Goal: Task Accomplishment & Management: Manage account settings

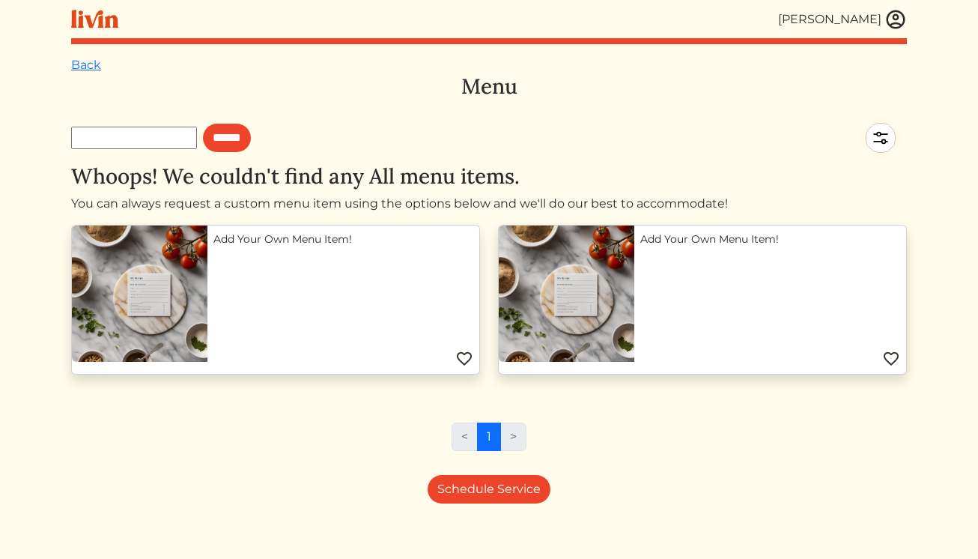
click at [895, 10] on img at bounding box center [895, 19] width 22 height 22
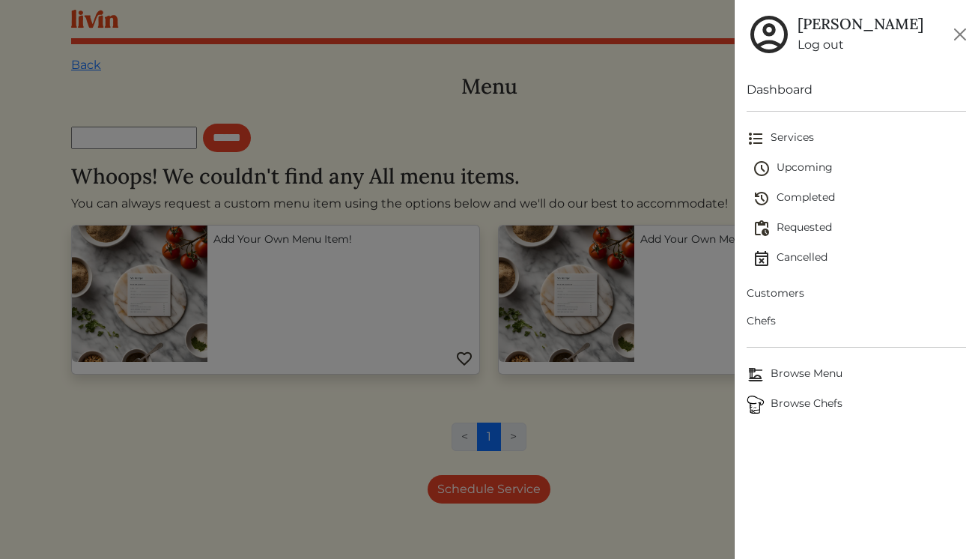
click at [792, 166] on span "Upcoming" at bounding box center [859, 168] width 214 height 18
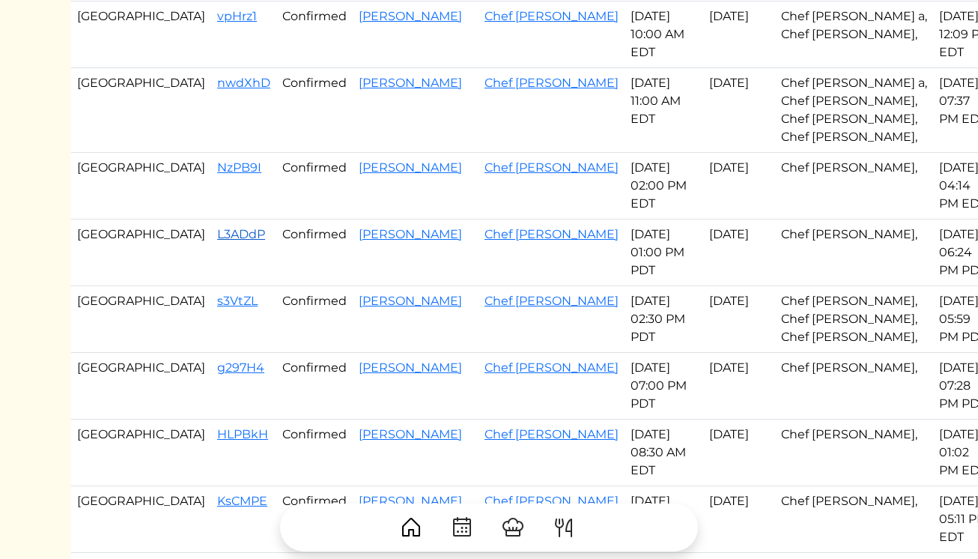
click at [217, 234] on link "L3ADdP" at bounding box center [241, 234] width 48 height 14
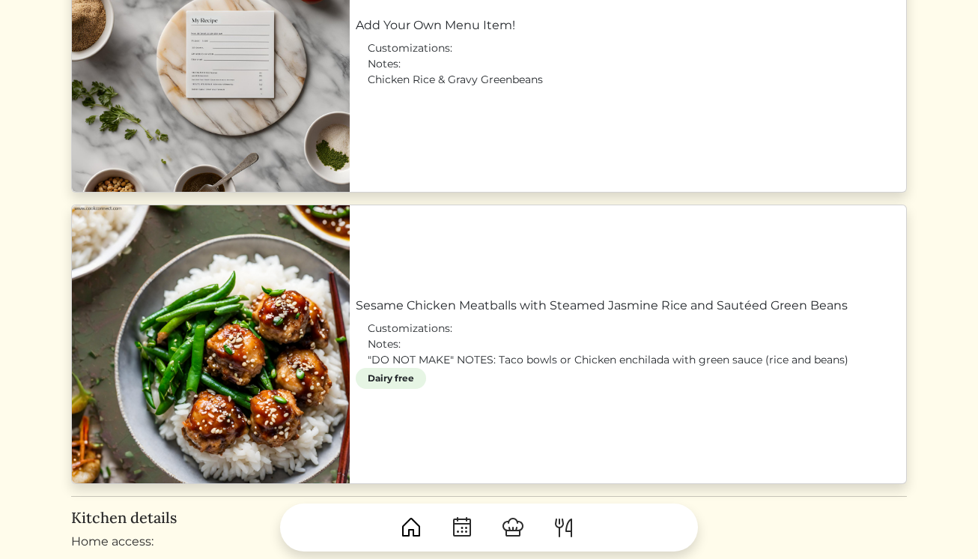
scroll to position [1286, 0]
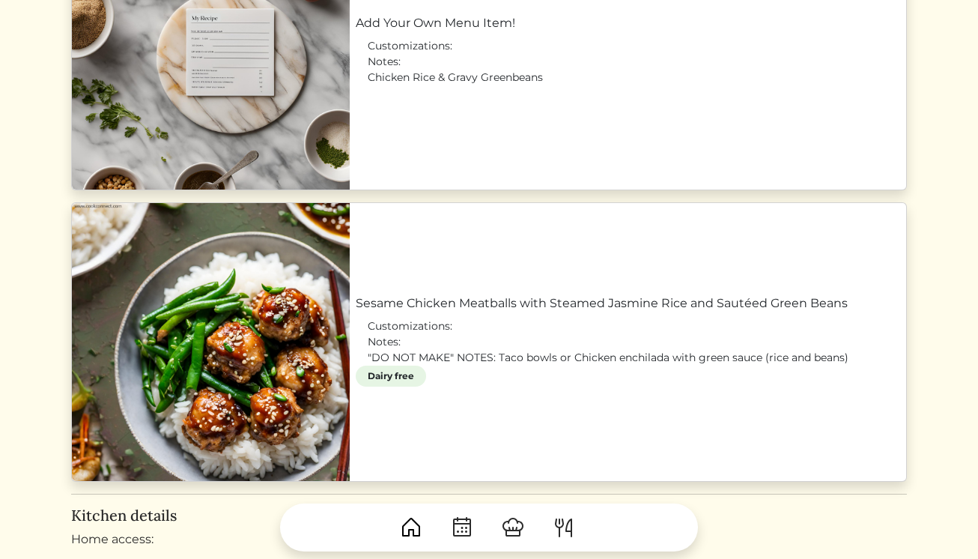
click at [508, 312] on link "Sesame Chicken Meatballs with Steamed Jasmine Rice and Sautéed Green Beans" at bounding box center [628, 303] width 544 height 18
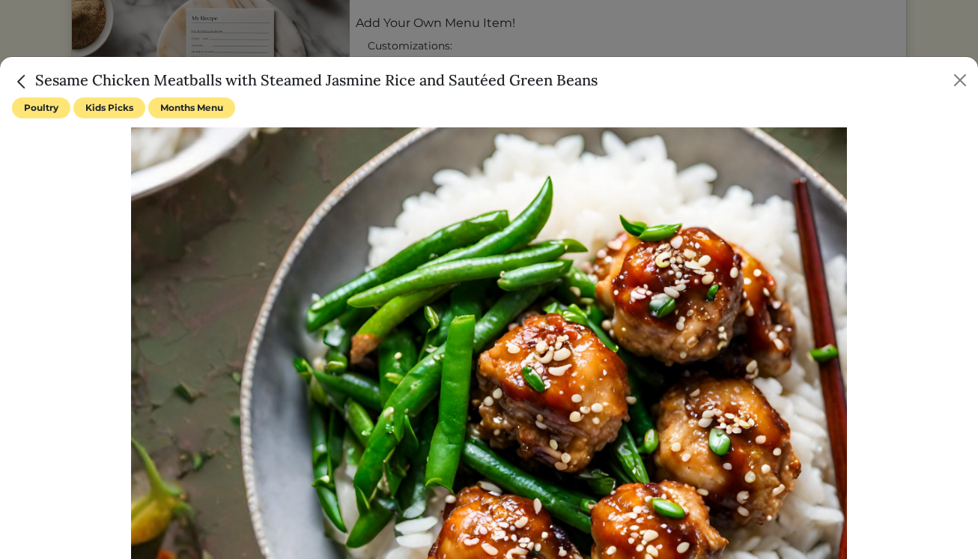
scroll to position [9, 0]
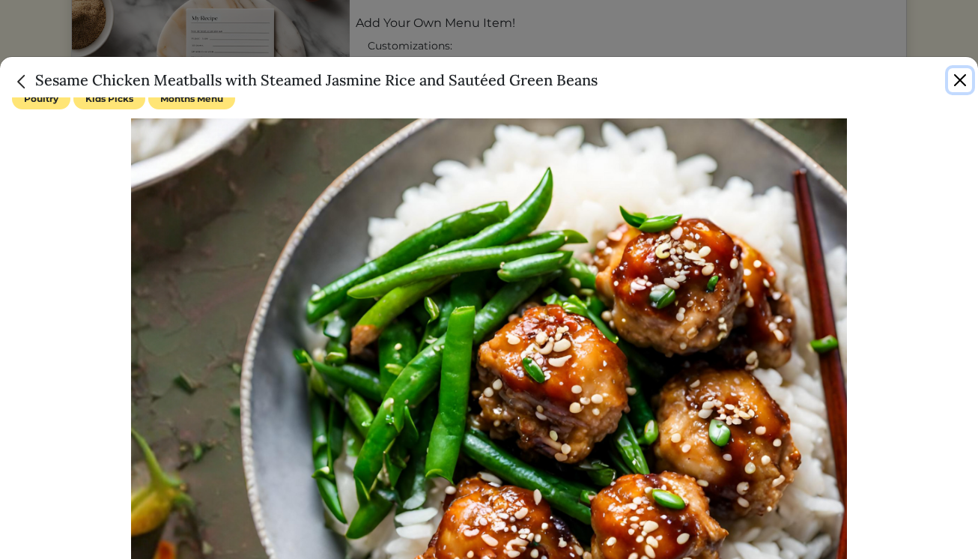
click at [964, 75] on button "Close" at bounding box center [960, 80] width 24 height 24
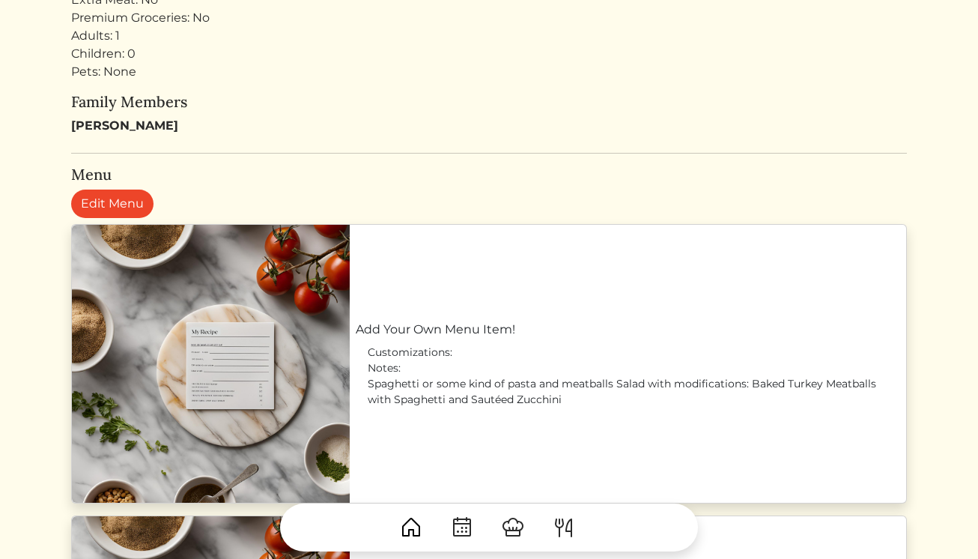
scroll to position [620, 0]
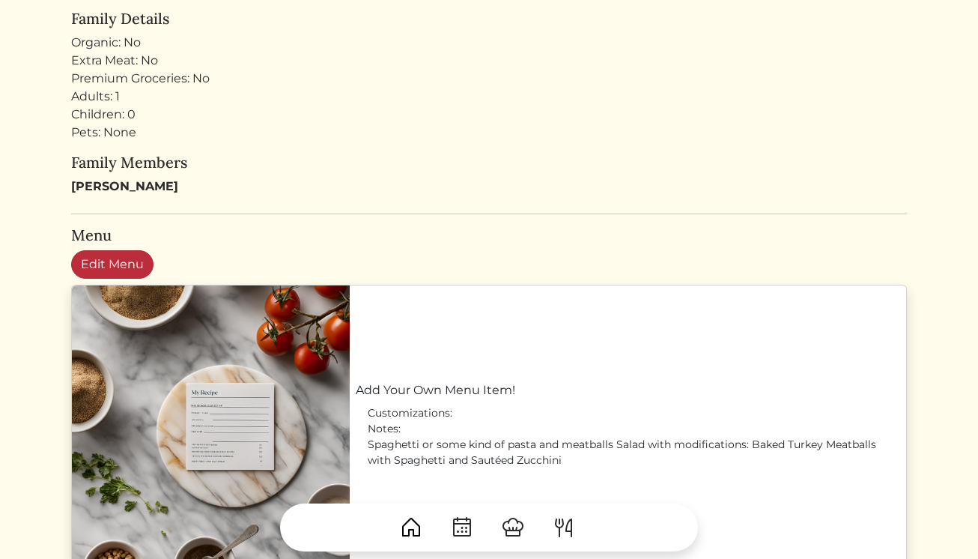
click at [126, 271] on link "Edit Menu" at bounding box center [112, 264] width 82 height 28
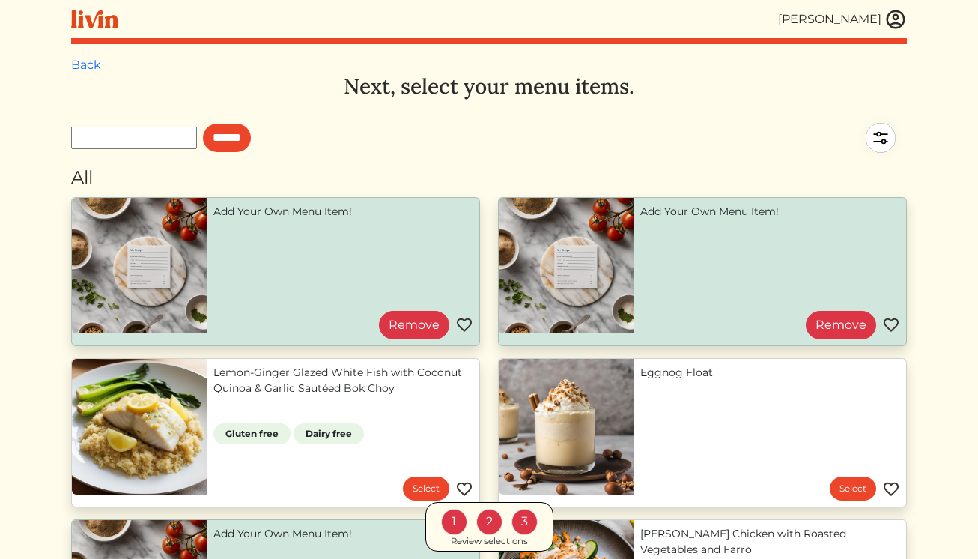
click at [494, 540] on div "Review selections" at bounding box center [489, 540] width 77 height 13
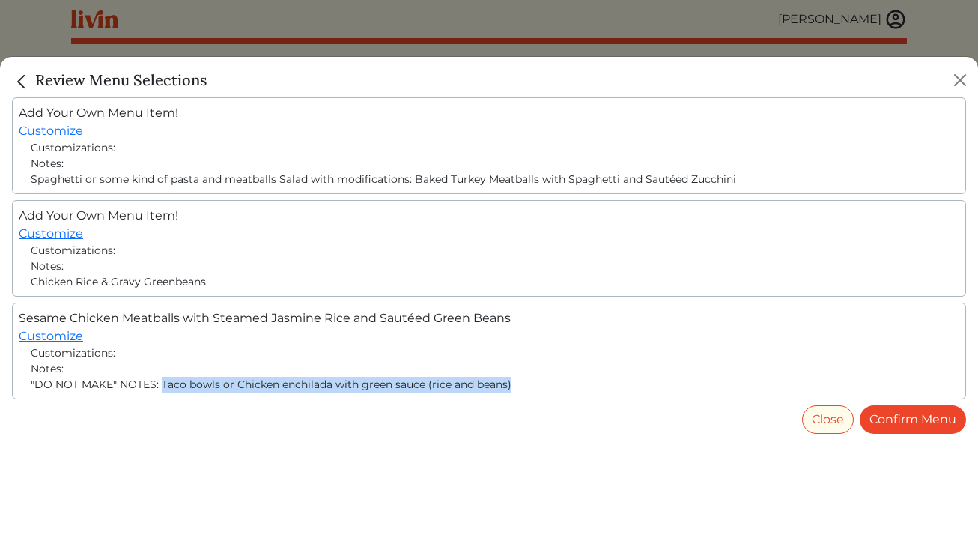
drag, startPoint x: 162, startPoint y: 385, endPoint x: 557, endPoint y: 378, distance: 395.4
click at [557, 378] on div ""DO NOT MAKE" NOTES: Taco bowls or Chicken enchilada with green sauce (rice and…" at bounding box center [489, 385] width 916 height 16
click at [406, 385] on div ""DO NOT MAKE" NOTES: Taco bowls or Chicken enchilada with green sauce (rice and…" at bounding box center [489, 385] width 916 height 16
click at [238, 383] on div ""DO NOT MAKE" NOTES: Taco bowls or Chicken enchilada with green sauce (rice and…" at bounding box center [489, 385] width 916 height 16
drag, startPoint x: 235, startPoint y: 383, endPoint x: 560, endPoint y: 386, distance: 325.0
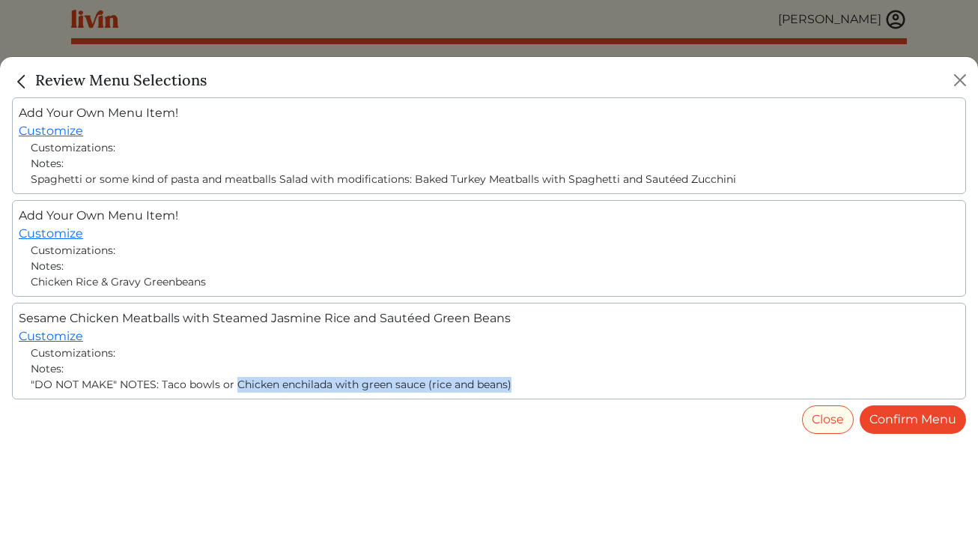
click at [560, 386] on div ""DO NOT MAKE" NOTES: Taco bowls or Chicken enchilada with green sauce (rice and…" at bounding box center [489, 385] width 916 height 16
copy div "Chicken enchilada with green sauce (rice and beans)"
click at [430, 176] on div "Spaghetti or some kind of pasta and meatballs Salad with modifications: Baked T…" at bounding box center [489, 179] width 916 height 16
click at [24, 78] on img "Close" at bounding box center [21, 81] width 19 height 19
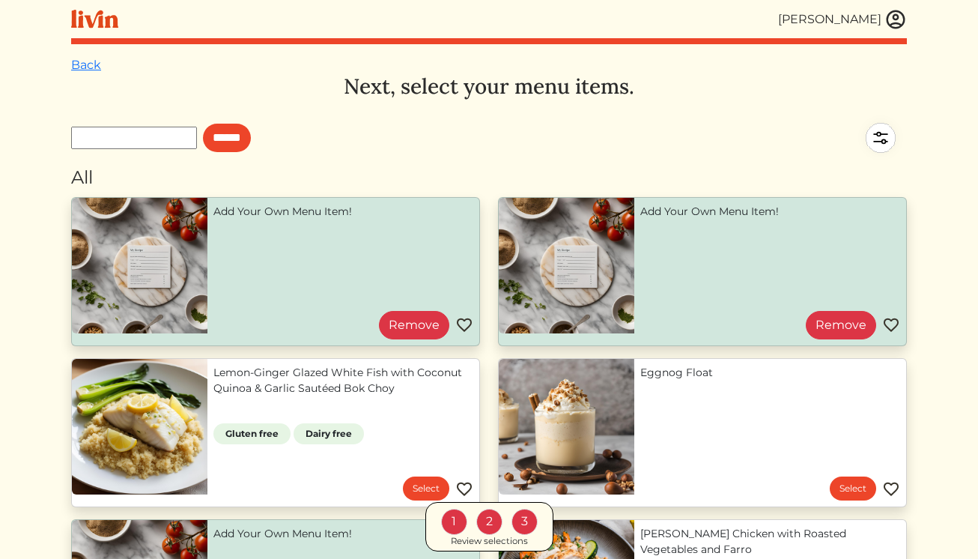
click at [404, 219] on link "Add Your Own Menu Item!" at bounding box center [343, 212] width 260 height 16
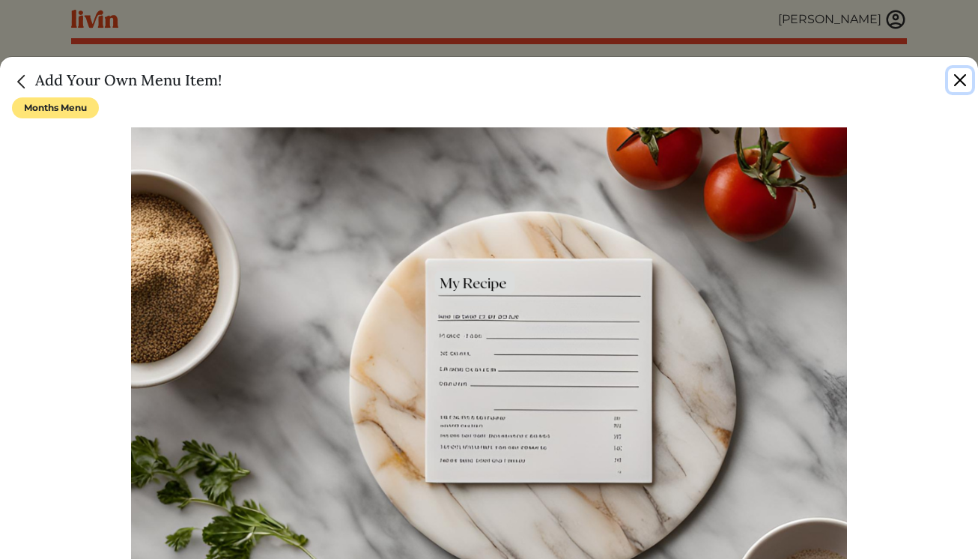
click at [966, 76] on button "Close" at bounding box center [960, 80] width 24 height 24
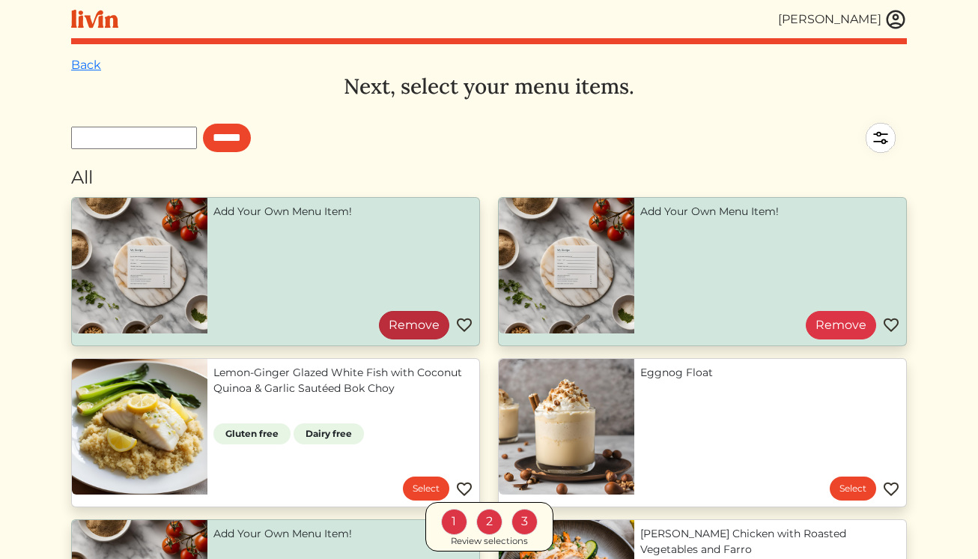
click at [410, 338] on link "Remove" at bounding box center [414, 325] width 70 height 28
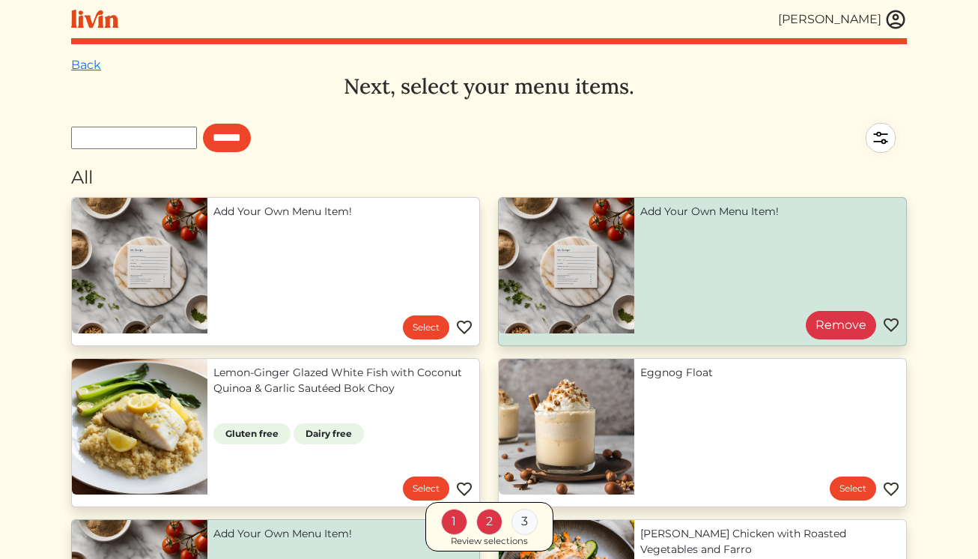
click at [508, 542] on div "Review selections" at bounding box center [489, 540] width 77 height 13
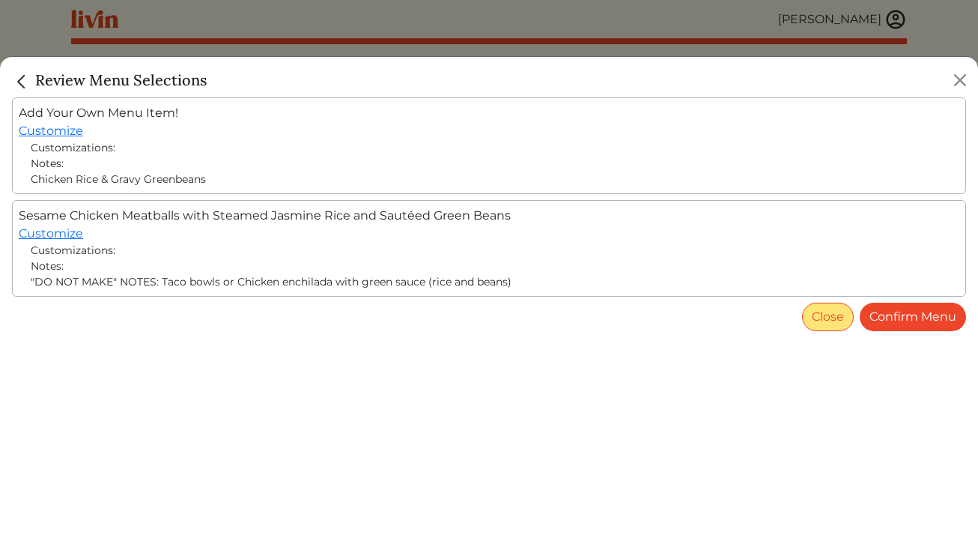
click at [824, 316] on button "Close" at bounding box center [828, 316] width 52 height 28
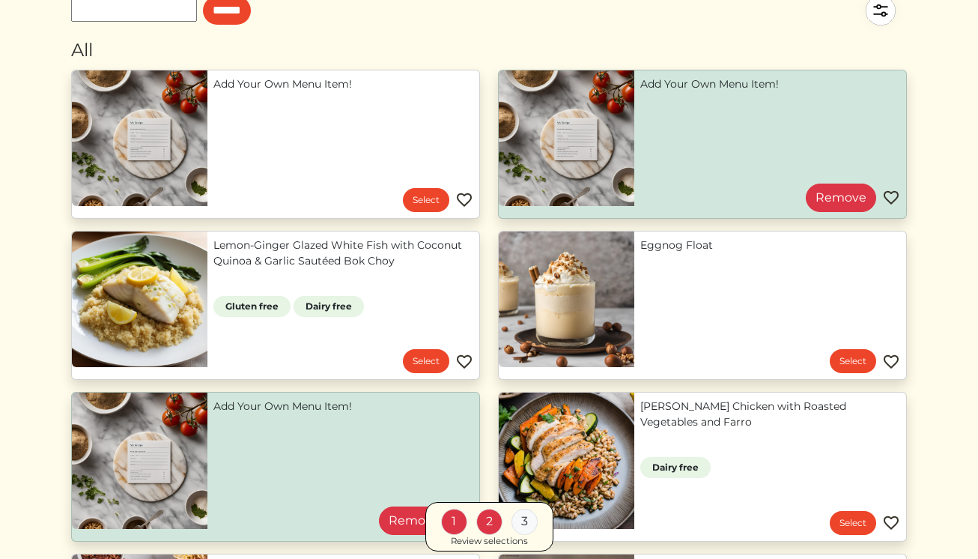
scroll to position [136, 0]
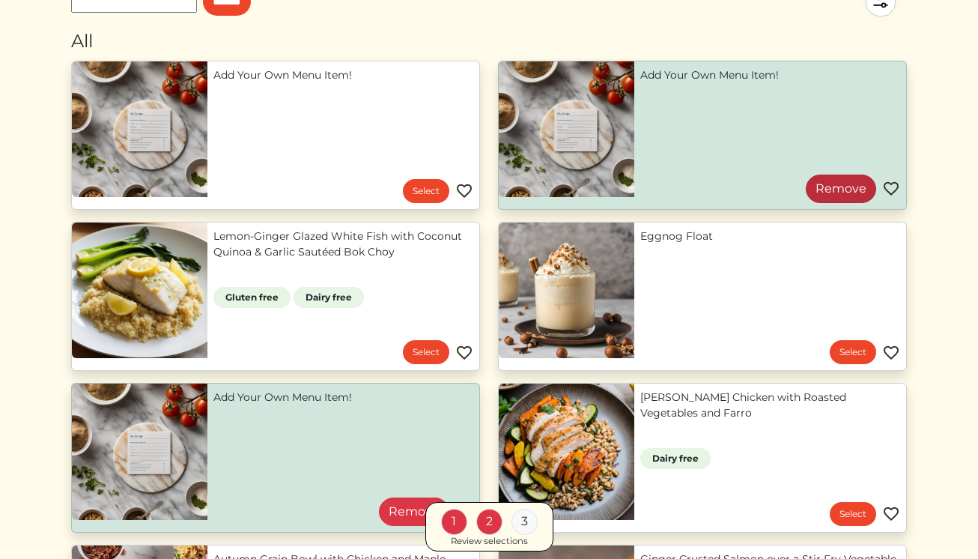
click at [851, 189] on link "Remove" at bounding box center [841, 188] width 70 height 28
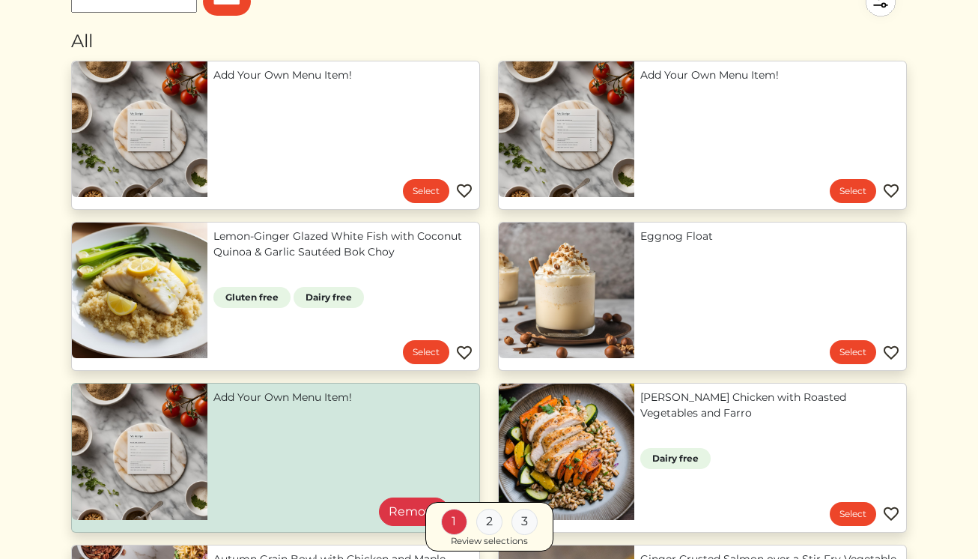
click at [499, 540] on div "Review selections" at bounding box center [489, 540] width 77 height 13
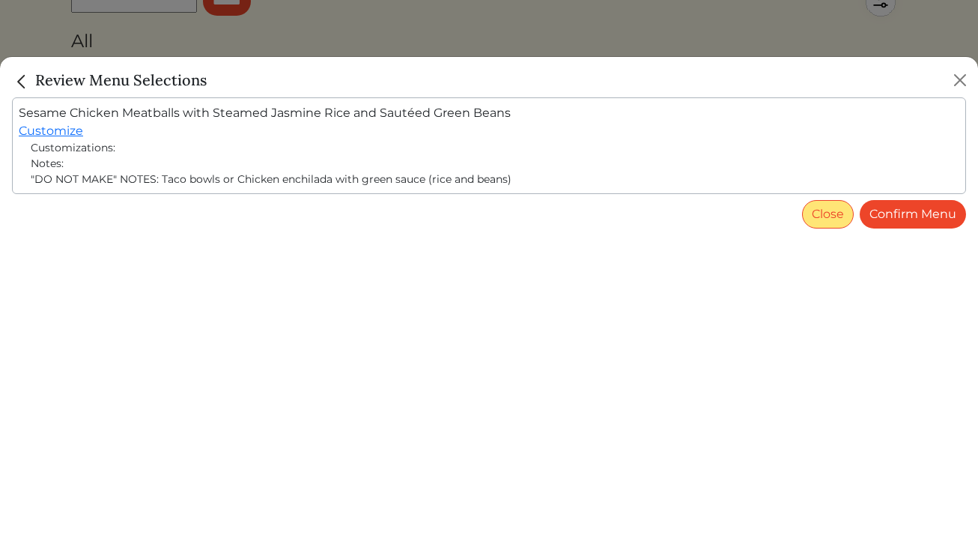
click at [839, 213] on button "Close" at bounding box center [828, 214] width 52 height 28
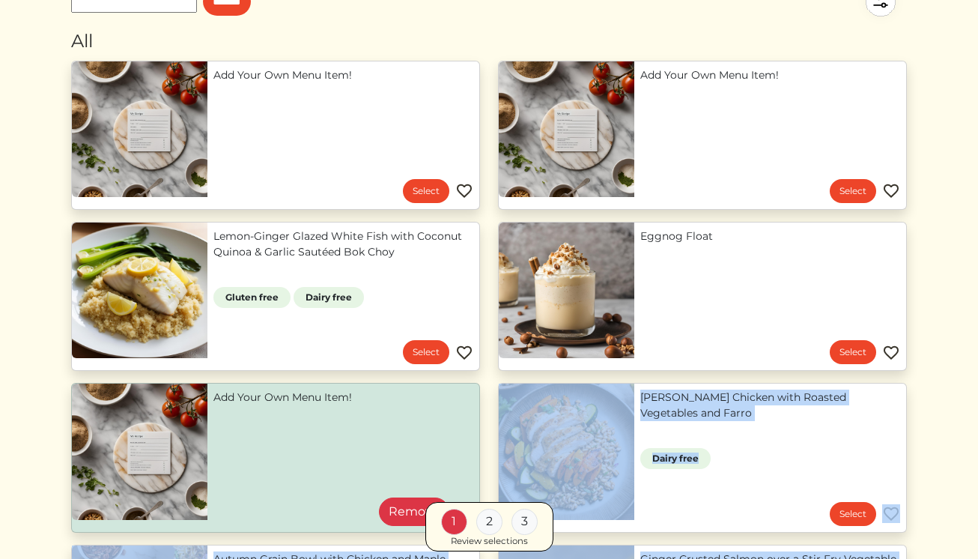
drag, startPoint x: 414, startPoint y: 510, endPoint x: 457, endPoint y: 483, distance: 50.5
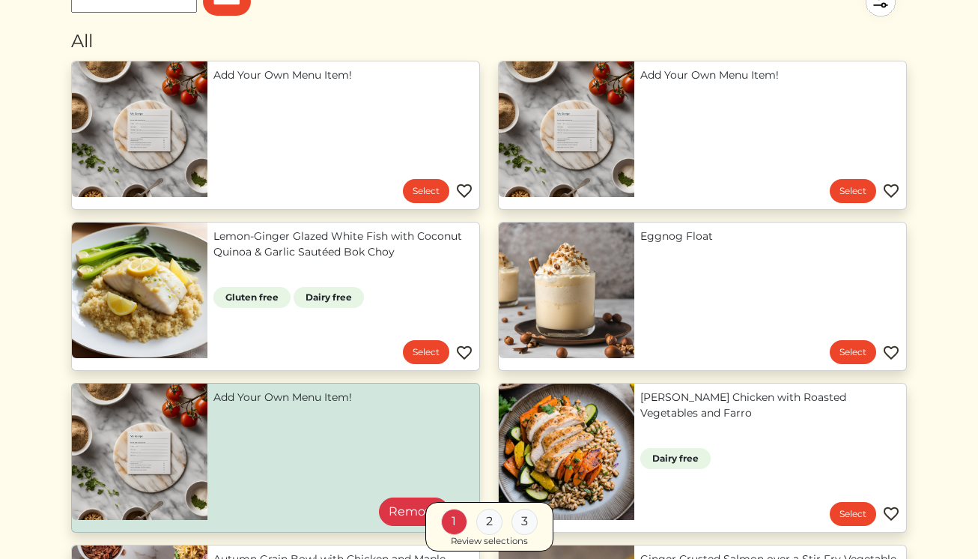
click at [413, 506] on div "1 2 3 Review selections" at bounding box center [489, 526] width 836 height 50
click at [419, 516] on div "1 2 3 Review selections" at bounding box center [489, 526] width 836 height 50
click at [413, 513] on div "1 2 3 Review selections" at bounding box center [489, 526] width 836 height 50
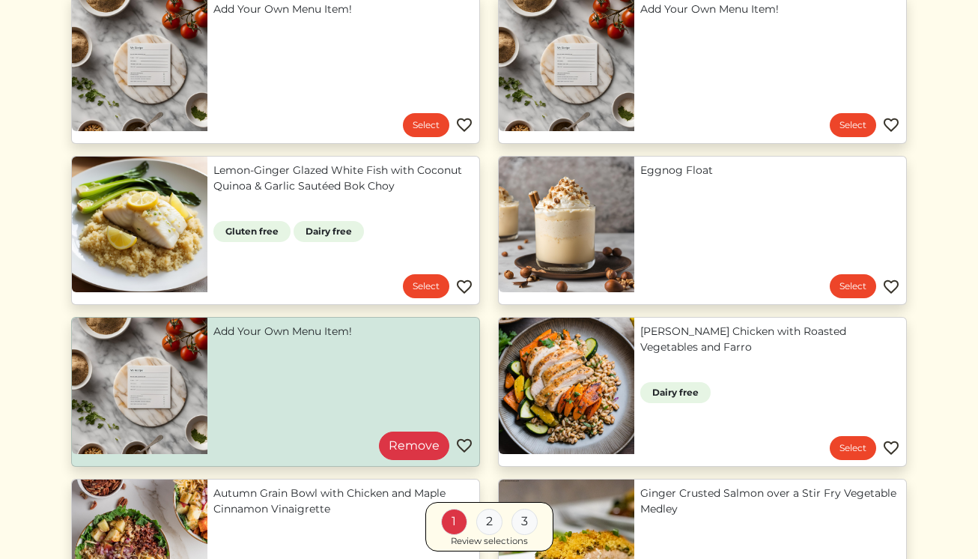
scroll to position [278, 0]
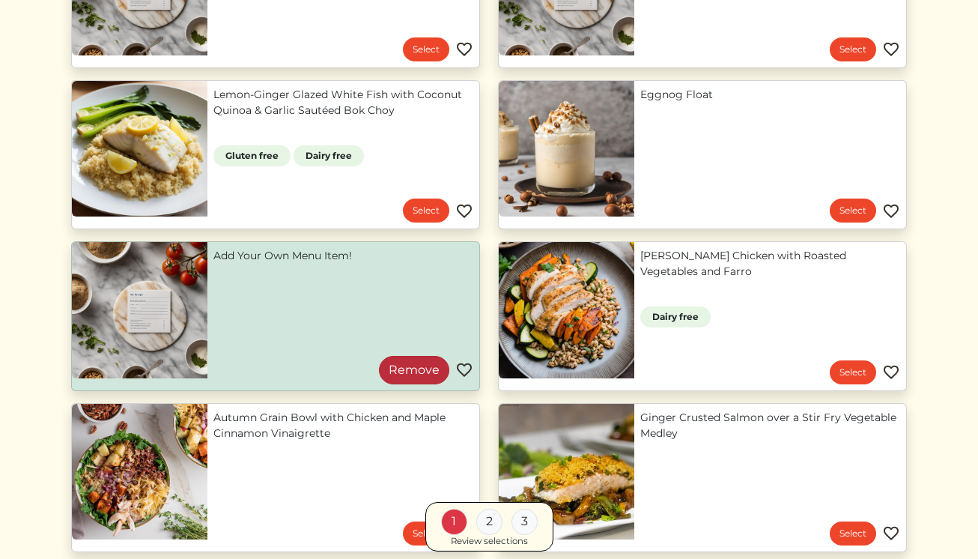
click at [413, 374] on link "Remove" at bounding box center [414, 370] width 70 height 28
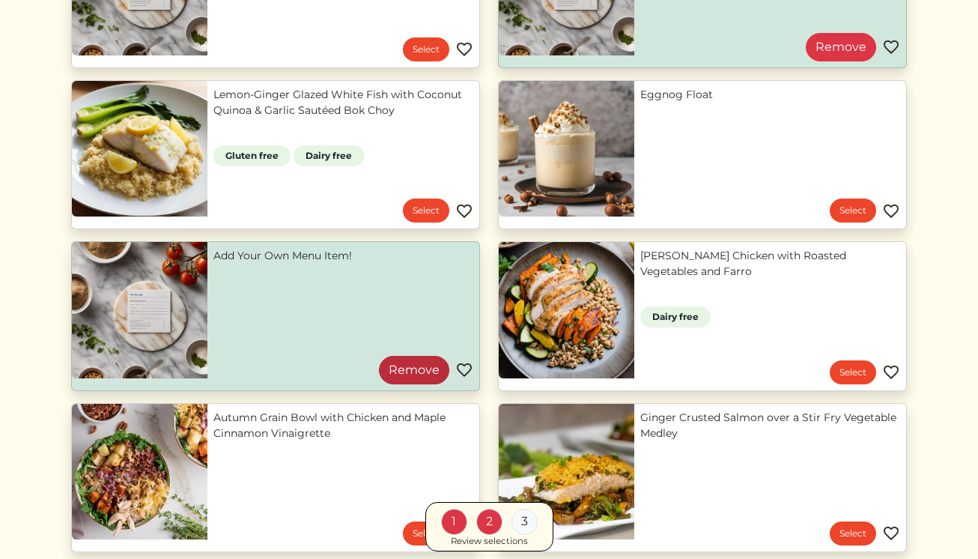
click at [418, 363] on link "Remove" at bounding box center [414, 370] width 70 height 28
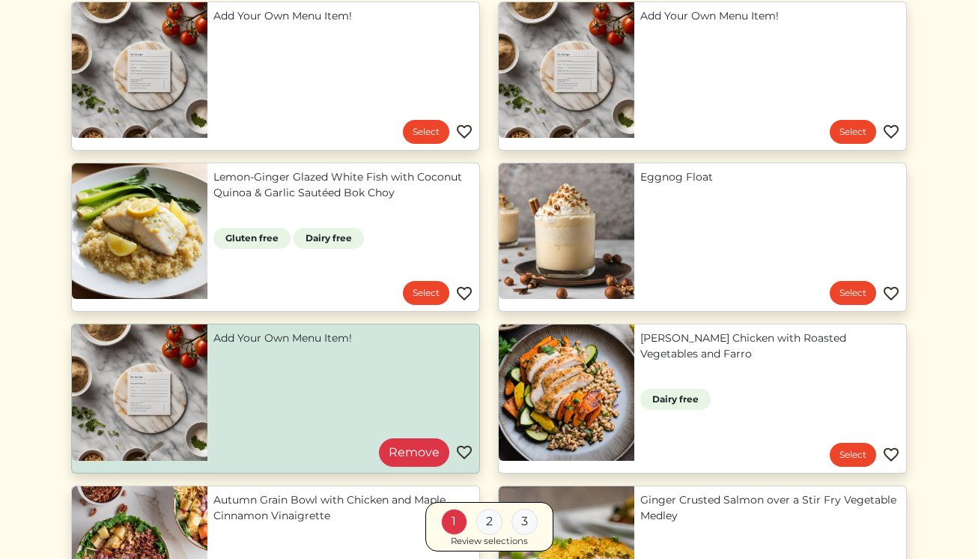
scroll to position [175, 0]
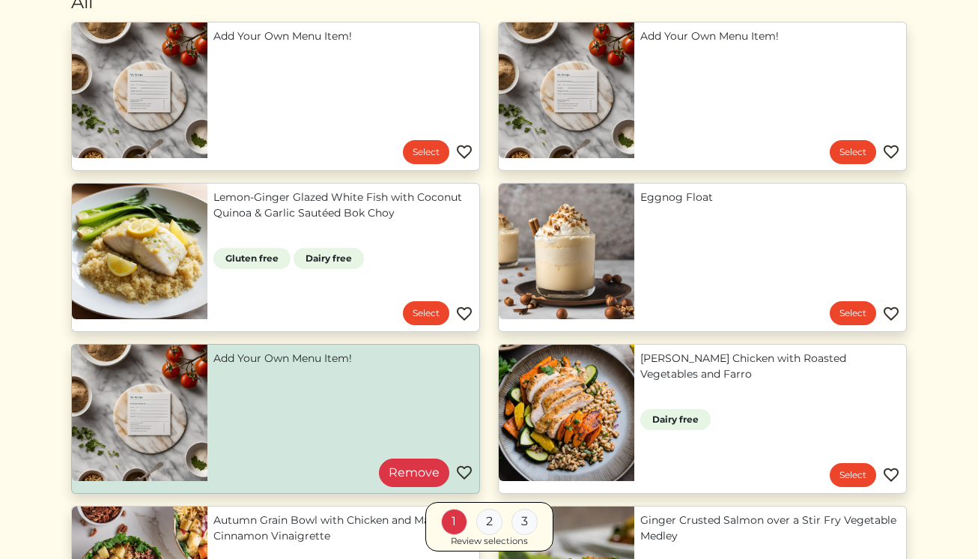
click at [368, 366] on link "Add Your Own Menu Item!" at bounding box center [343, 358] width 260 height 16
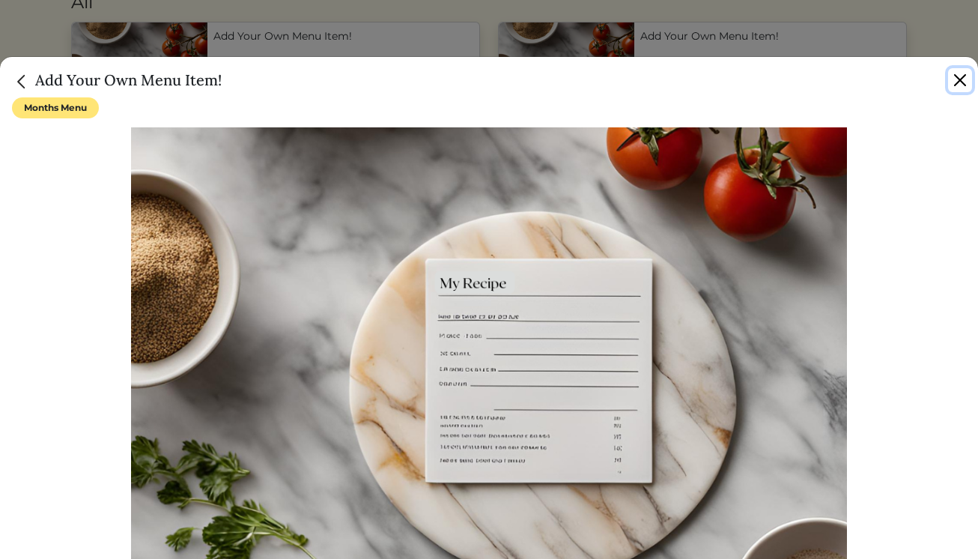
click at [953, 73] on button "Close" at bounding box center [960, 80] width 24 height 24
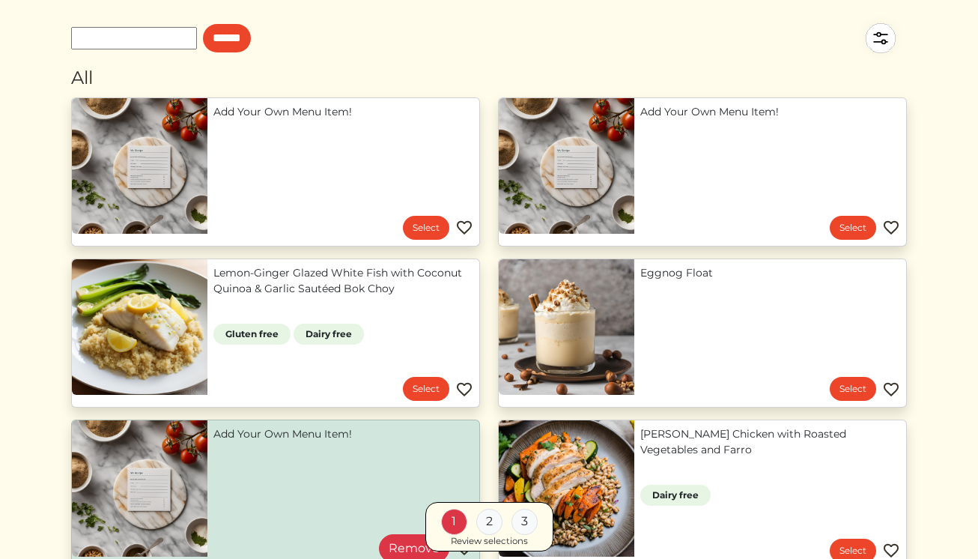
scroll to position [0, 0]
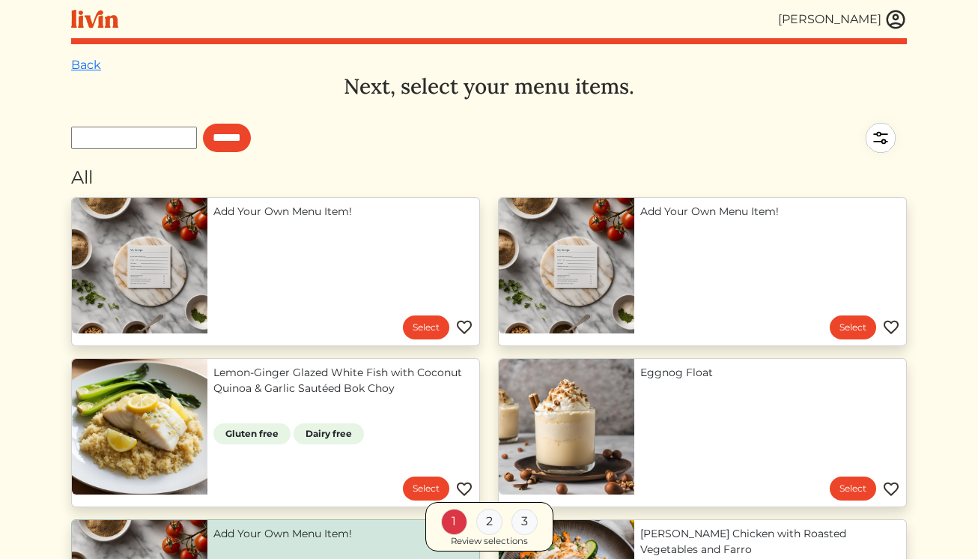
click at [149, 134] on input "text" at bounding box center [134, 138] width 126 height 22
type input "*********"
click at [203, 124] on input "******" at bounding box center [227, 138] width 48 height 28
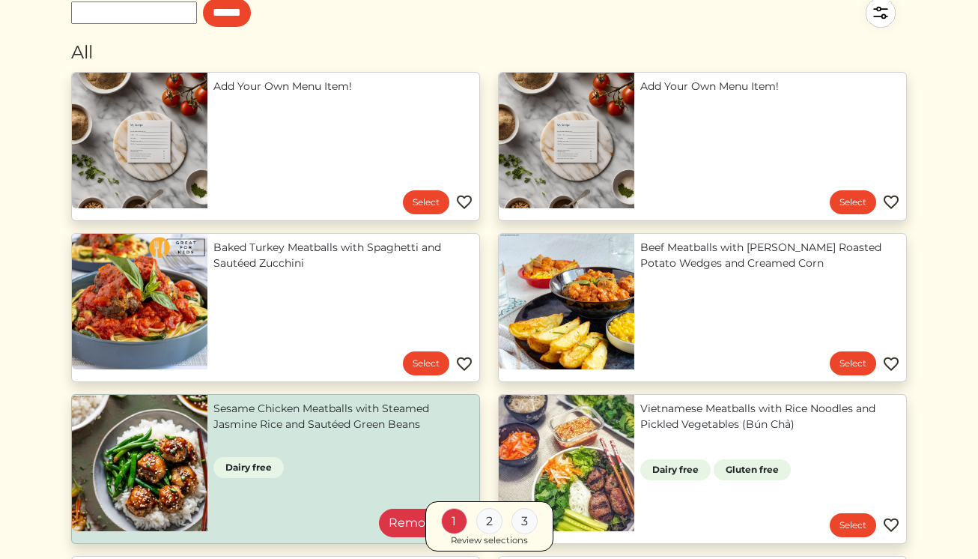
scroll to position [136, 0]
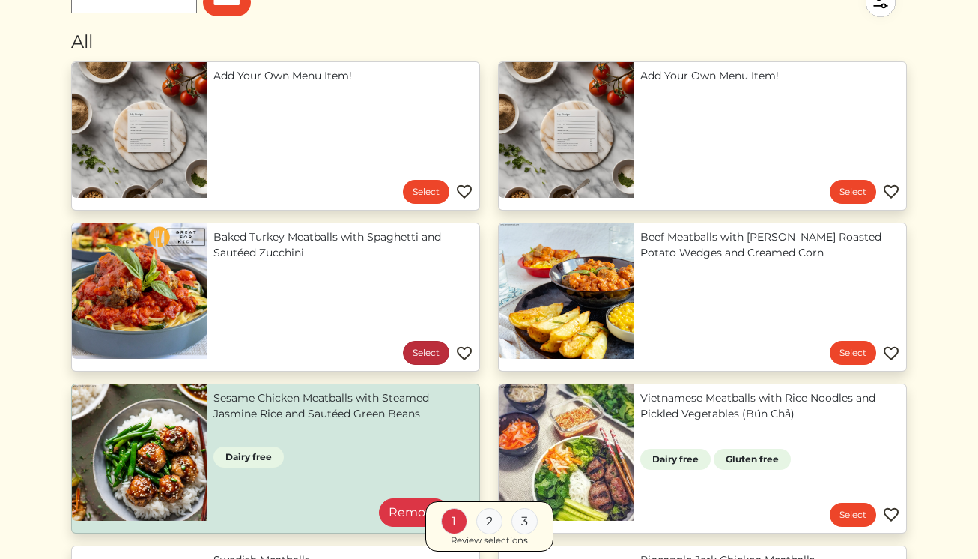
click at [419, 357] on link "Select" at bounding box center [426, 353] width 46 height 24
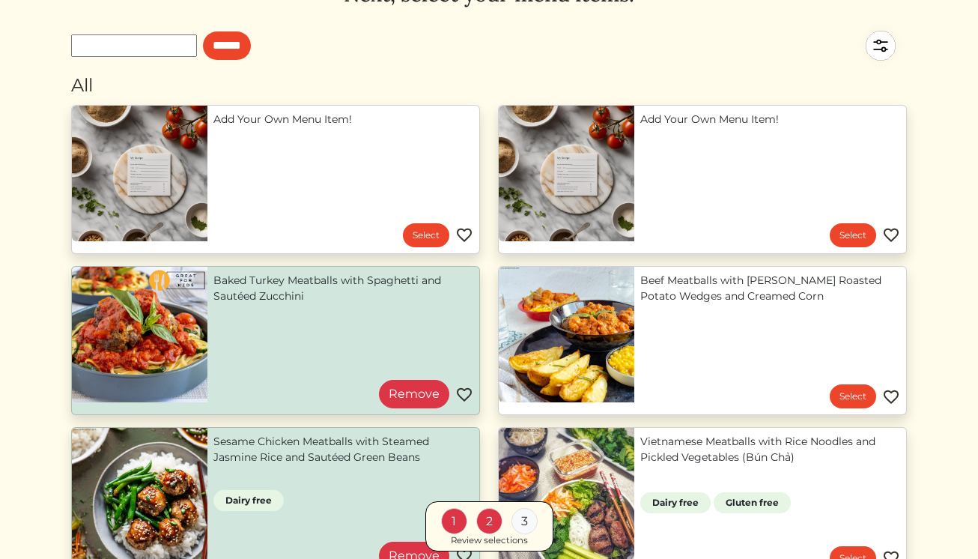
scroll to position [41, 0]
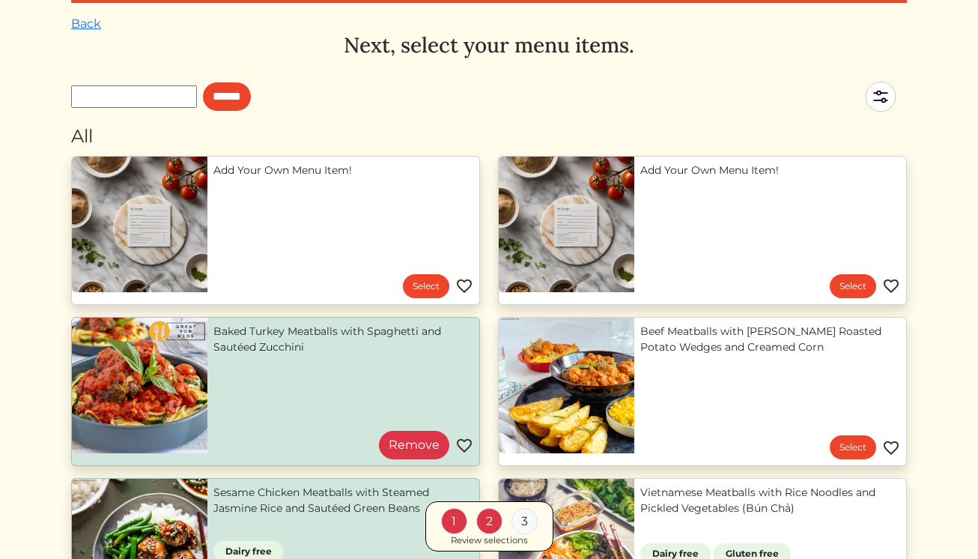
click at [141, 98] on input "text" at bounding box center [134, 96] width 126 height 22
type input "*********"
click at [203, 82] on input "******" at bounding box center [227, 96] width 48 height 28
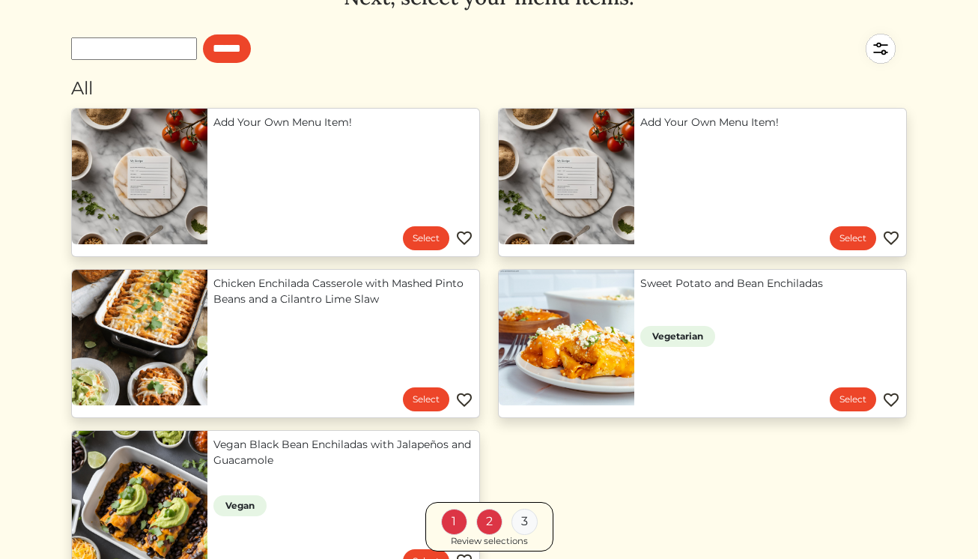
scroll to position [91, 0]
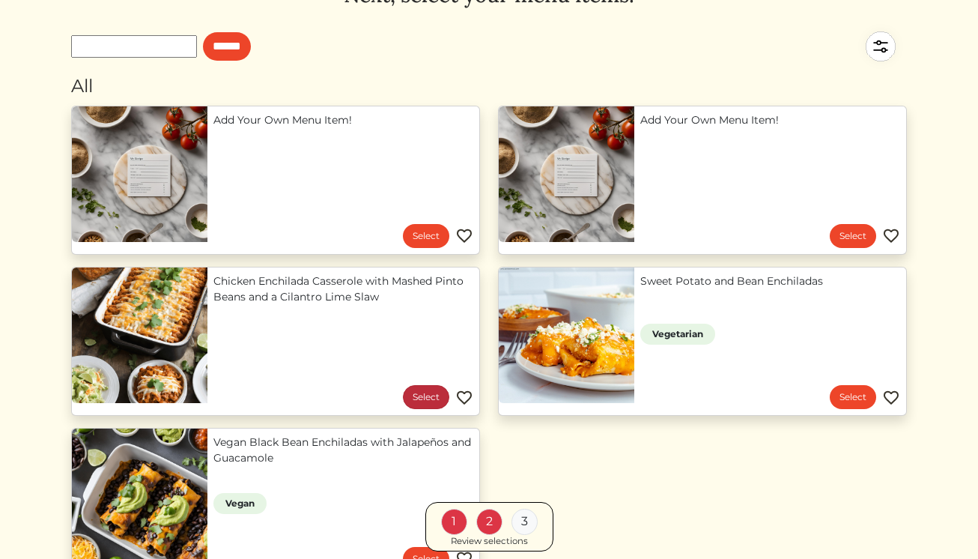
click at [415, 395] on link "Select" at bounding box center [426, 397] width 46 height 24
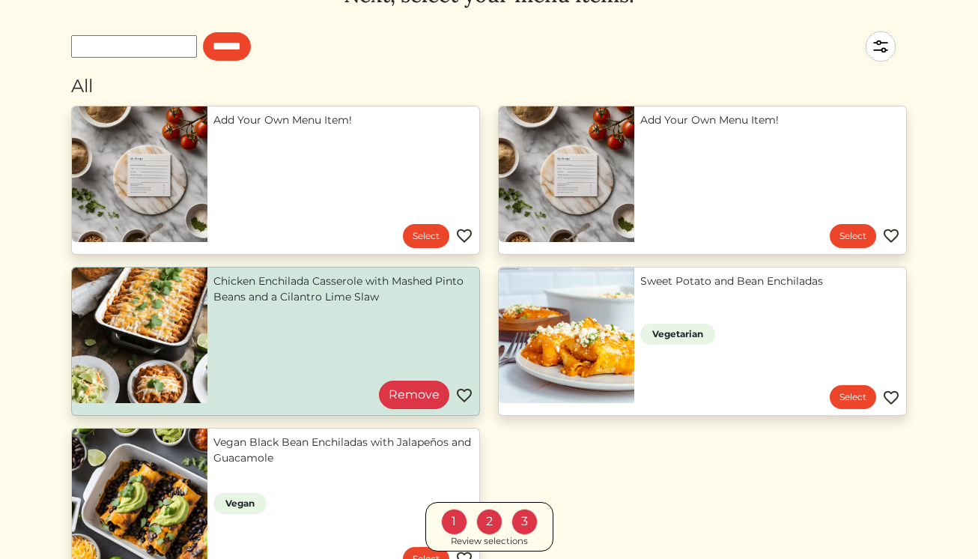
click at [482, 541] on div "Review selections" at bounding box center [489, 540] width 77 height 13
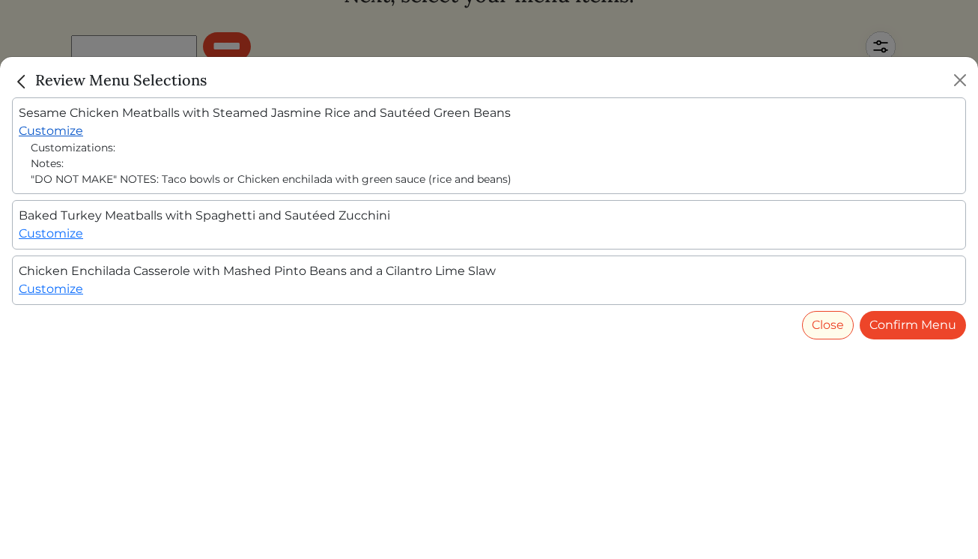
click at [52, 133] on link "Customize" at bounding box center [51, 131] width 64 height 14
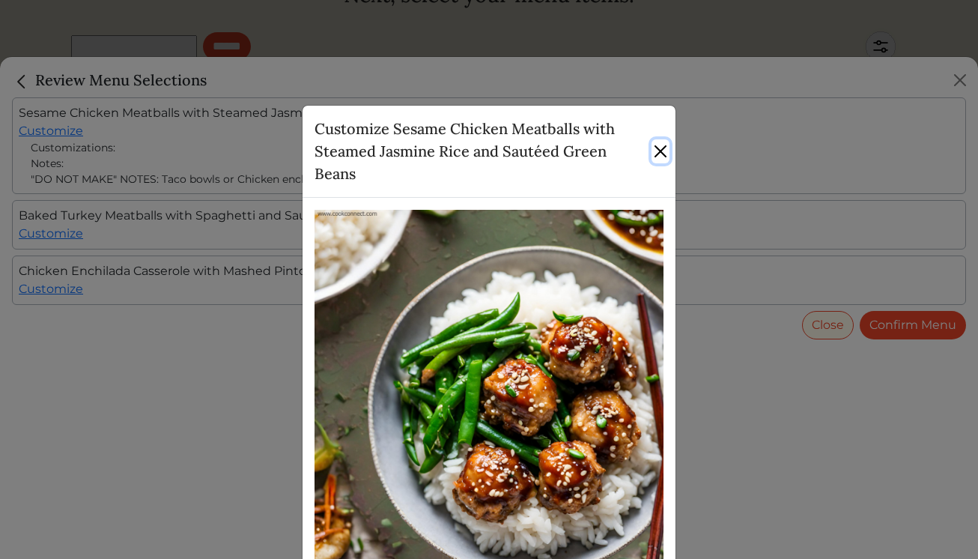
click at [657, 154] on button "Close" at bounding box center [660, 151] width 18 height 24
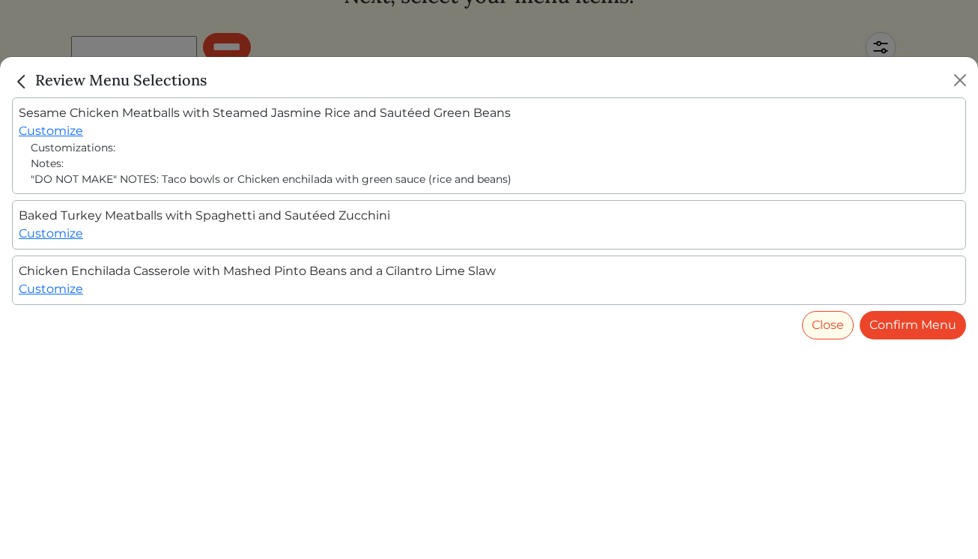
scroll to position [91, 0]
click at [962, 74] on button "Close" at bounding box center [960, 80] width 24 height 24
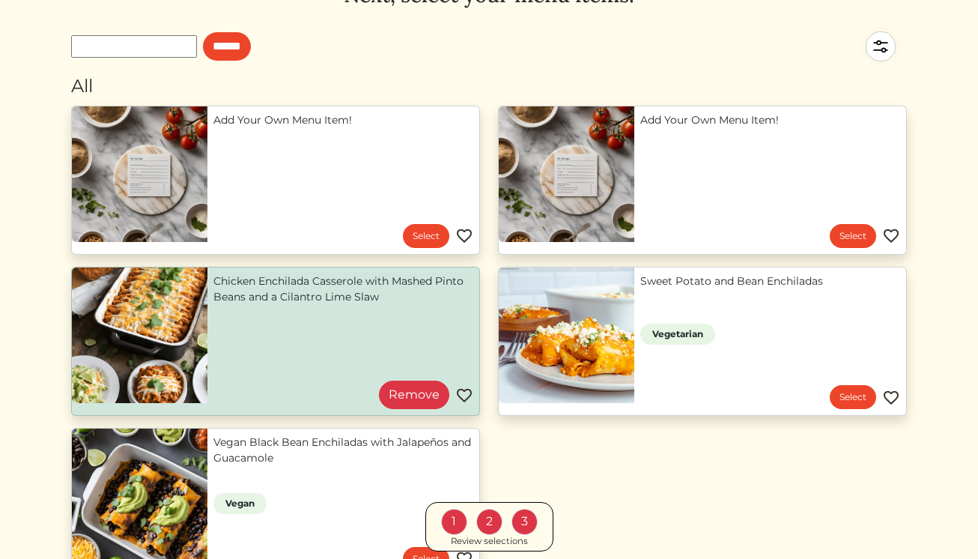
click at [149, 53] on input "text" at bounding box center [134, 46] width 126 height 22
type input "******"
click at [203, 32] on input "******" at bounding box center [227, 46] width 48 height 28
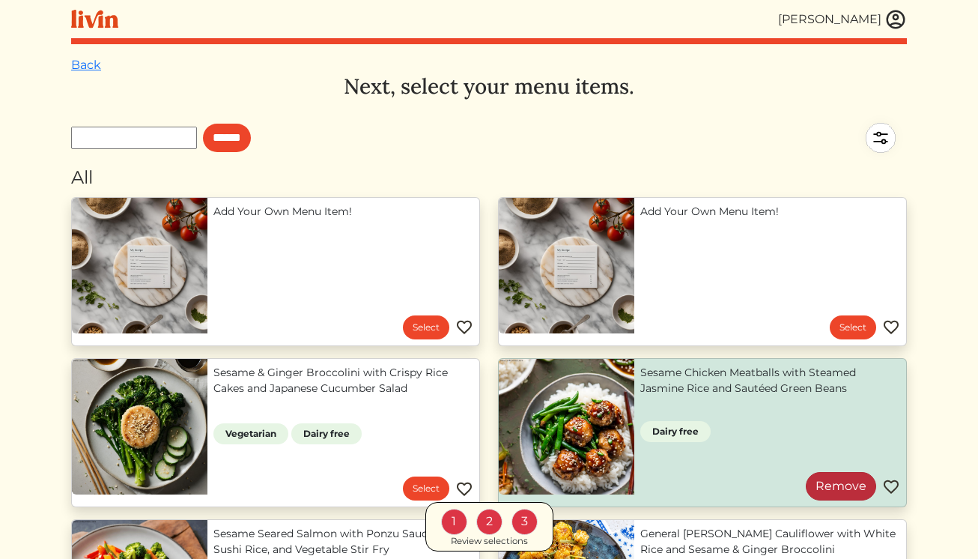
click at [855, 485] on link "Remove" at bounding box center [841, 486] width 70 height 28
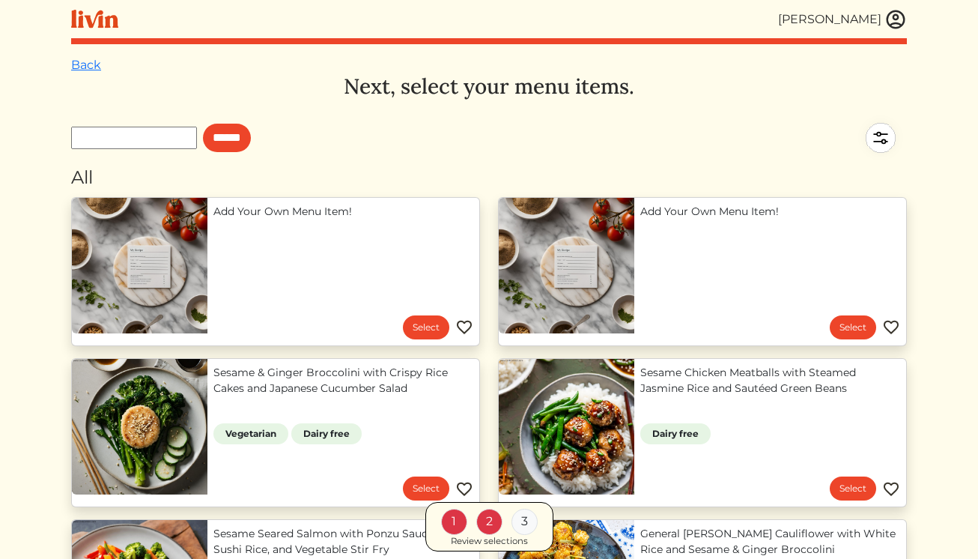
click at [169, 132] on input "text" at bounding box center [134, 138] width 126 height 22
click at [422, 334] on link "Select" at bounding box center [426, 327] width 46 height 24
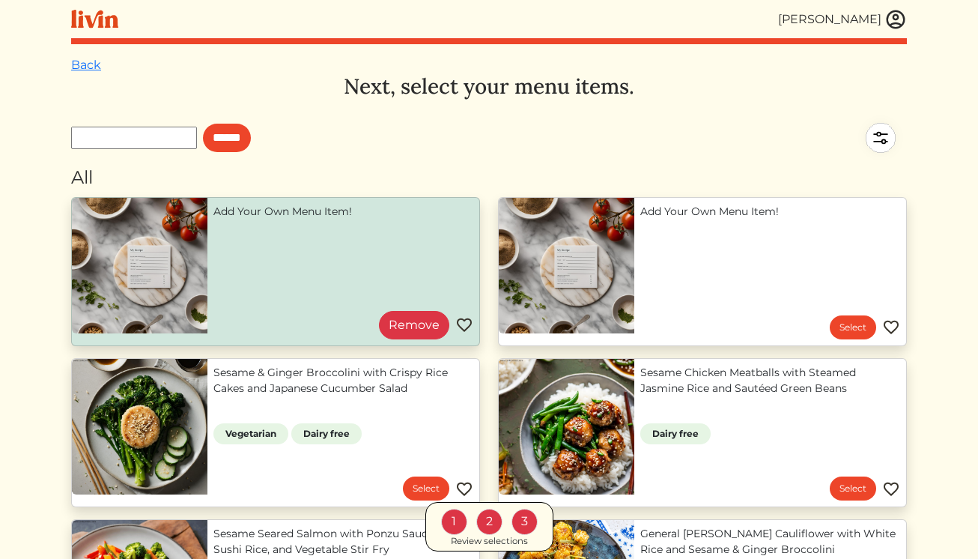
click at [494, 542] on div "Review selections" at bounding box center [489, 540] width 77 height 13
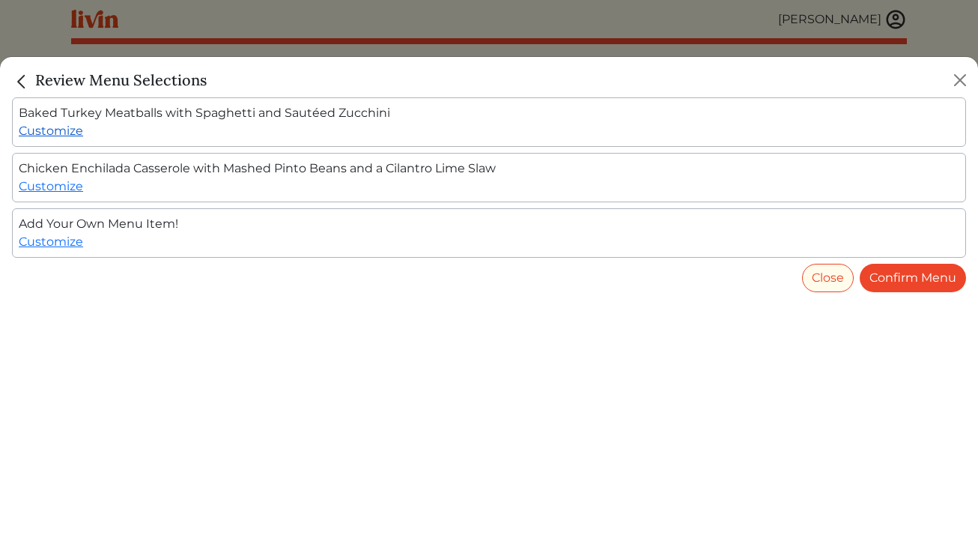
click at [46, 124] on link "Customize" at bounding box center [51, 131] width 64 height 14
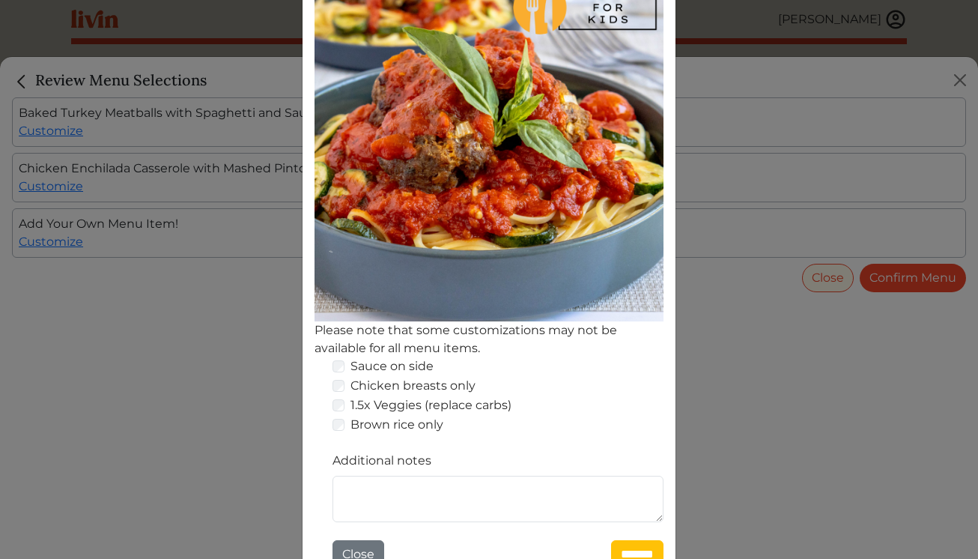
scroll to position [239, 0]
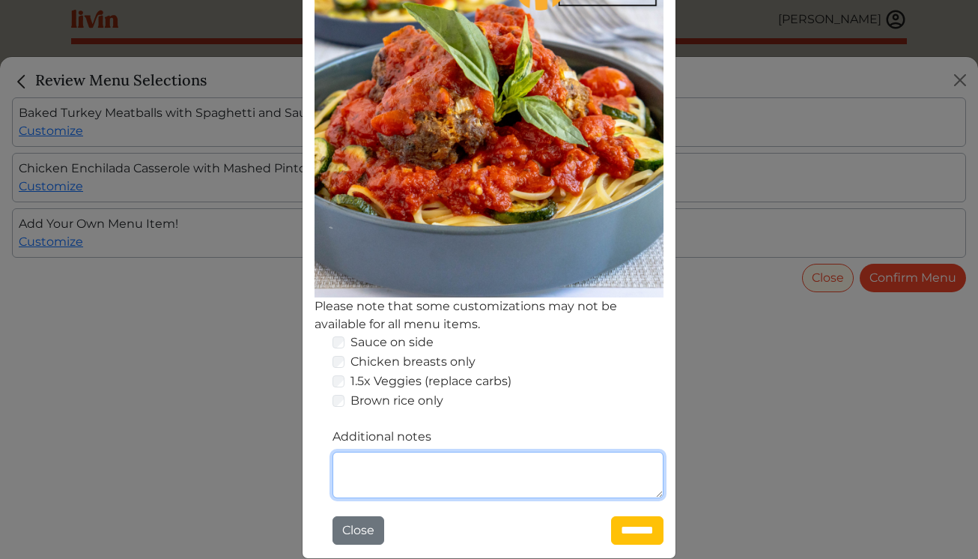
click at [376, 460] on textarea "Additional notes" at bounding box center [497, 474] width 331 height 46
paste textarea "**********"
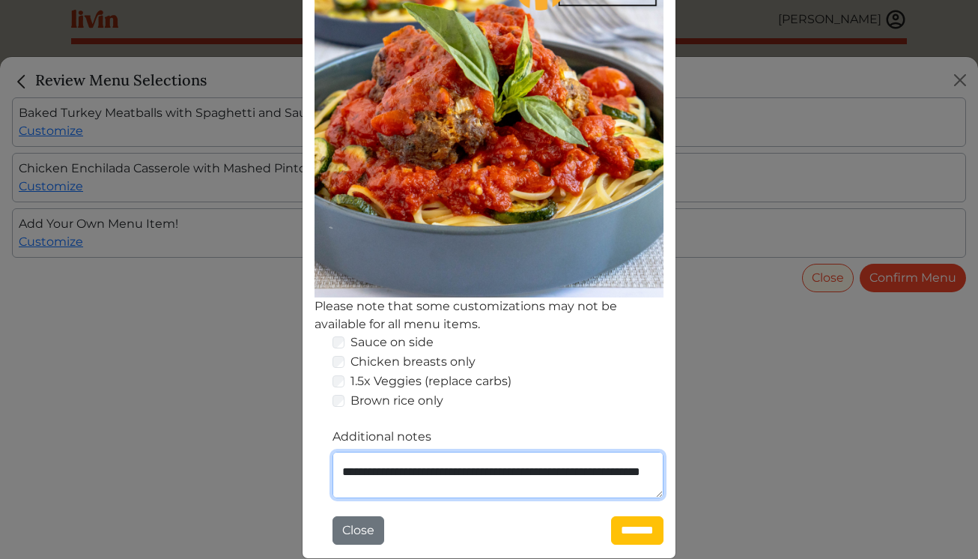
scroll to position [0, 0]
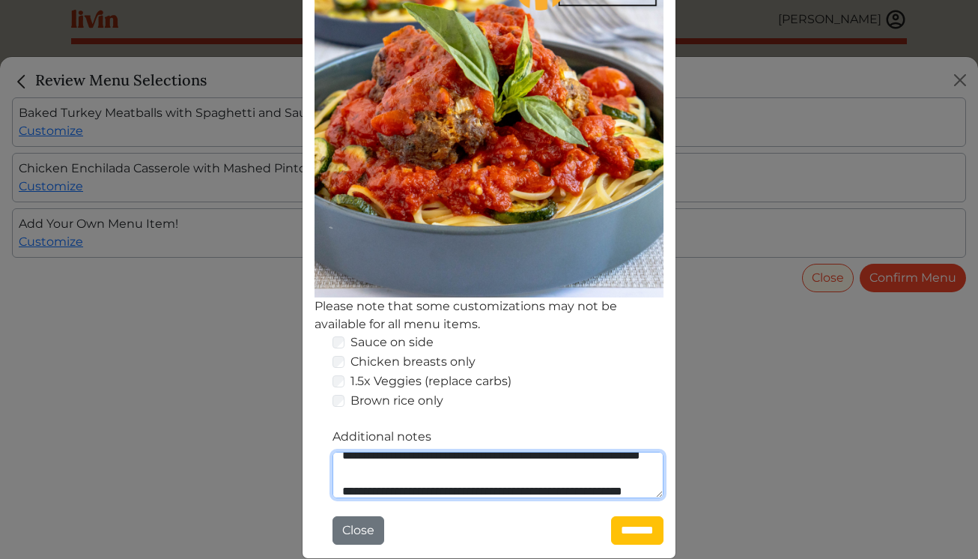
drag, startPoint x: 393, startPoint y: 482, endPoint x: 338, endPoint y: 457, distance: 60.7
click at [338, 457] on textarea "**********" at bounding box center [497, 474] width 331 height 46
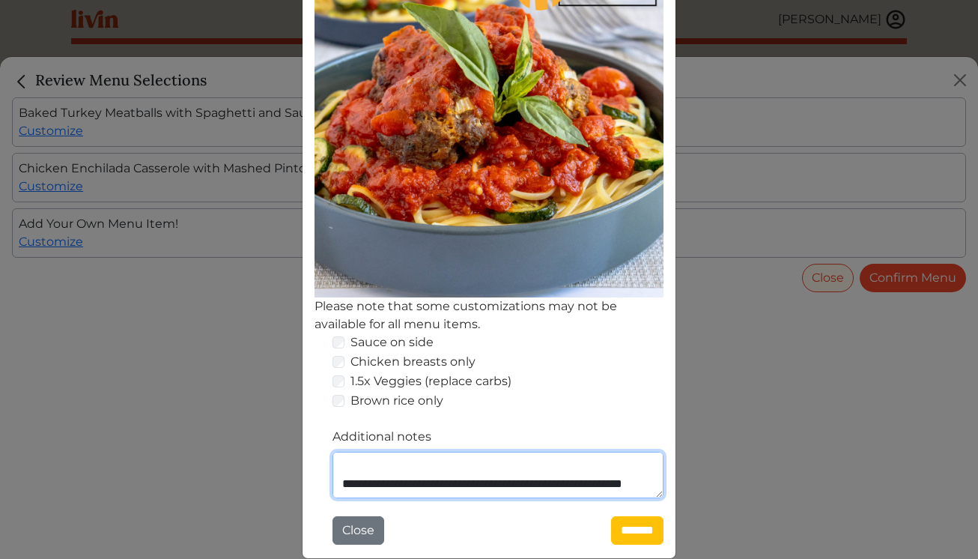
scroll to position [160, 0]
click at [395, 487] on textarea "**********" at bounding box center [497, 474] width 331 height 46
drag, startPoint x: 353, startPoint y: 472, endPoint x: 395, endPoint y: 508, distance: 55.2
click at [395, 508] on div "**********" at bounding box center [488, 438] width 349 height 211
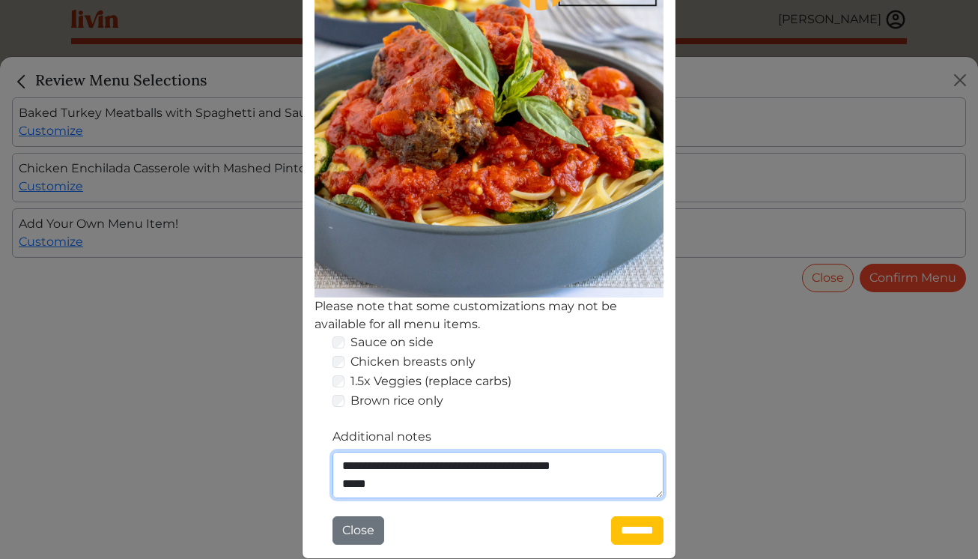
drag, startPoint x: 531, startPoint y: 463, endPoint x: 419, endPoint y: 463, distance: 111.6
click at [419, 463] on textarea "**********" at bounding box center [497, 474] width 331 height 46
click at [431, 466] on textarea "**********" at bounding box center [497, 474] width 331 height 46
click at [546, 481] on textarea "**********" at bounding box center [497, 474] width 331 height 46
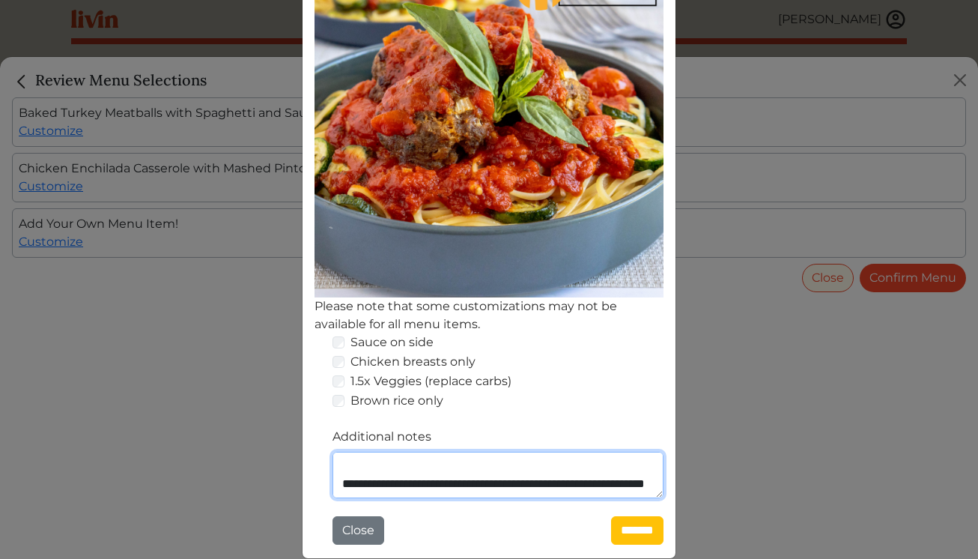
drag, startPoint x: 479, startPoint y: 460, endPoint x: 509, endPoint y: 541, distance: 86.9
click at [509, 541] on div "**********" at bounding box center [488, 438] width 349 height 211
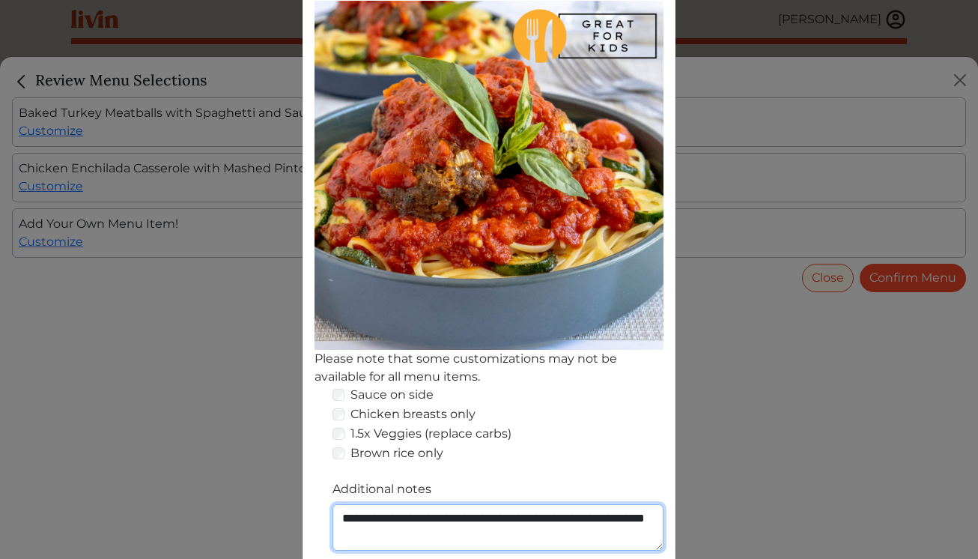
scroll to position [239, 0]
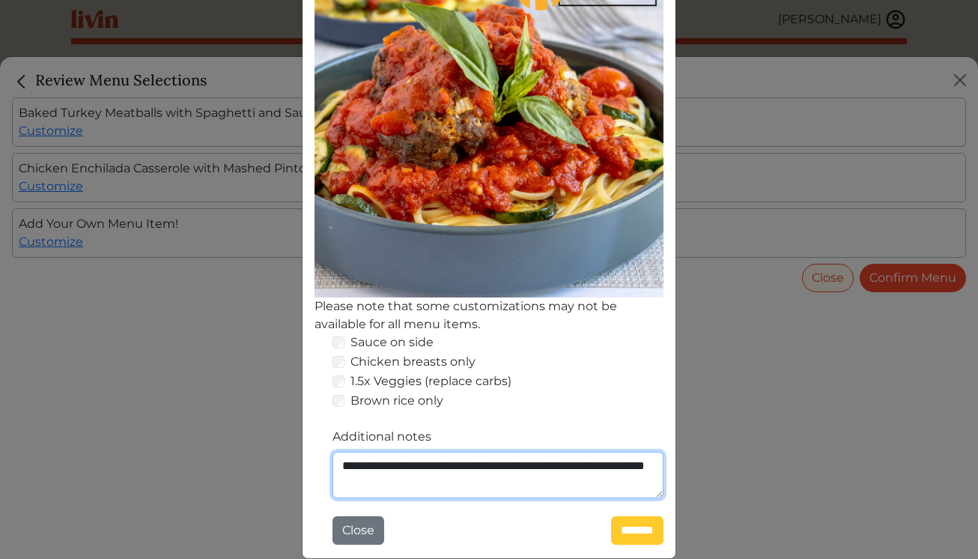
type textarea "**********"
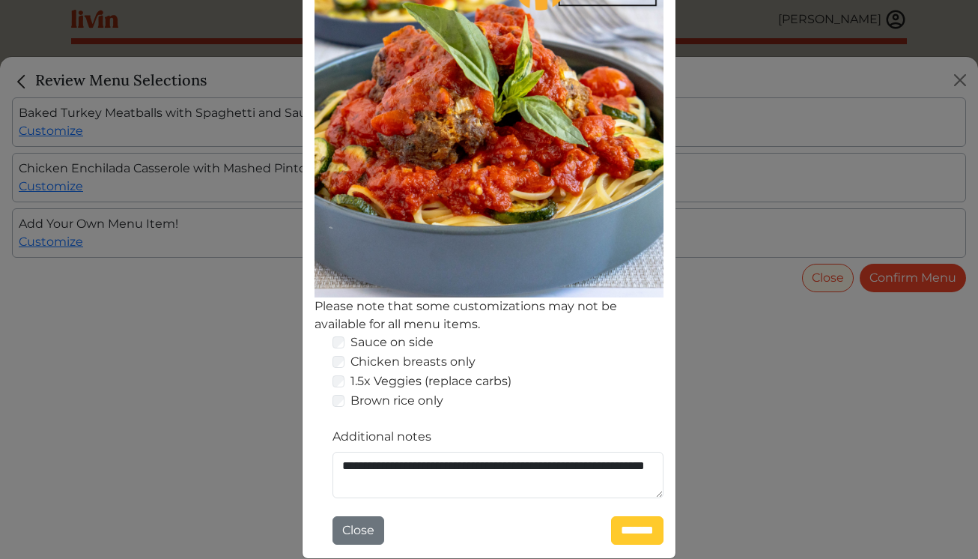
click at [625, 526] on input "*******" at bounding box center [637, 530] width 52 height 28
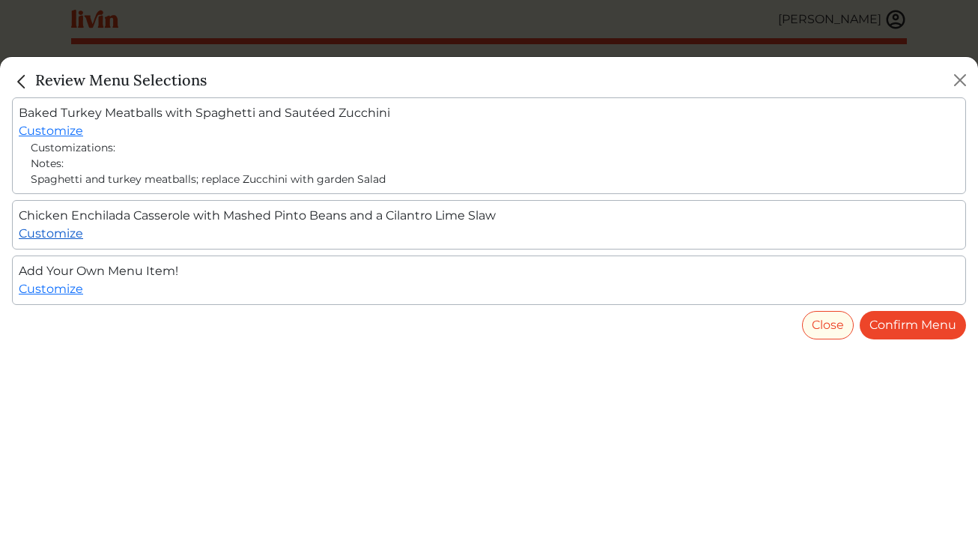
click at [64, 234] on link "Customize" at bounding box center [51, 233] width 64 height 14
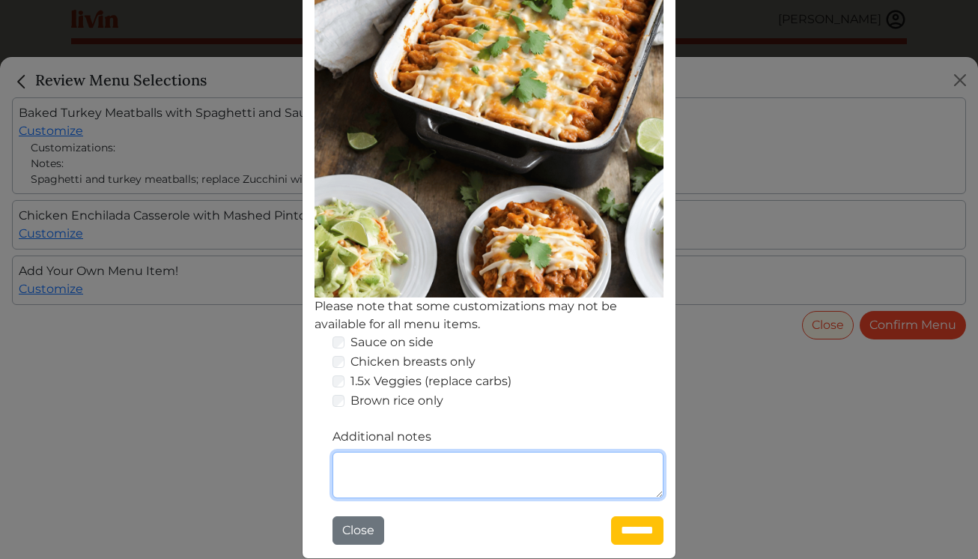
click at [397, 463] on textarea "Additional notes" at bounding box center [497, 474] width 331 height 46
paste textarea "**********"
drag, startPoint x: 412, startPoint y: 472, endPoint x: 343, endPoint y: 457, distance: 70.5
click at [343, 457] on textarea "**********" at bounding box center [497, 474] width 331 height 46
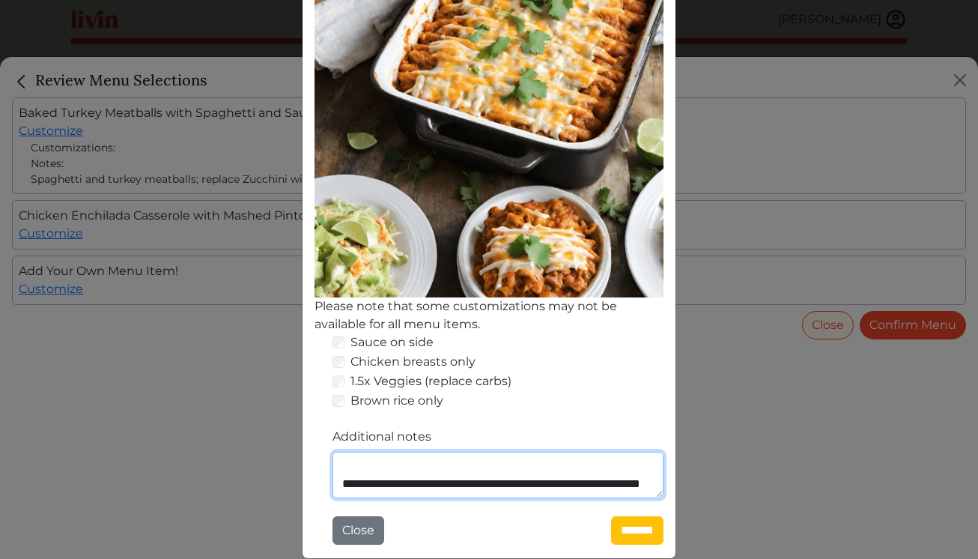
scroll to position [117, 0]
click at [426, 477] on textarea "**********" at bounding box center [497, 474] width 331 height 46
click at [563, 477] on textarea "**********" at bounding box center [497, 474] width 331 height 46
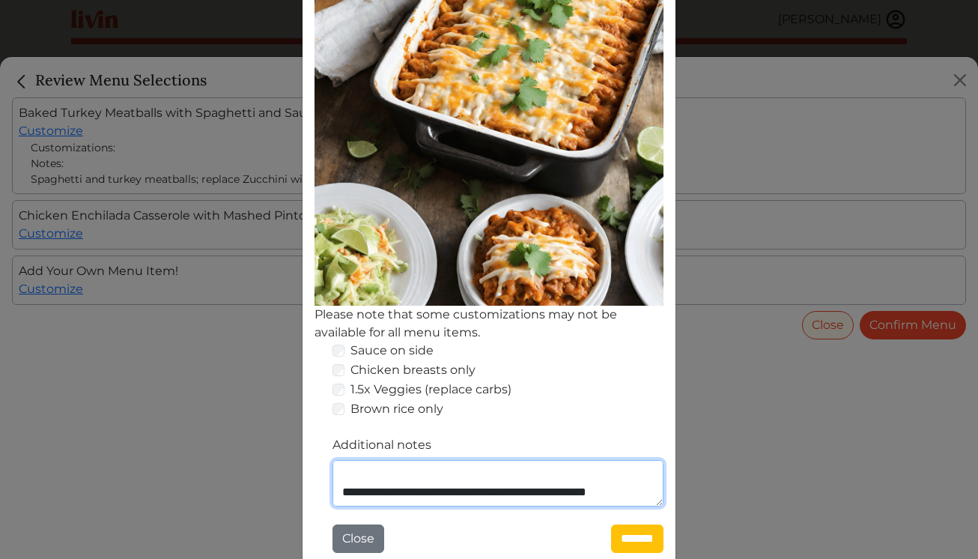
scroll to position [239, 0]
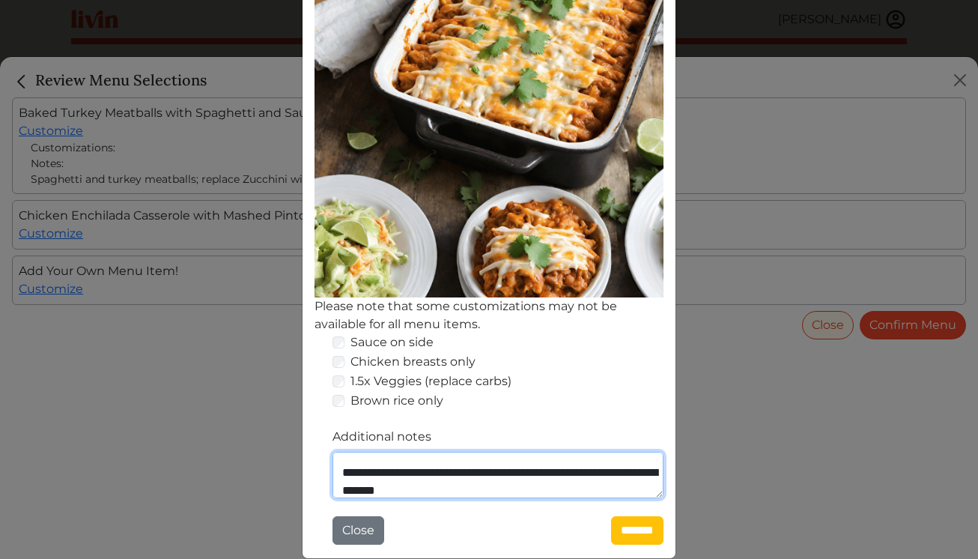
click at [392, 488] on textarea "**********" at bounding box center [497, 474] width 331 height 46
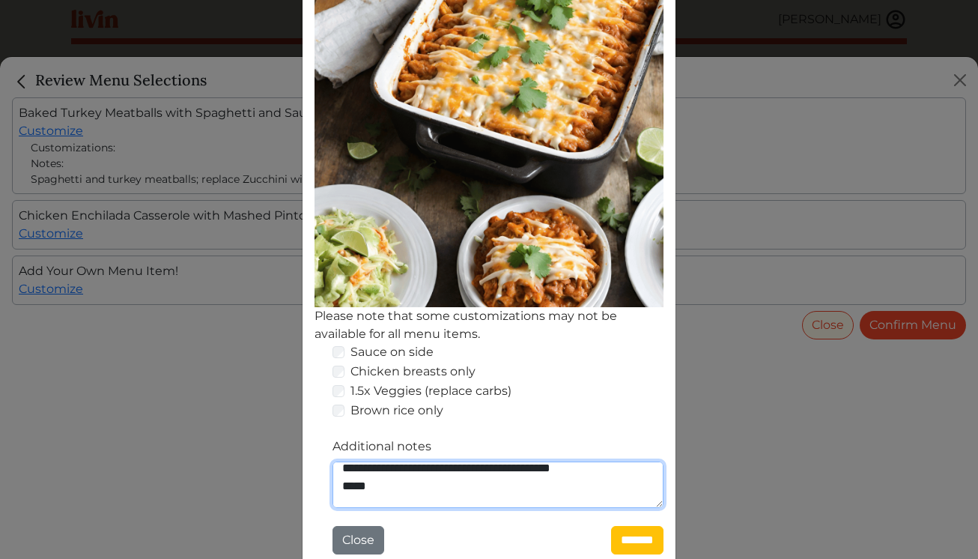
scroll to position [4, 0]
drag, startPoint x: 396, startPoint y: 490, endPoint x: 331, endPoint y: 468, distance: 68.9
click at [331, 468] on div "**********" at bounding box center [488, 448] width 349 height 211
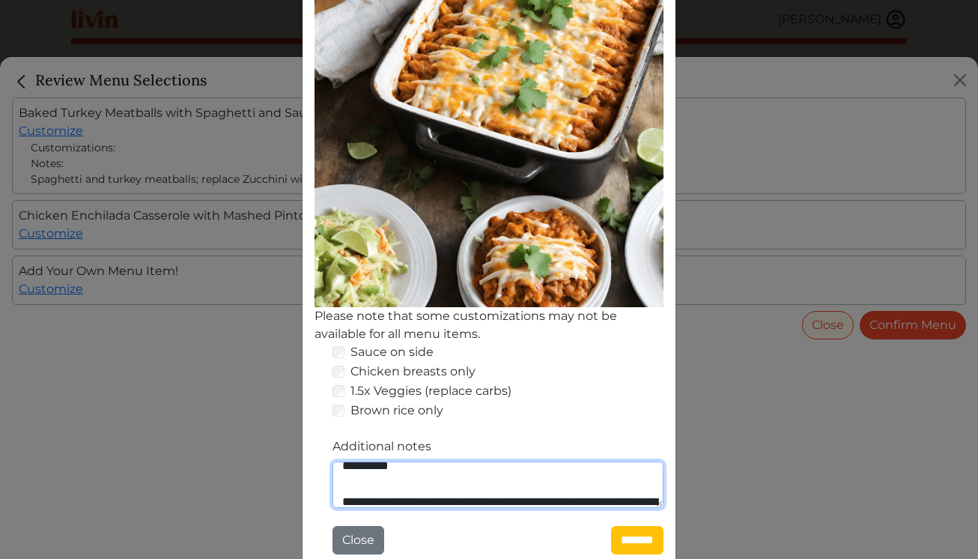
scroll to position [0, 0]
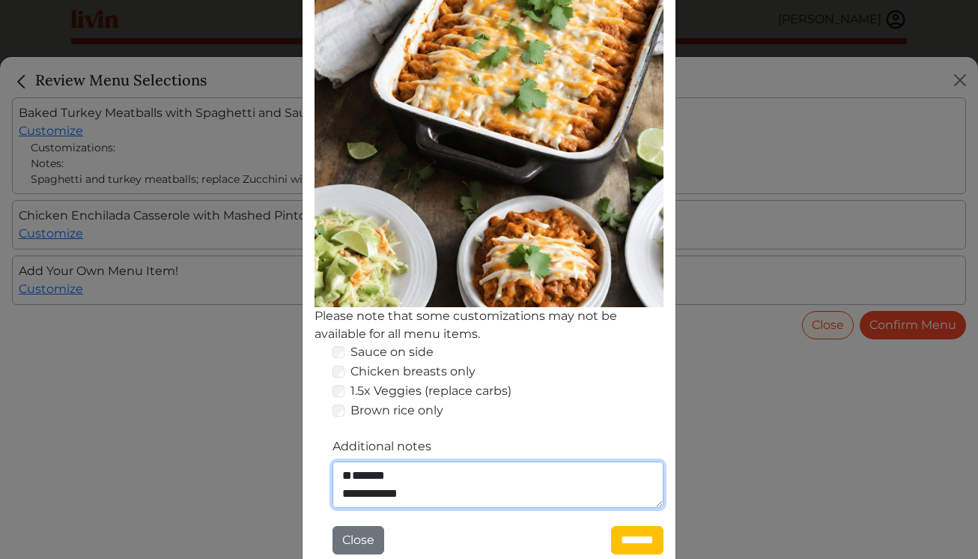
drag, startPoint x: 359, startPoint y: 472, endPoint x: 338, endPoint y: 498, distance: 34.0
click at [338, 498] on textarea "**********" at bounding box center [497, 484] width 331 height 46
drag, startPoint x: 470, startPoint y: 493, endPoint x: 314, endPoint y: 436, distance: 166.1
click at [314, 436] on div "**********" at bounding box center [488, 448] width 349 height 211
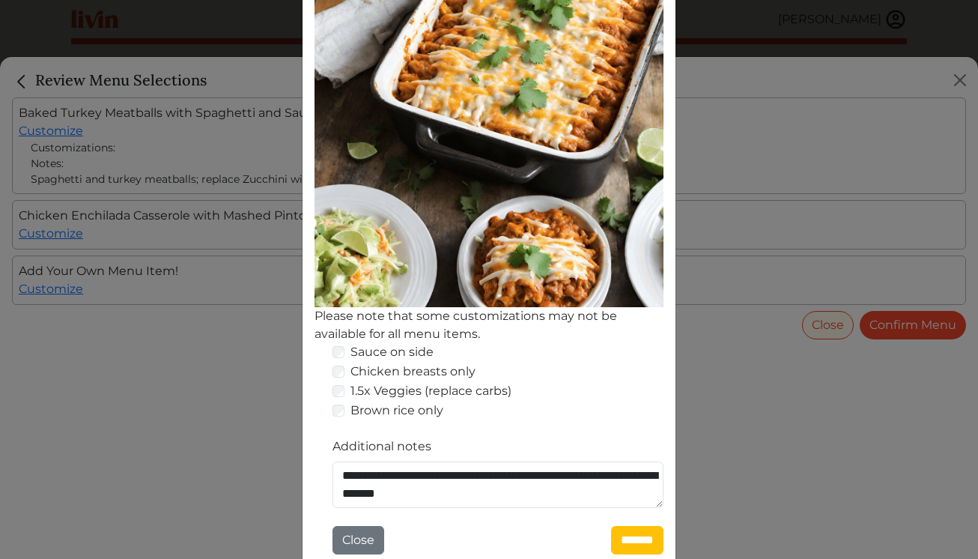
click at [551, 511] on div "**********" at bounding box center [488, 448] width 349 height 211
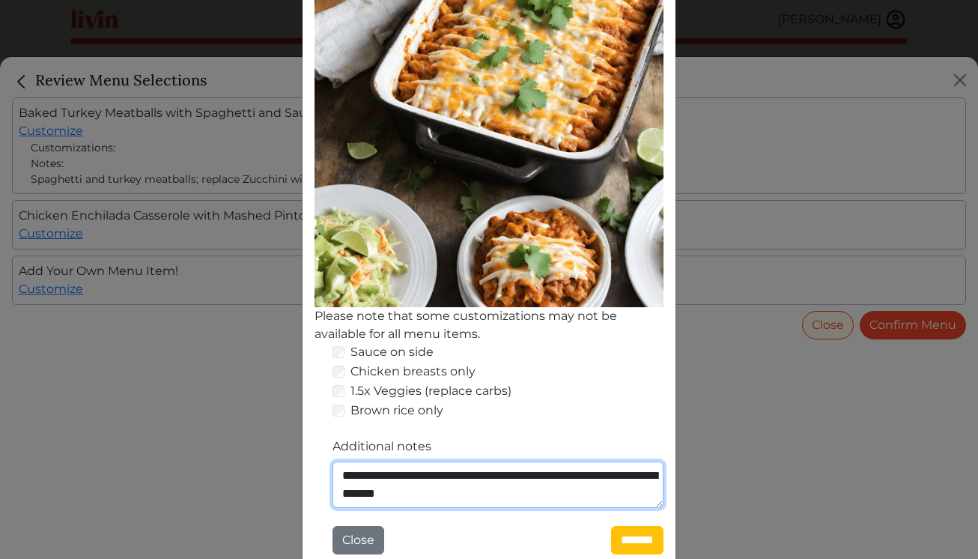
click at [550, 498] on textarea "**********" at bounding box center [497, 484] width 331 height 46
click at [550, 495] on textarea "**********" at bounding box center [497, 484] width 331 height 46
click at [558, 477] on textarea "**********" at bounding box center [497, 484] width 331 height 46
click at [583, 490] on textarea "**********" at bounding box center [497, 484] width 331 height 46
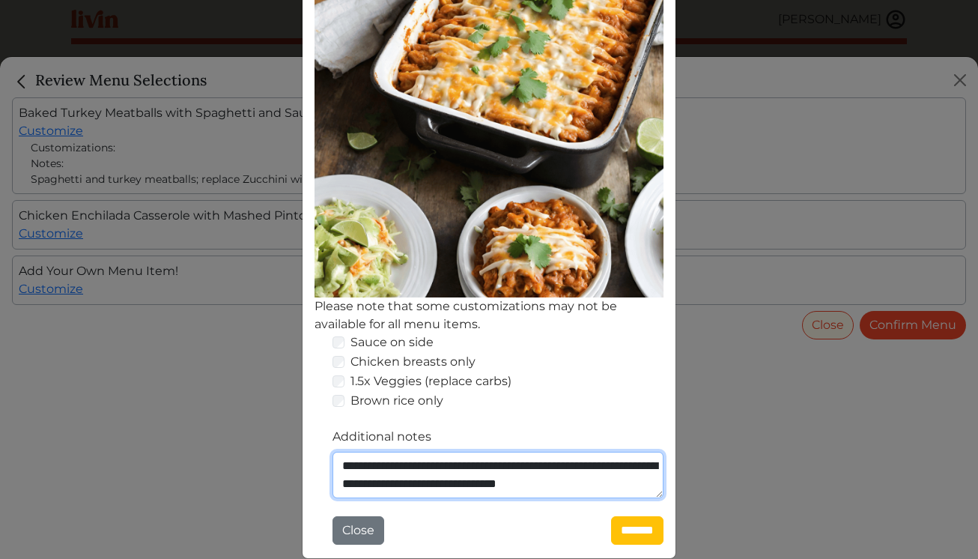
click at [562, 484] on textarea "**********" at bounding box center [497, 474] width 331 height 46
type textarea "**********"
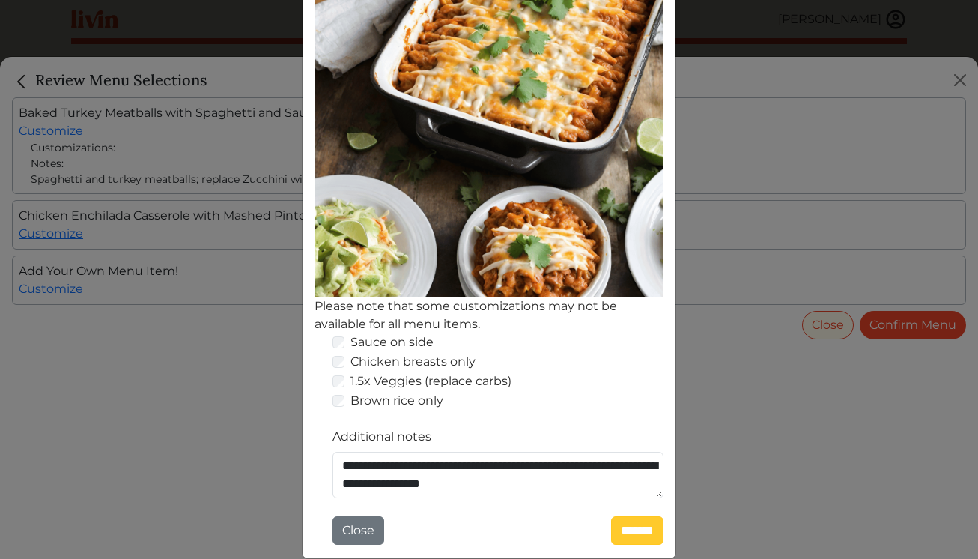
click at [621, 531] on input "*******" at bounding box center [637, 530] width 52 height 28
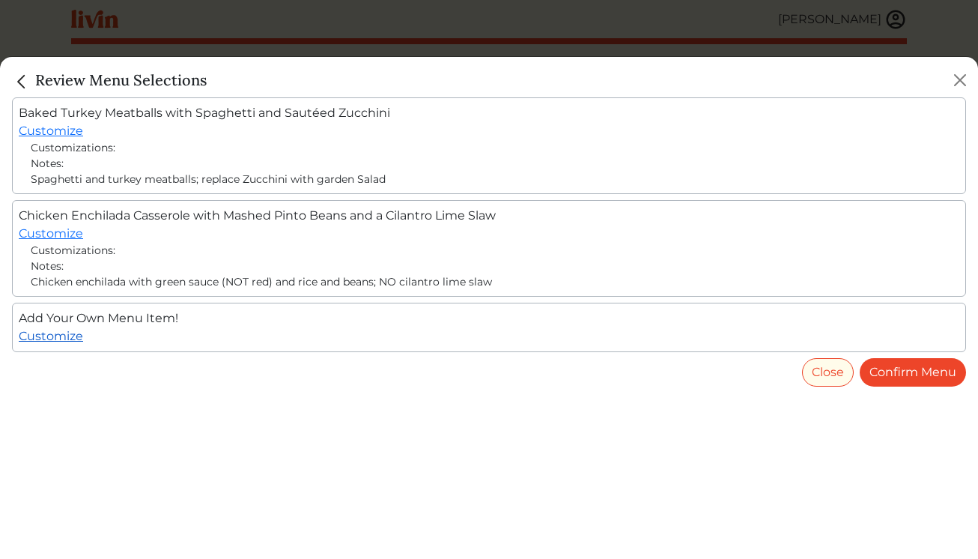
click at [68, 334] on link "Customize" at bounding box center [51, 336] width 64 height 14
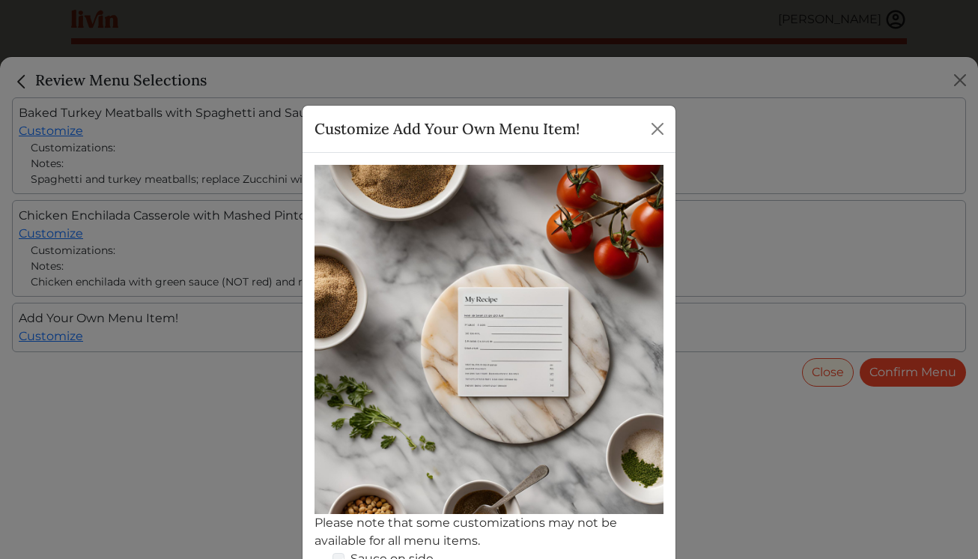
scroll to position [216, 0]
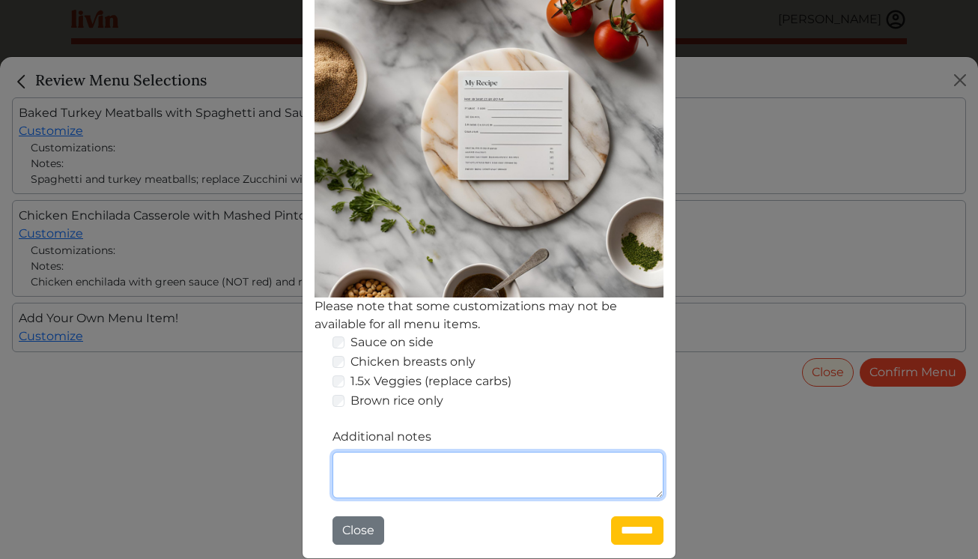
click at [391, 472] on textarea "Additional notes" at bounding box center [497, 474] width 331 height 46
paste textarea "**********"
drag, startPoint x: 400, startPoint y: 477, endPoint x: 341, endPoint y: 457, distance: 61.6
click at [341, 457] on textarea "**********" at bounding box center [497, 474] width 331 height 46
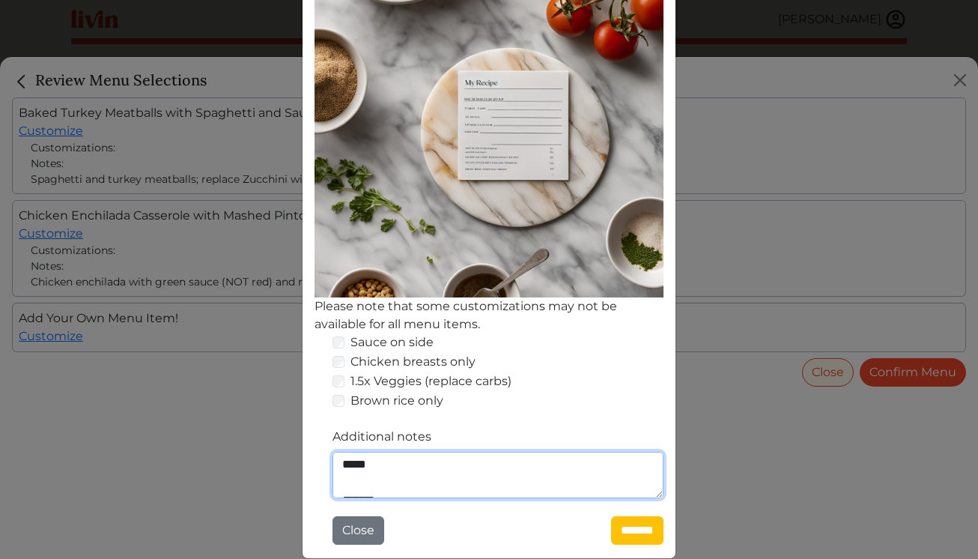
scroll to position [0, 0]
drag, startPoint x: 367, startPoint y: 484, endPoint x: 345, endPoint y: 449, distance: 40.7
click at [345, 449] on div "**********" at bounding box center [497, 463] width 331 height 70
click at [401, 471] on textarea "**********" at bounding box center [497, 474] width 331 height 46
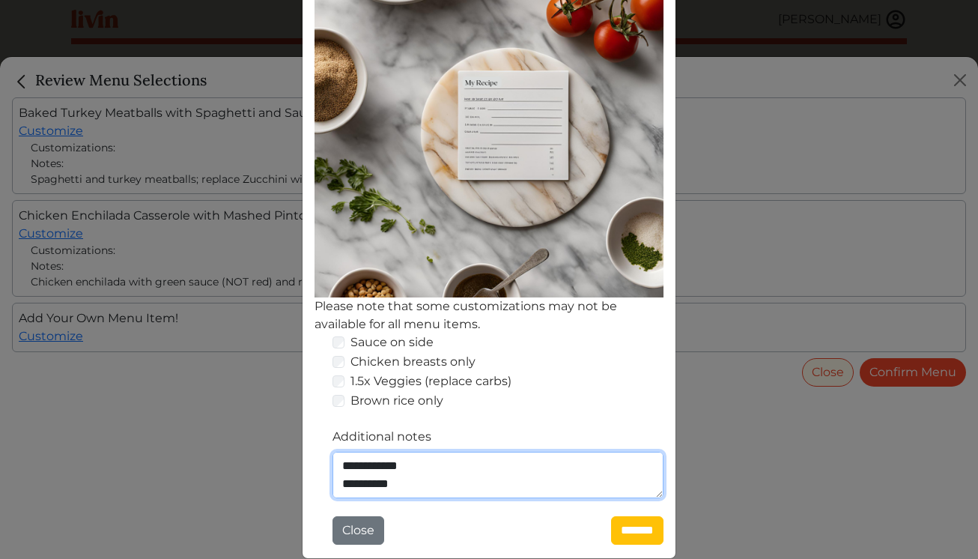
click at [433, 481] on textarea "**********" at bounding box center [497, 474] width 331 height 46
type textarea "**********"
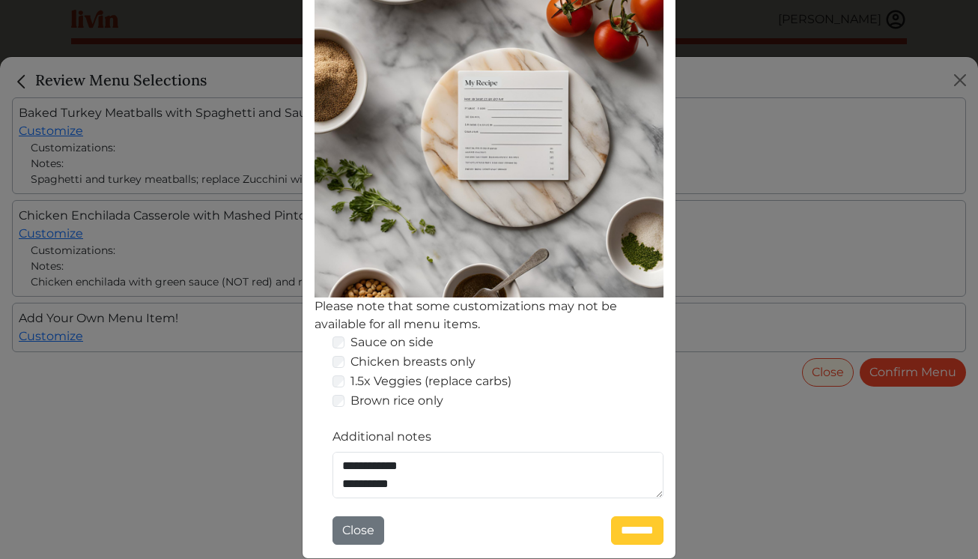
click at [611, 531] on input "*******" at bounding box center [637, 530] width 52 height 28
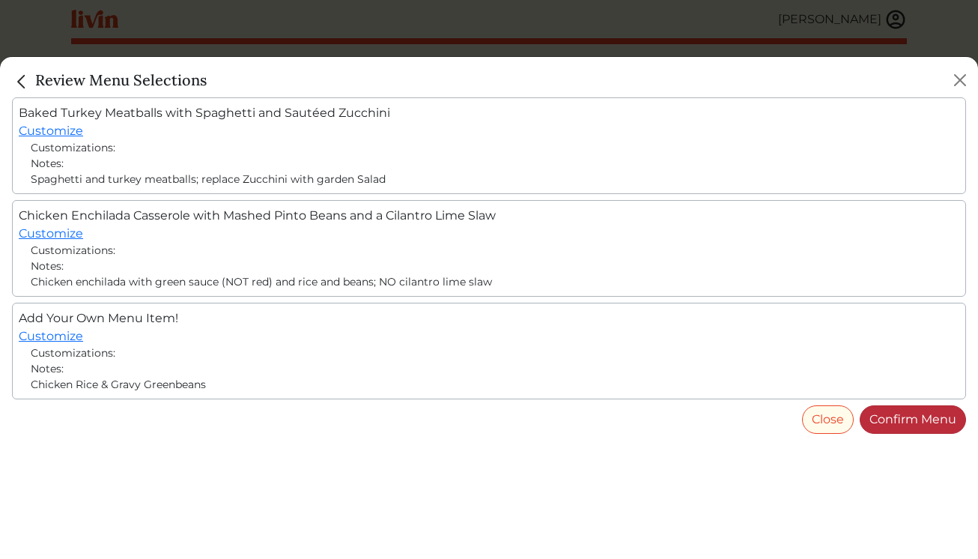
click at [910, 418] on link "Confirm Menu" at bounding box center [913, 419] width 106 height 28
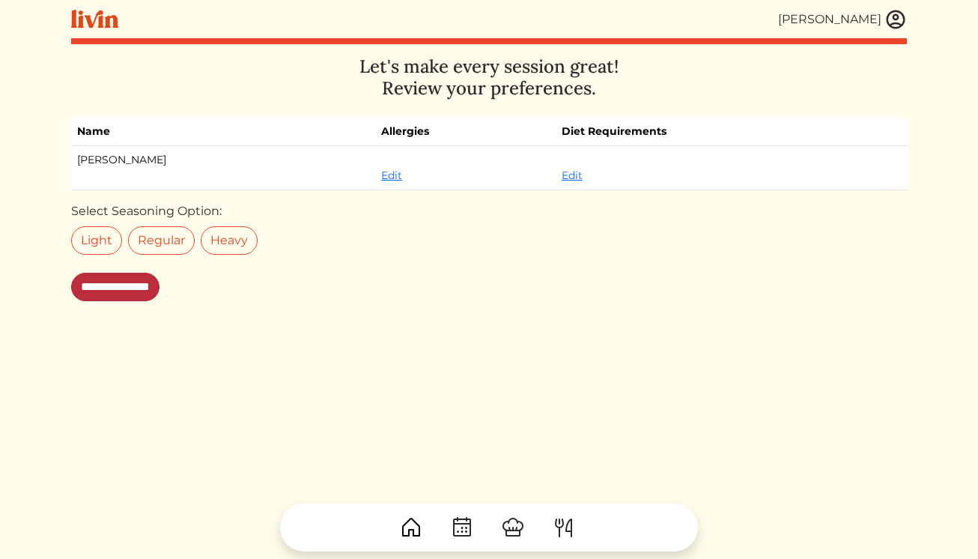
click at [142, 287] on input "**********" at bounding box center [115, 287] width 88 height 28
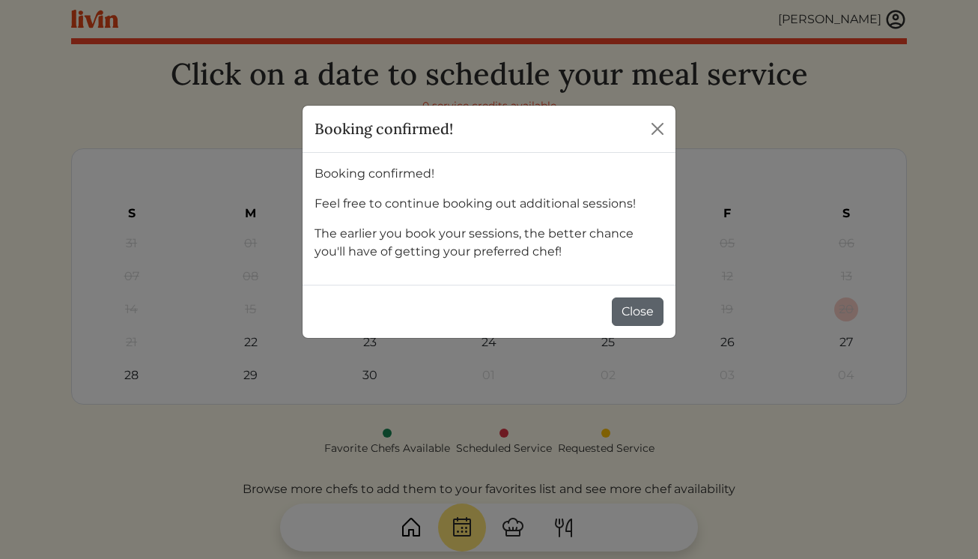
click at [641, 312] on button "Close" at bounding box center [638, 311] width 52 height 28
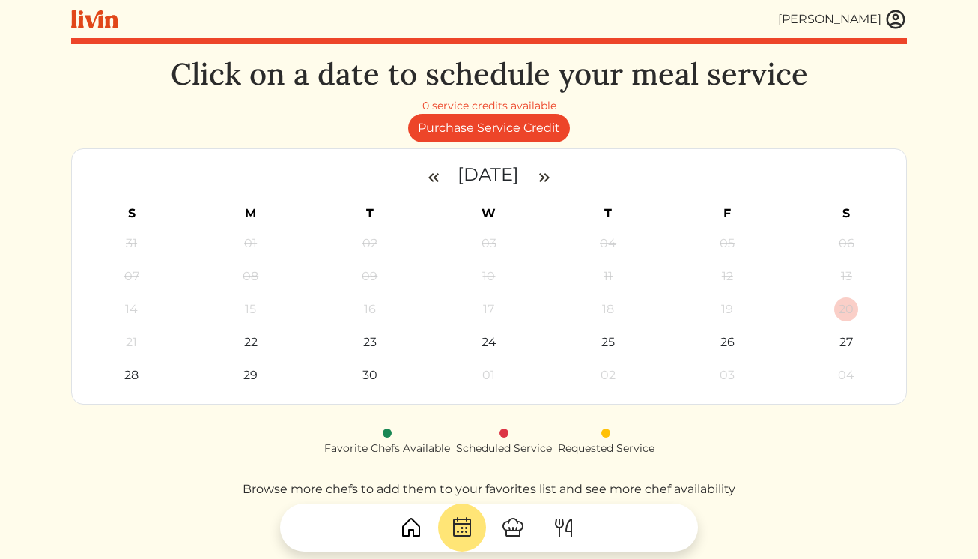
click at [890, 27] on img at bounding box center [895, 19] width 22 height 22
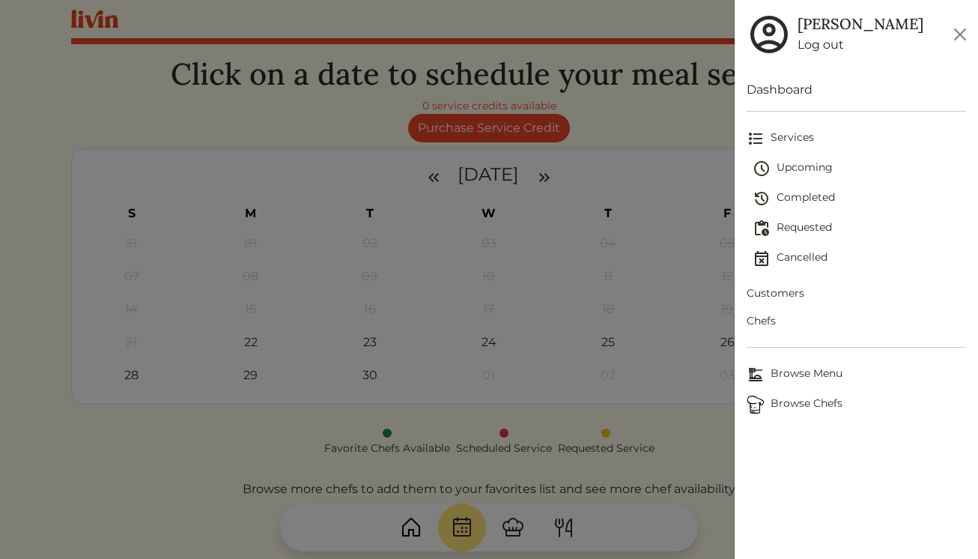
click at [796, 171] on span "Upcoming" at bounding box center [859, 168] width 214 height 18
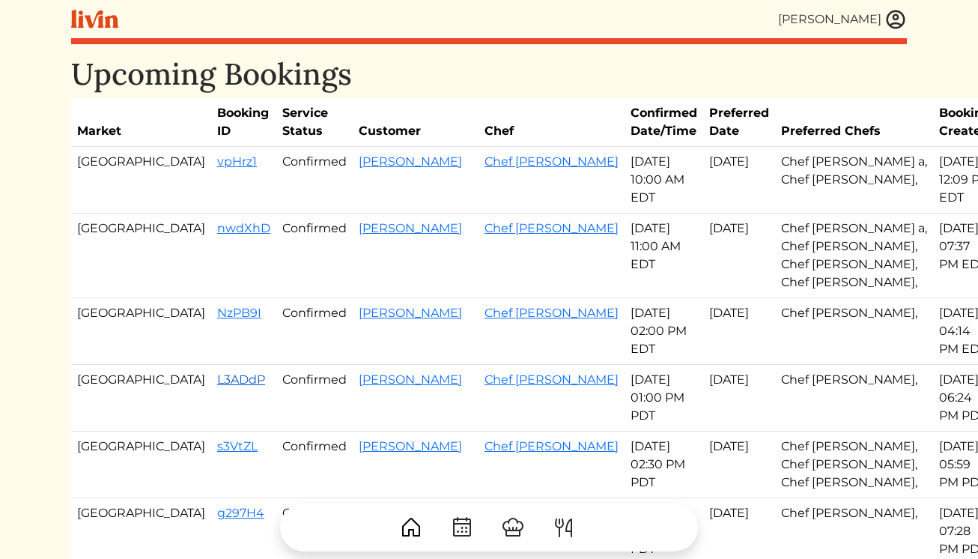
click at [217, 382] on link "L3ADdP" at bounding box center [241, 379] width 48 height 14
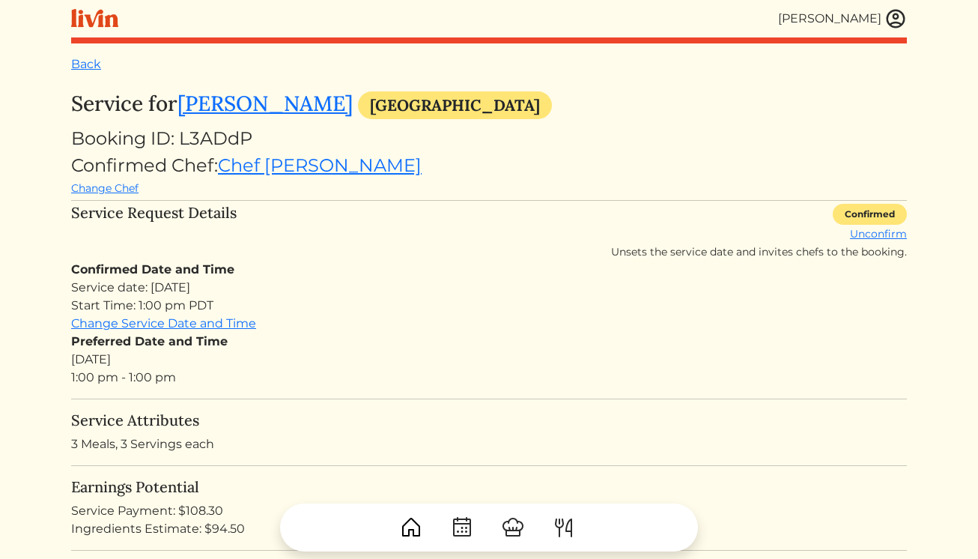
click at [898, 19] on img at bounding box center [895, 19] width 22 height 22
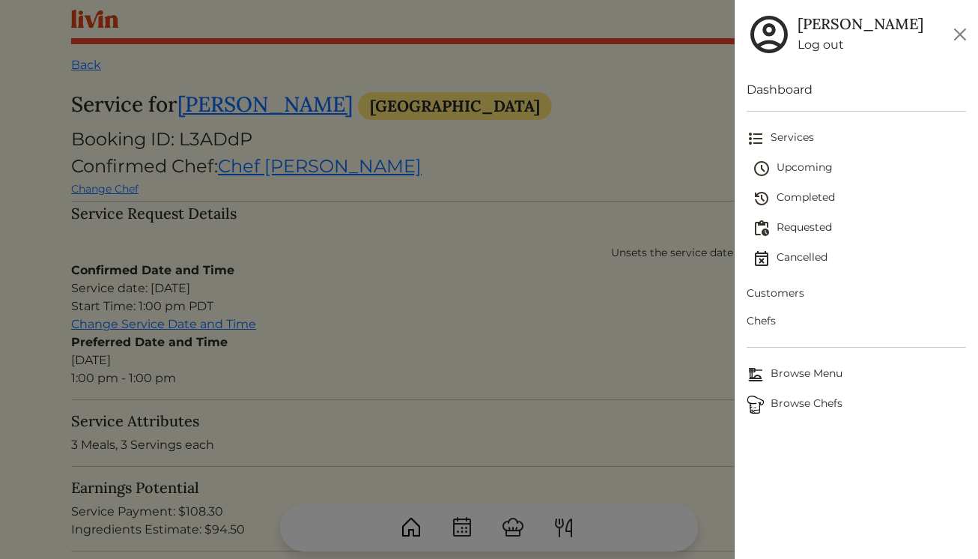
click at [800, 224] on span "Requested" at bounding box center [859, 228] width 214 height 18
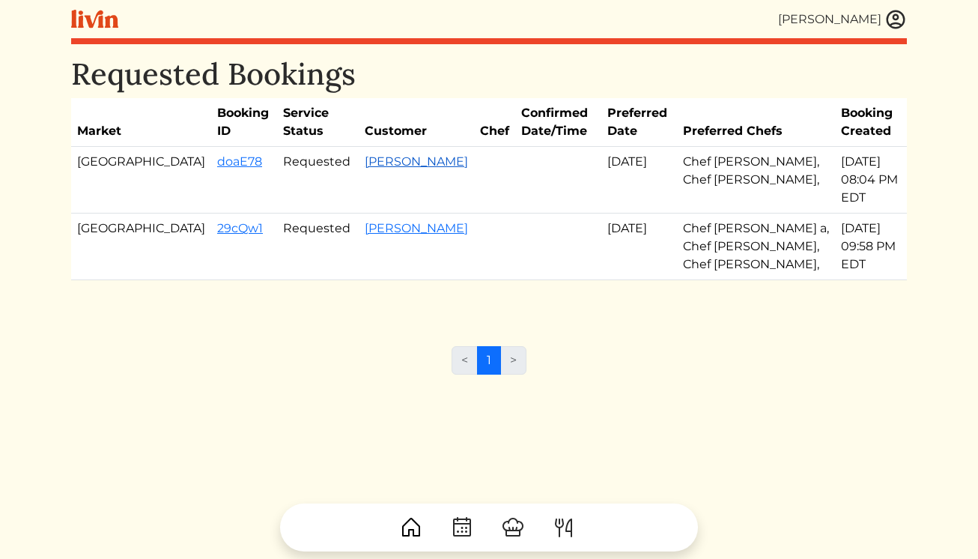
click at [365, 165] on link "Chris Bynum" at bounding box center [416, 161] width 103 height 14
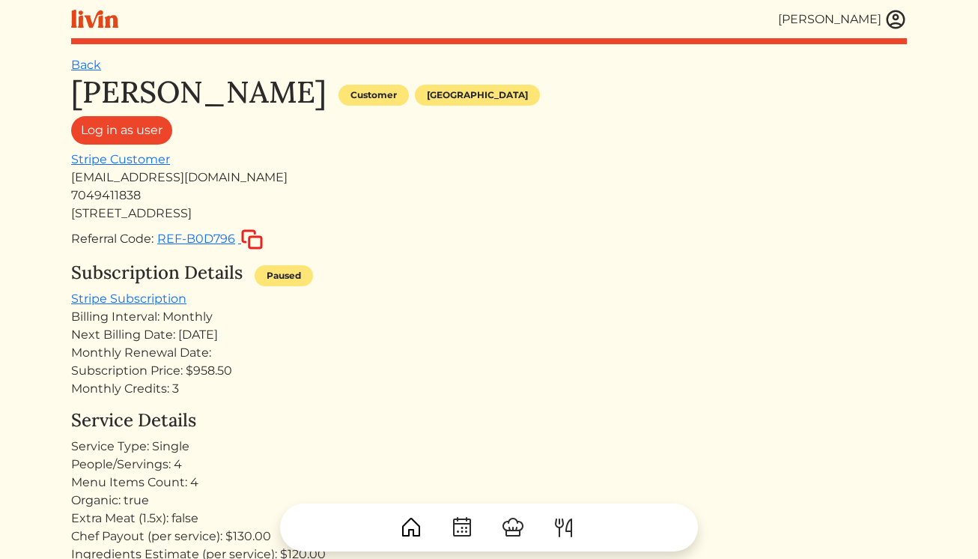
click at [86, 74] on h1 "Chris Bynum" at bounding box center [198, 92] width 255 height 36
click at [84, 61] on link "Back" at bounding box center [86, 65] width 30 height 14
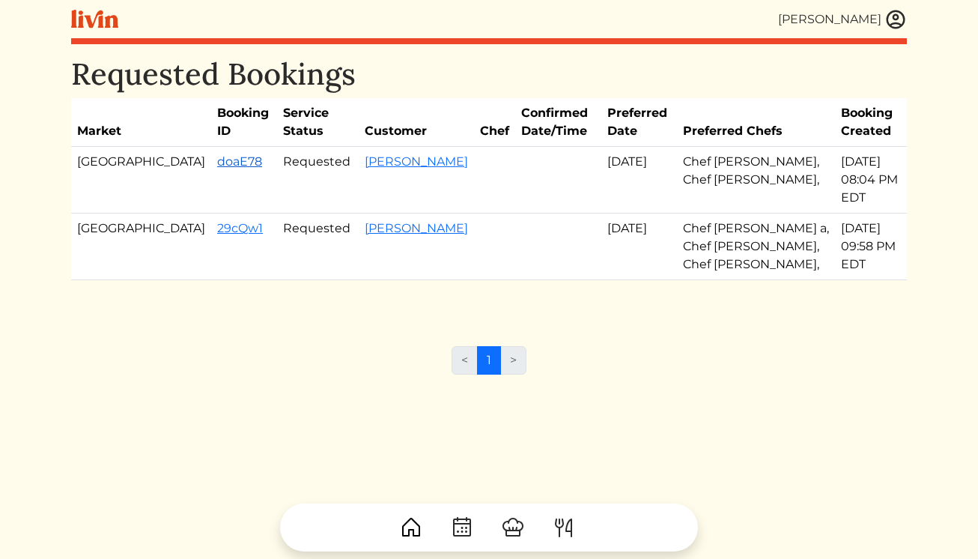
click at [217, 165] on link "doaE78" at bounding box center [239, 161] width 45 height 14
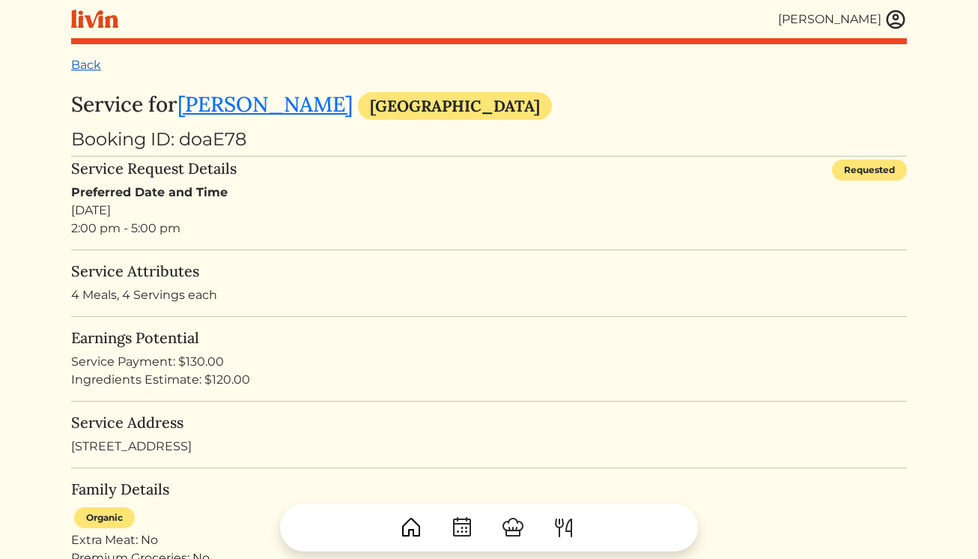
click at [91, 64] on link "Back" at bounding box center [86, 65] width 30 height 14
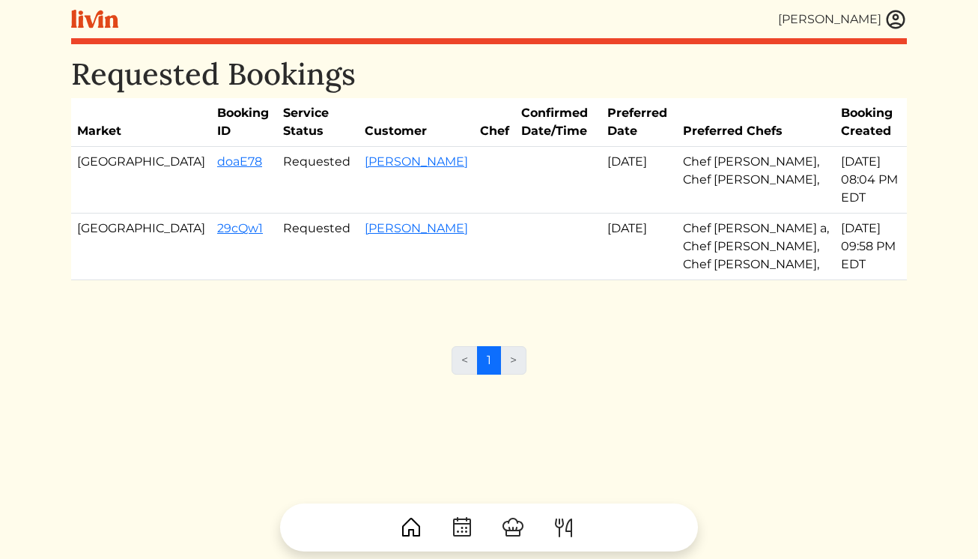
click at [890, 20] on img at bounding box center [895, 19] width 22 height 22
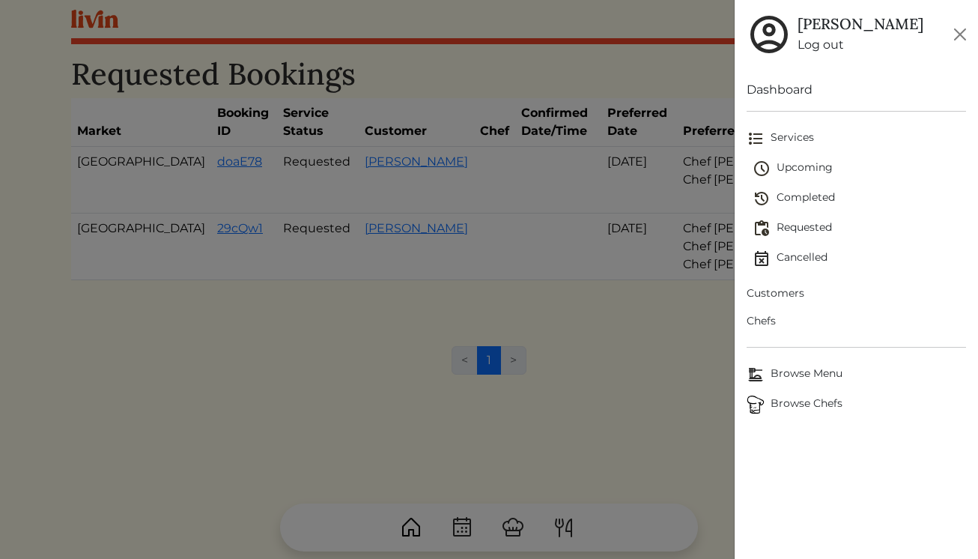
click at [804, 170] on span "Upcoming" at bounding box center [859, 168] width 214 height 18
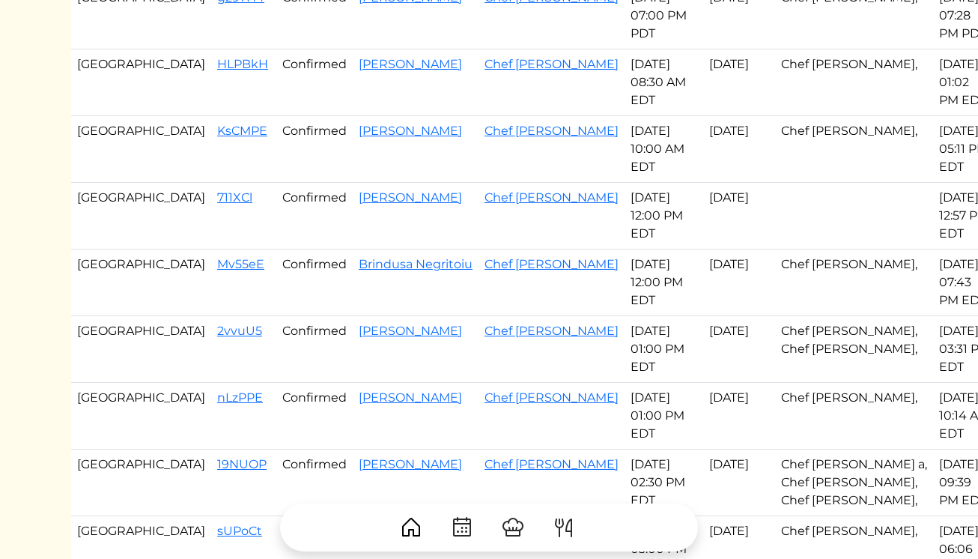
scroll to position [524, 0]
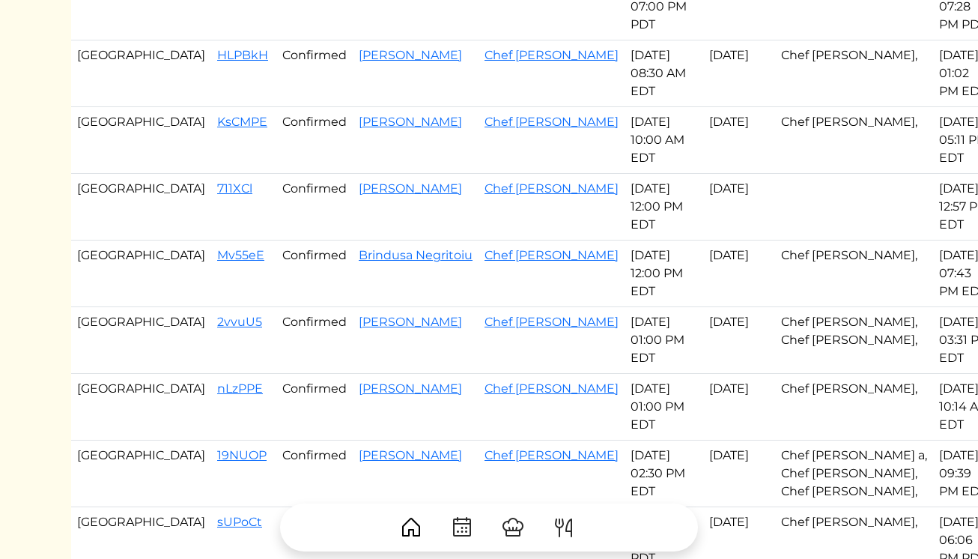
click at [211, 186] on td "711XCl" at bounding box center [243, 207] width 65 height 67
click at [217, 189] on link "711XCl" at bounding box center [234, 188] width 35 height 14
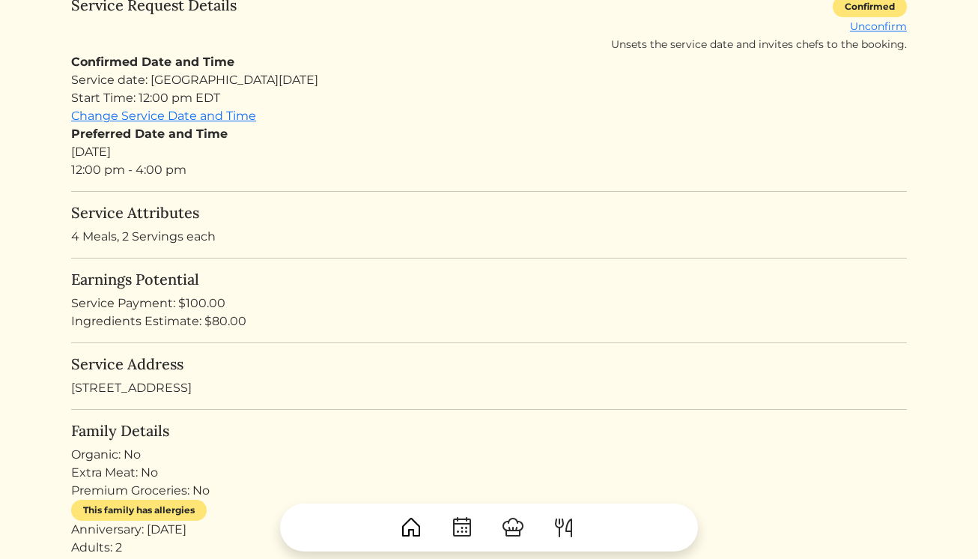
scroll to position [210, 0]
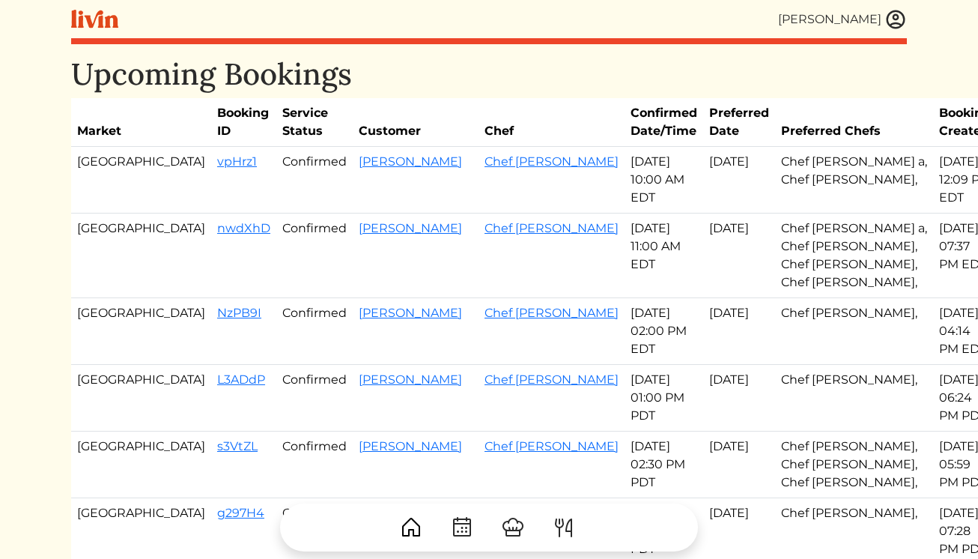
click at [893, 11] on img at bounding box center [895, 19] width 22 height 22
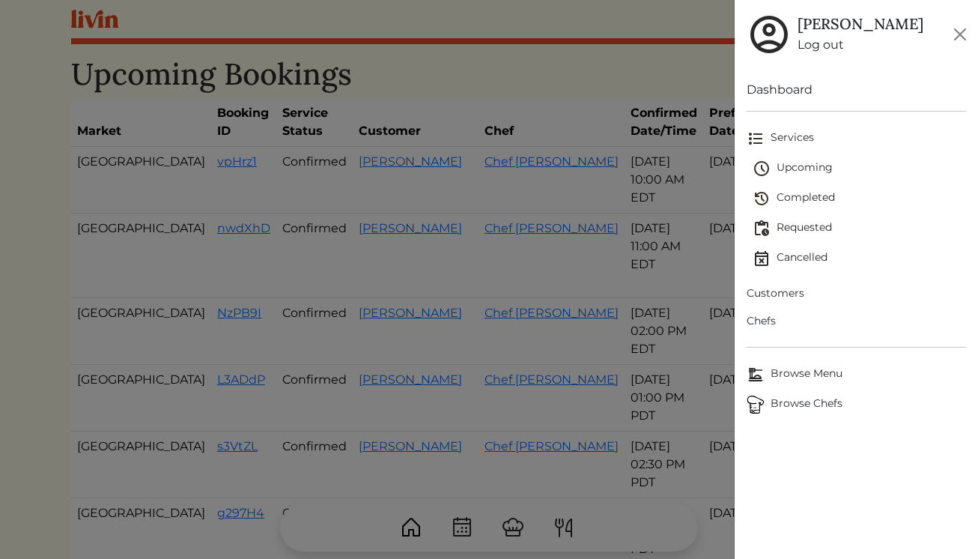
click at [779, 228] on span "Requested" at bounding box center [859, 228] width 214 height 18
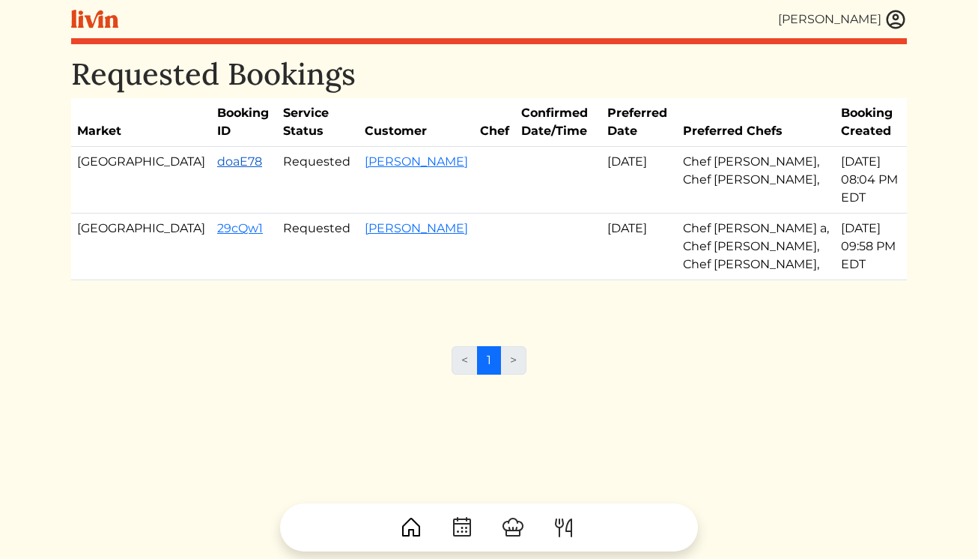
click at [217, 158] on link "doaE78" at bounding box center [239, 161] width 45 height 14
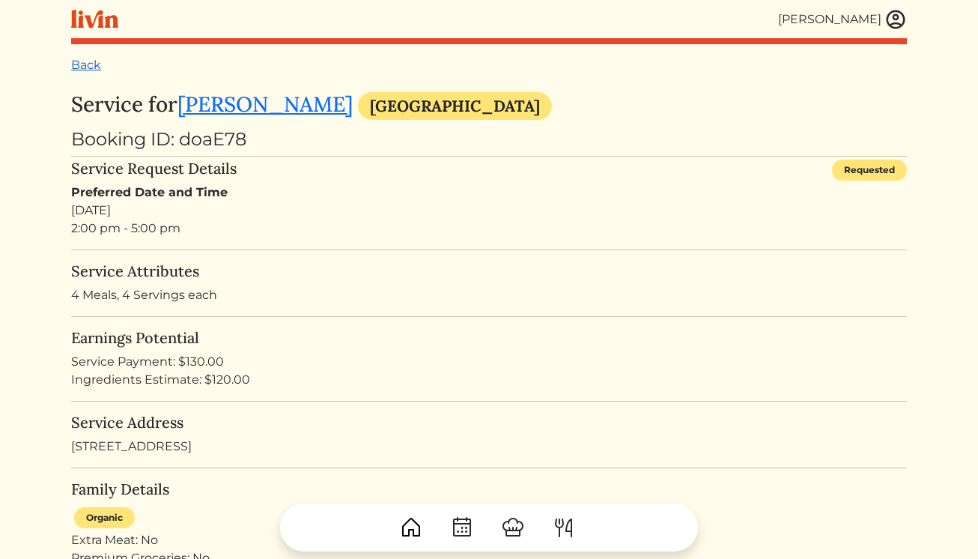
click at [93, 68] on link "Back" at bounding box center [86, 65] width 30 height 14
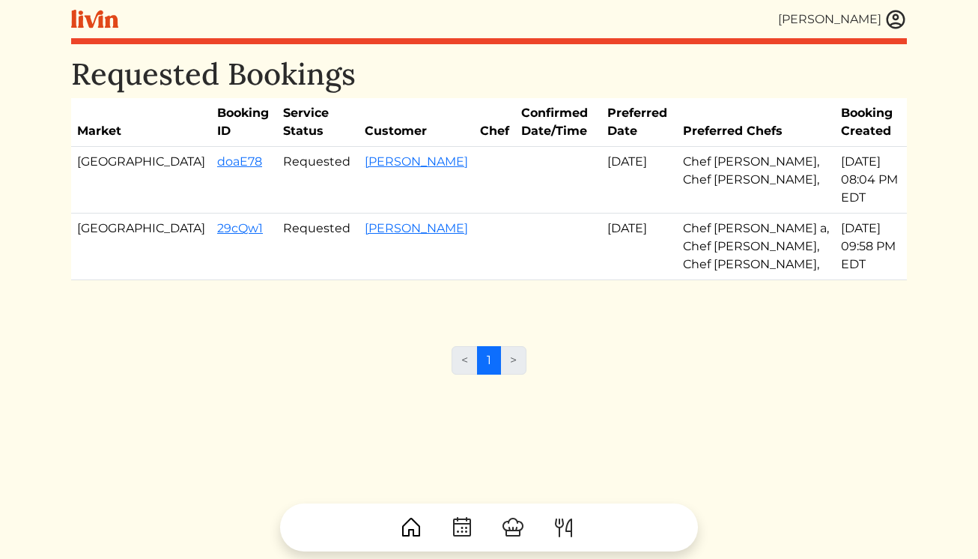
click at [895, 16] on img at bounding box center [895, 19] width 22 height 22
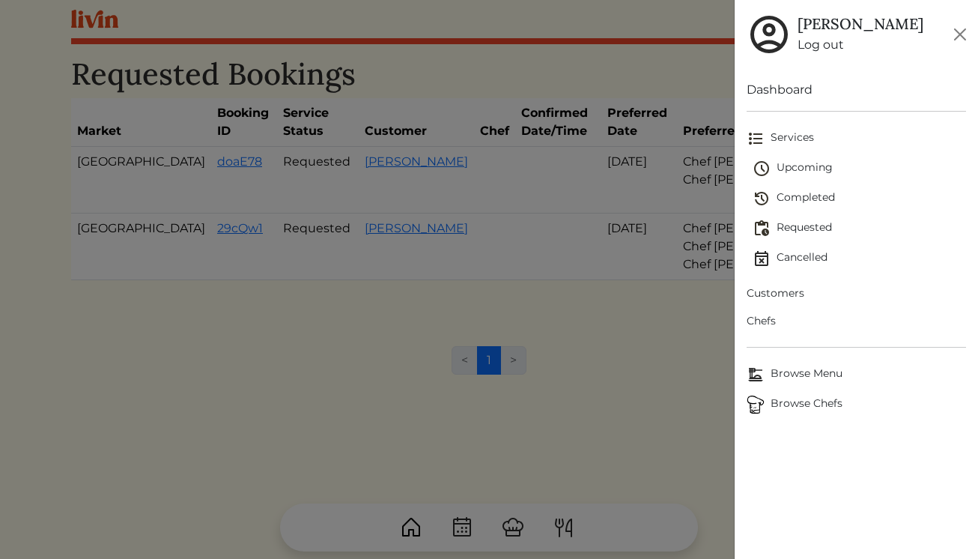
click at [776, 291] on span "Customers" at bounding box center [856, 293] width 220 height 16
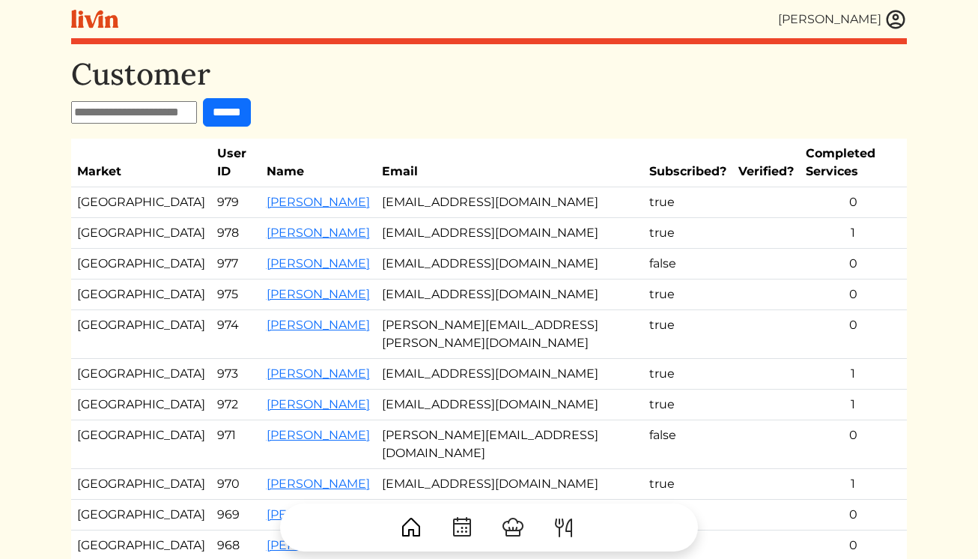
click at [890, 21] on img at bounding box center [895, 19] width 22 height 22
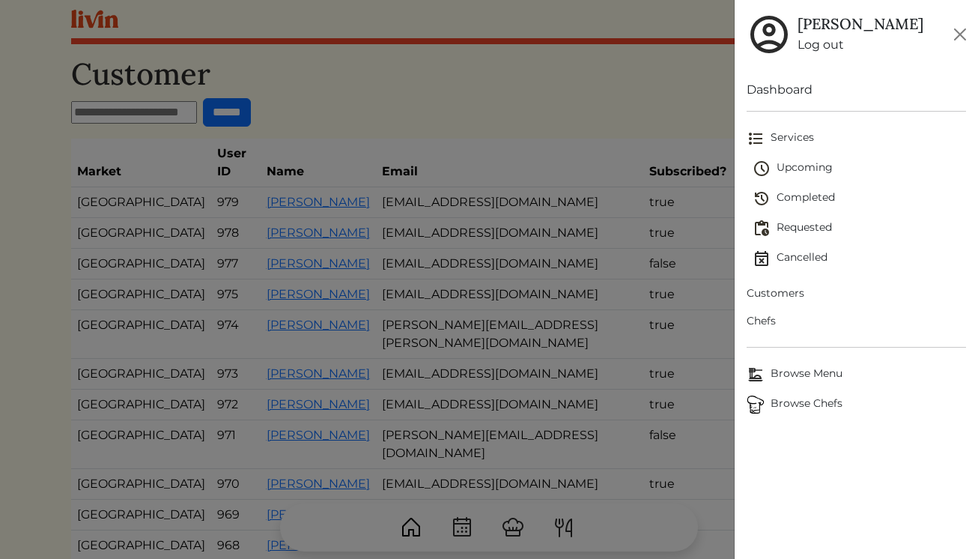
click at [765, 326] on span "Chefs" at bounding box center [856, 321] width 220 height 16
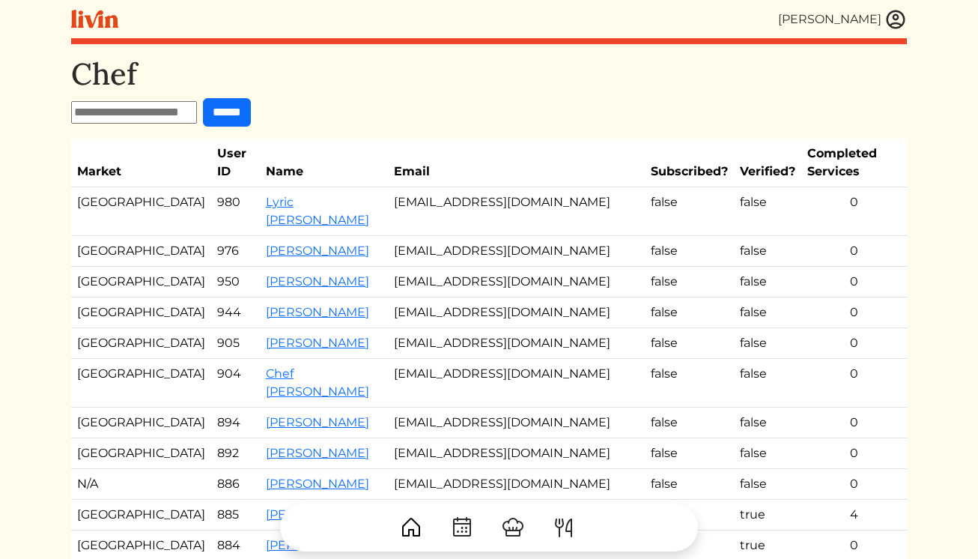
click at [115, 118] on input "text" at bounding box center [134, 112] width 126 height 22
type input "****"
click at [203, 98] on input "******" at bounding box center [227, 112] width 48 height 28
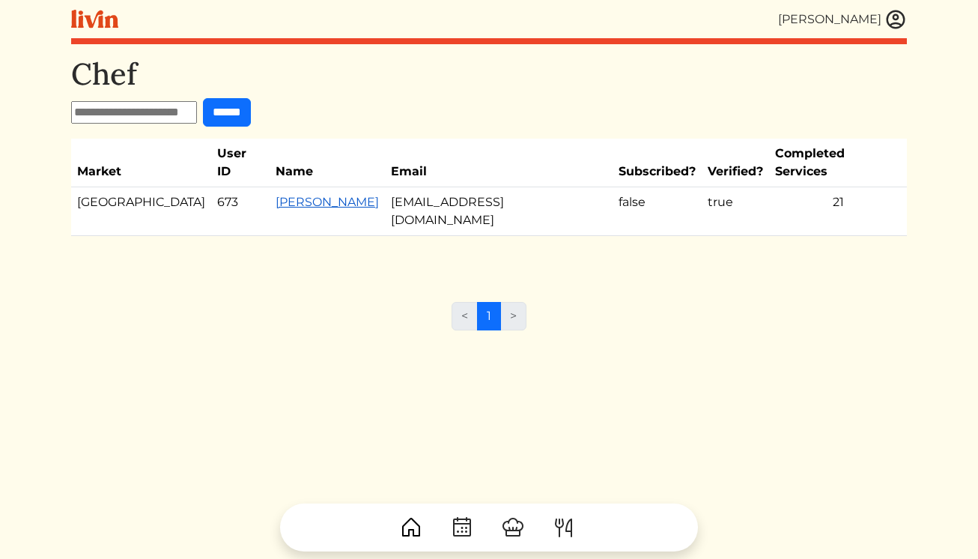
click at [276, 195] on link "Cody Campbell" at bounding box center [327, 202] width 103 height 14
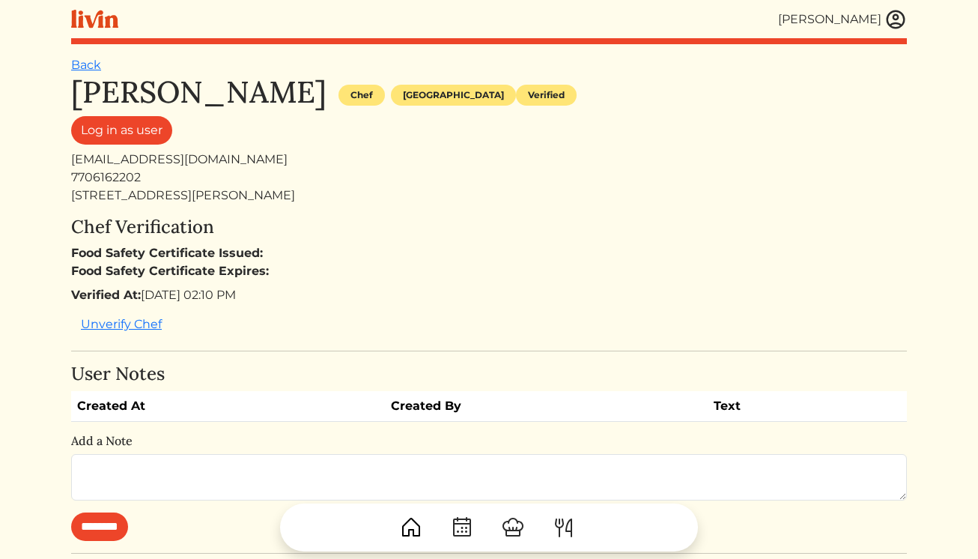
drag, startPoint x: 321, startPoint y: 196, endPoint x: 73, endPoint y: 194, distance: 248.6
click at [73, 194] on div "1493 Mcadoo Drive SW Marietta, Ga 30064" at bounding box center [489, 195] width 836 height 18
copy div "1493 Mcadoo Drive SW Marietta, Ga 30064"
click at [92, 62] on link "Back" at bounding box center [86, 65] width 30 height 14
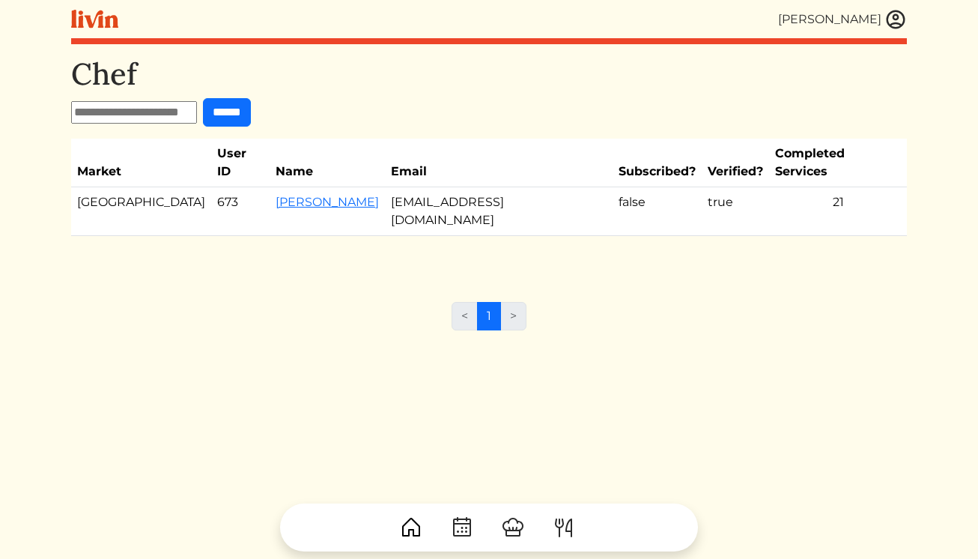
click at [159, 111] on input "text" at bounding box center [134, 112] width 126 height 22
click at [901, 16] on img at bounding box center [895, 19] width 22 height 22
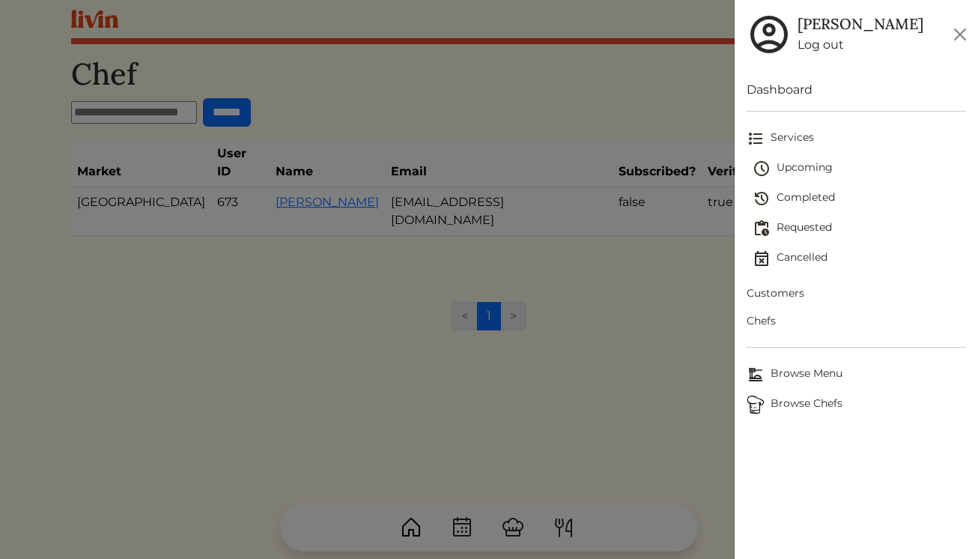
click at [805, 235] on span "Requested" at bounding box center [859, 228] width 214 height 18
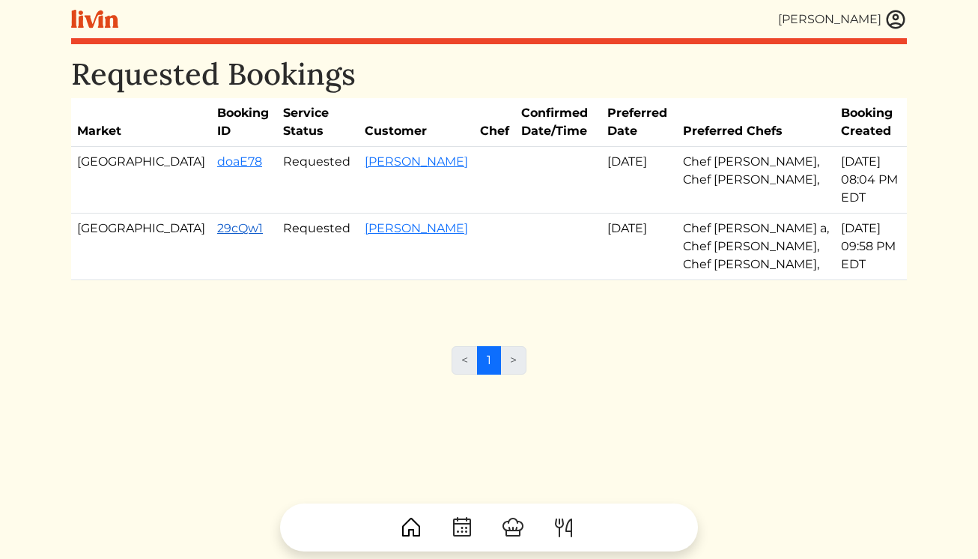
click at [217, 221] on link "29cQw1" at bounding box center [240, 228] width 46 height 14
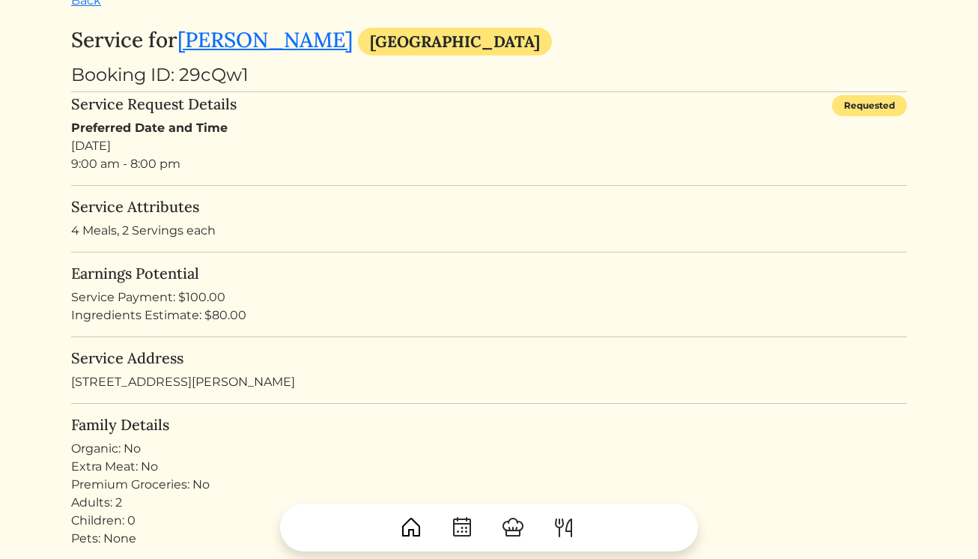
scroll to position [231, 0]
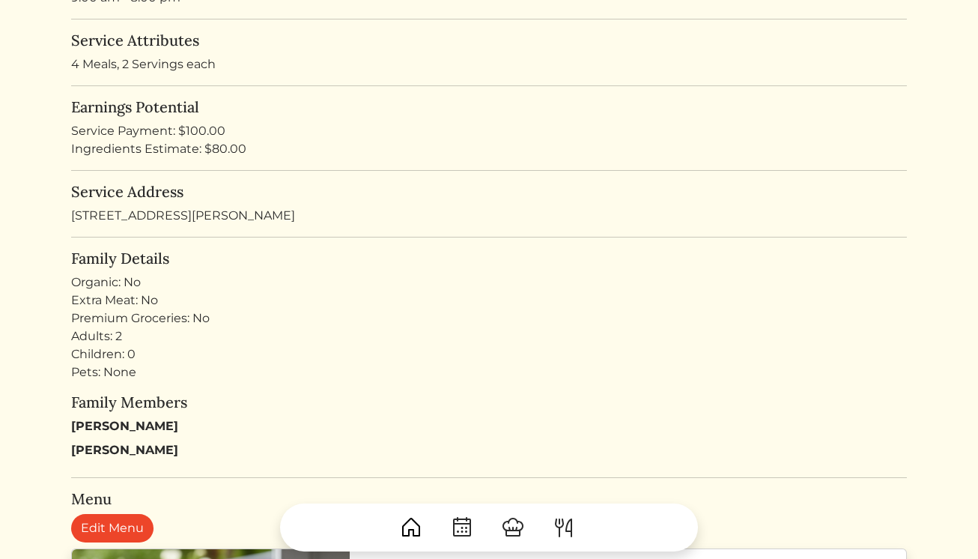
click at [308, 218] on div "Service Address 760 Sara Meadow Rd Loganville, GA 30052 United States" at bounding box center [489, 204] width 836 height 42
copy div "760 Sara Meadow Rd Loganville, GA 30052 United States"
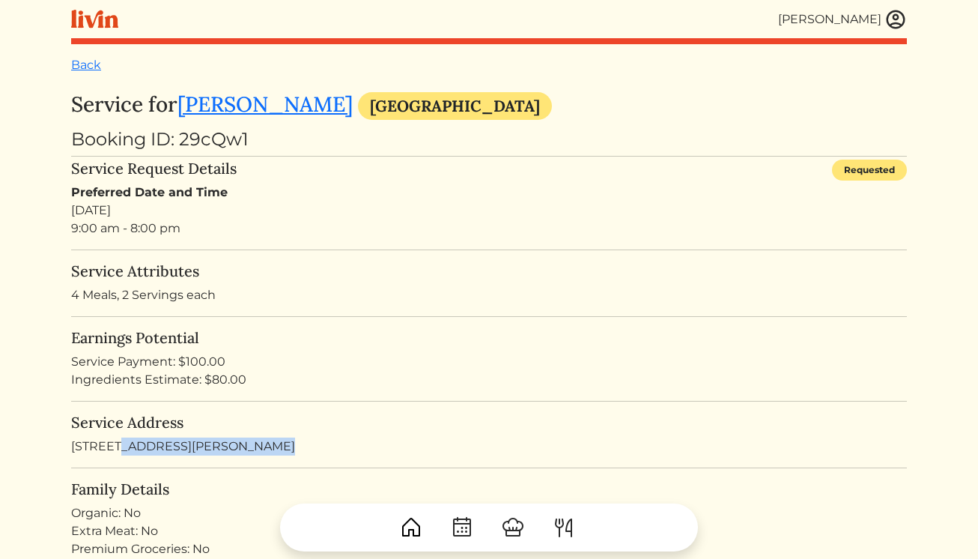
click at [892, 22] on img at bounding box center [895, 19] width 22 height 22
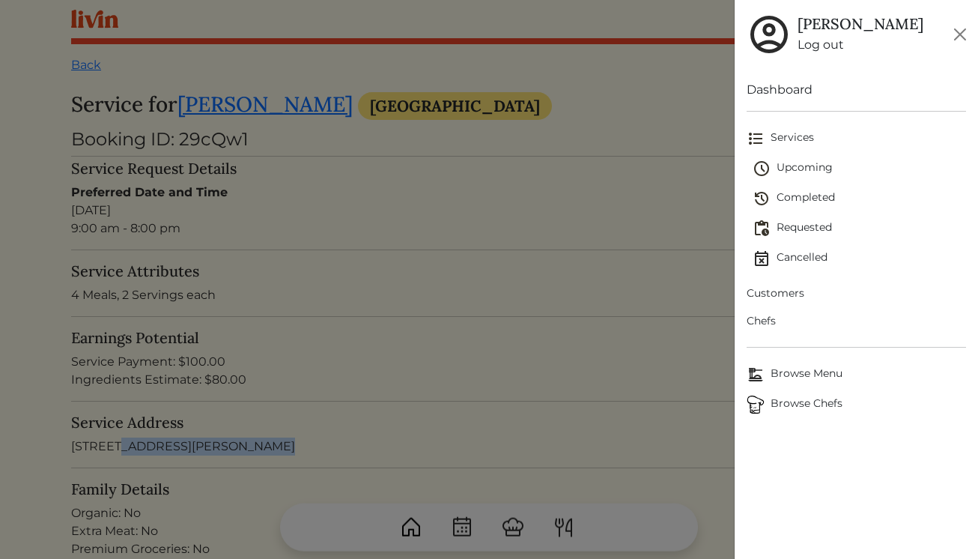
click at [797, 167] on span "Upcoming" at bounding box center [859, 168] width 214 height 18
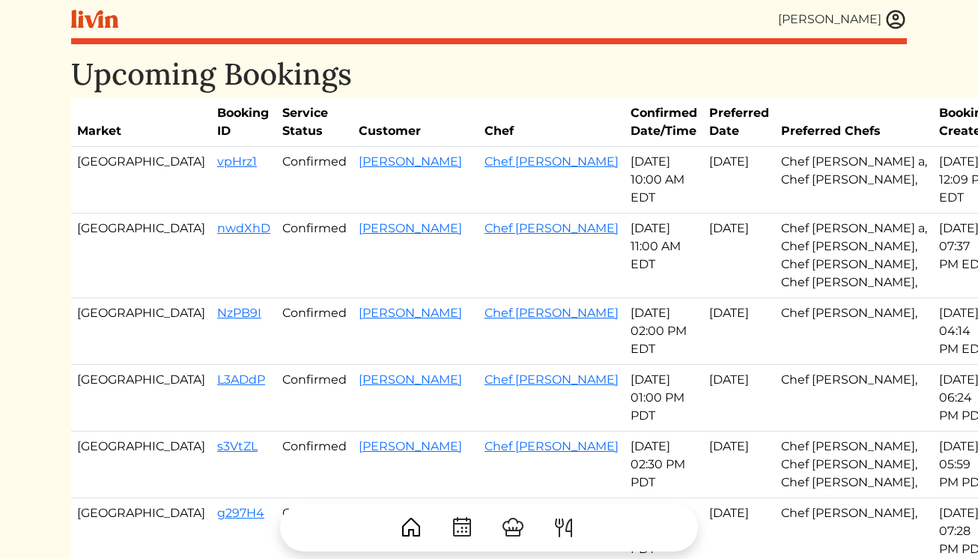
click at [894, 19] on img at bounding box center [895, 19] width 22 height 22
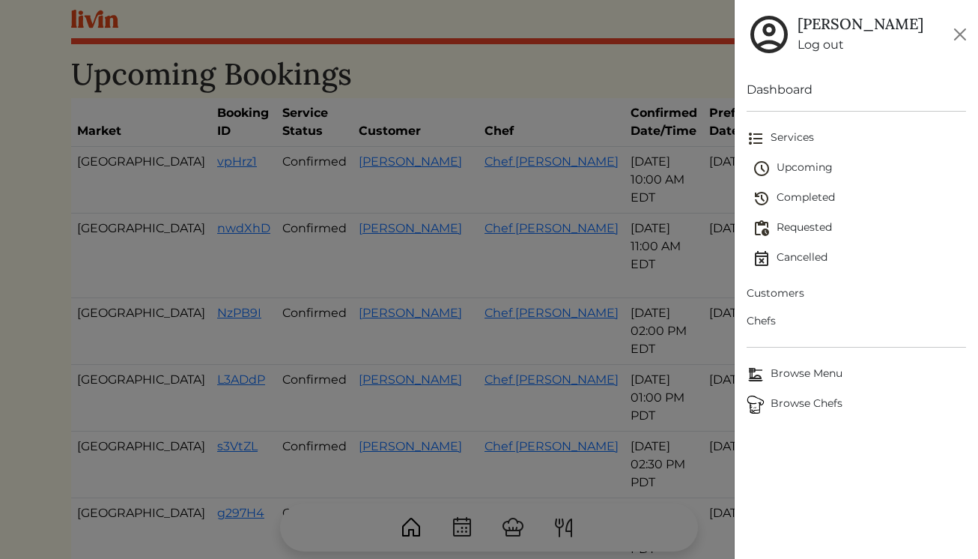
click at [794, 227] on span "Requested" at bounding box center [859, 228] width 214 height 18
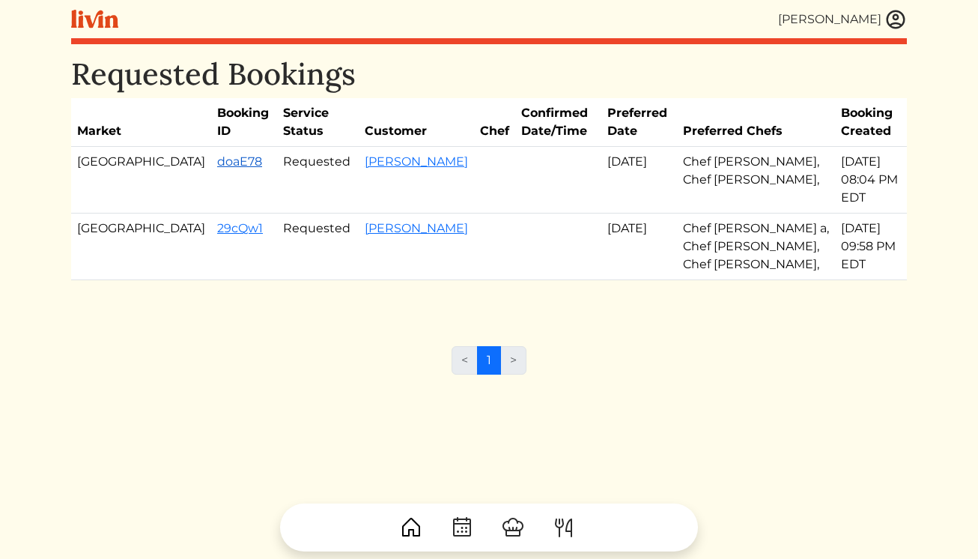
click at [217, 162] on link "doaE78" at bounding box center [239, 161] width 45 height 14
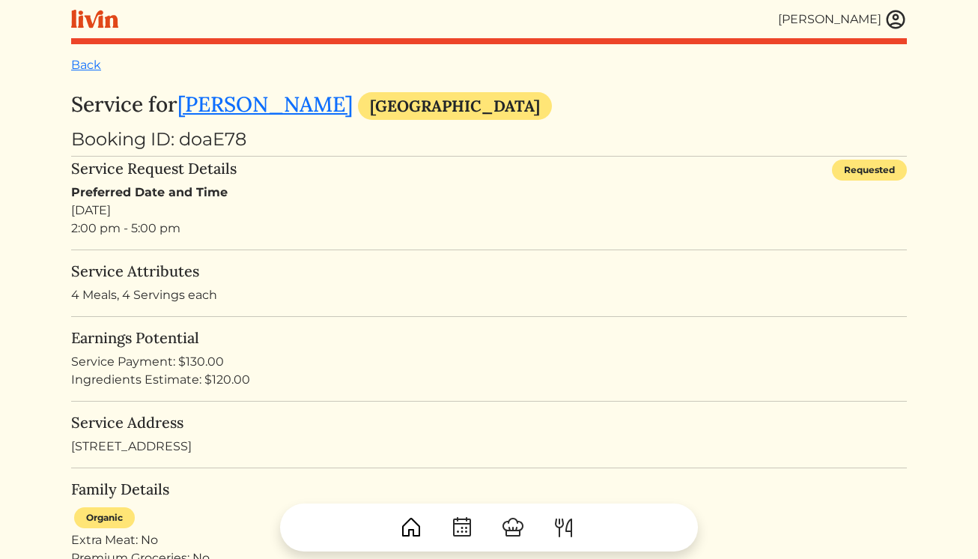
click at [892, 16] on img at bounding box center [895, 19] width 22 height 22
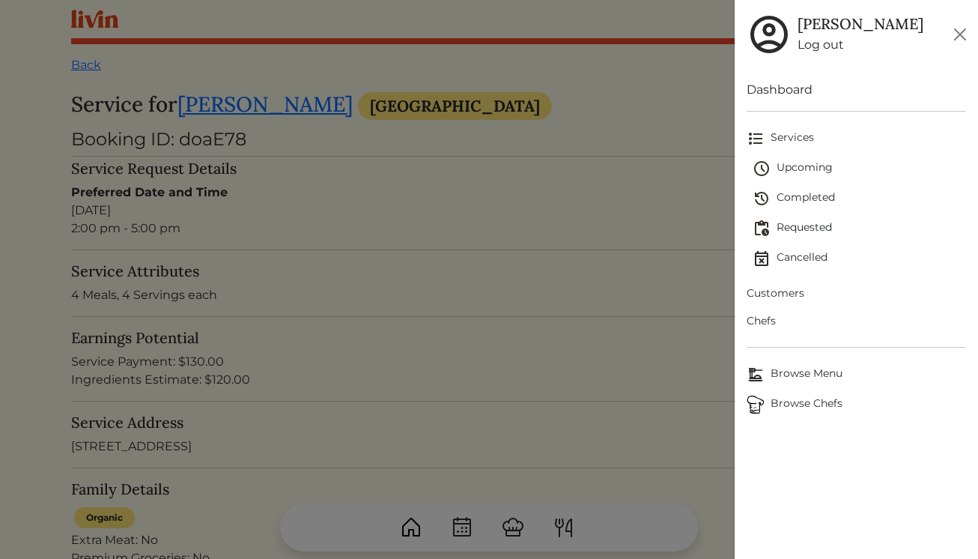
click at [793, 231] on span "Requested" at bounding box center [859, 228] width 214 height 18
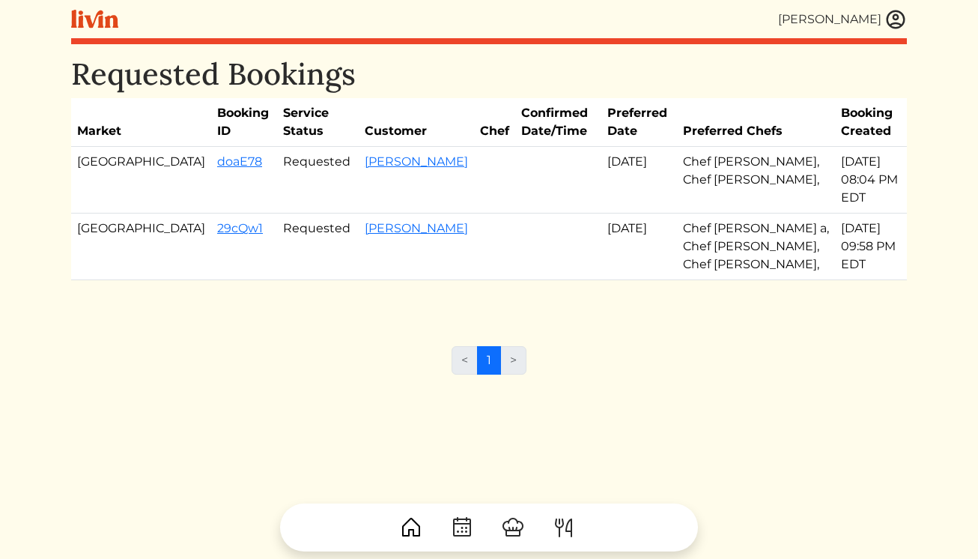
click at [889, 20] on img at bounding box center [895, 19] width 22 height 22
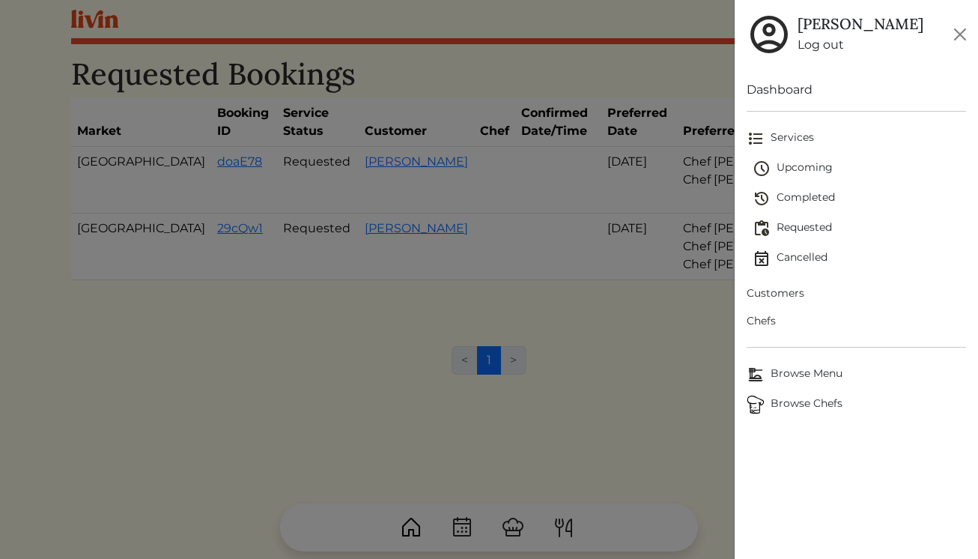
click at [763, 329] on link "Chefs" at bounding box center [856, 321] width 220 height 28
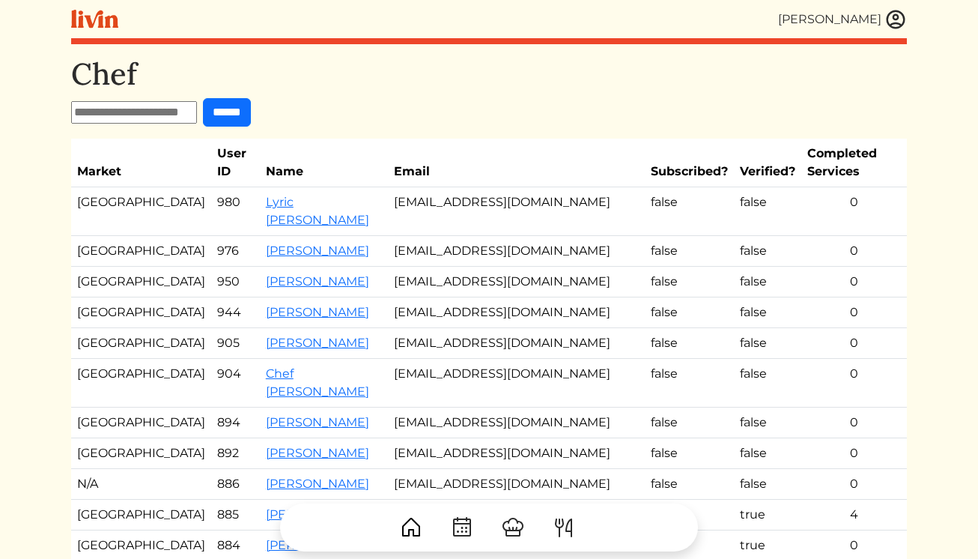
click at [131, 111] on input "text" at bounding box center [134, 112] width 126 height 22
type input "********"
click at [251, 118] on input "******" at bounding box center [227, 112] width 48 height 28
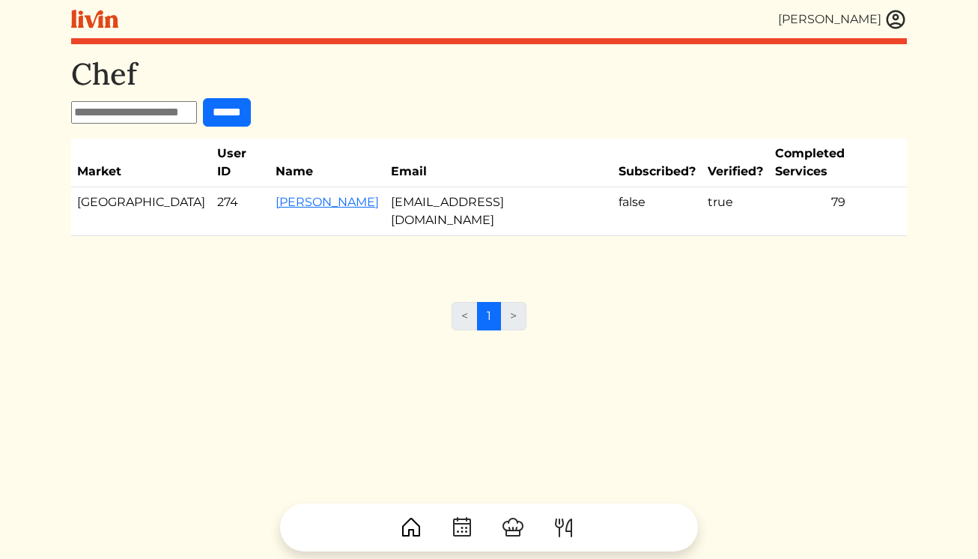
click at [270, 194] on td "Jevondah Gavin" at bounding box center [327, 211] width 115 height 49
click at [276, 195] on link "Jevondah Gavin" at bounding box center [327, 202] width 103 height 14
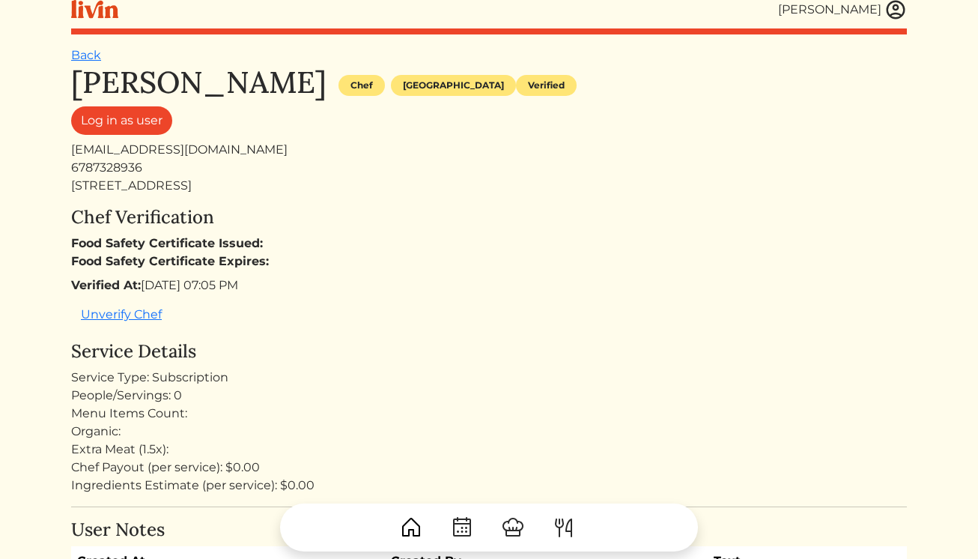
scroll to position [17, 0]
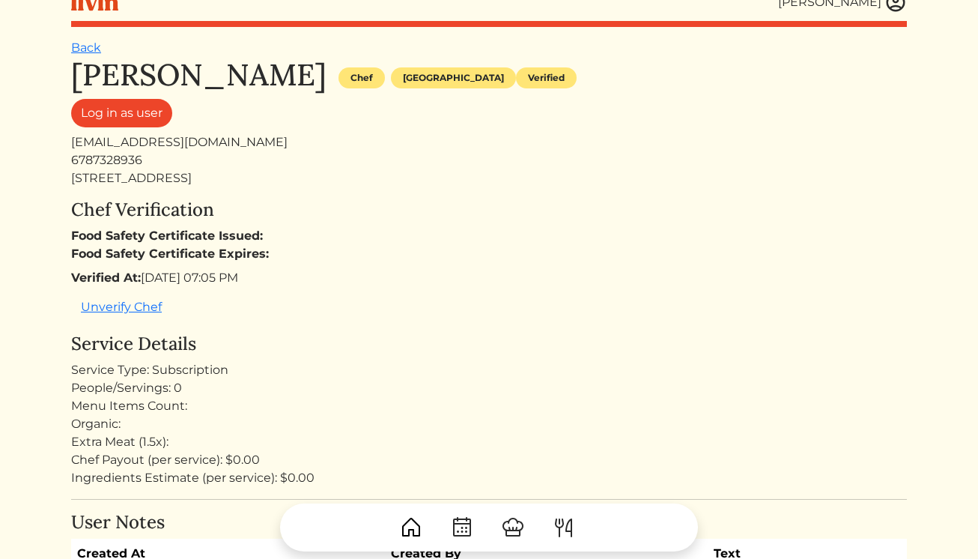
click at [241, 178] on div "4688 Cedar Park Way, GA 30083, USA" at bounding box center [489, 178] width 836 height 18
copy div "4688 Cedar Park Way, GA 30083, USA"
click at [894, 10] on img at bounding box center [895, 2] width 22 height 22
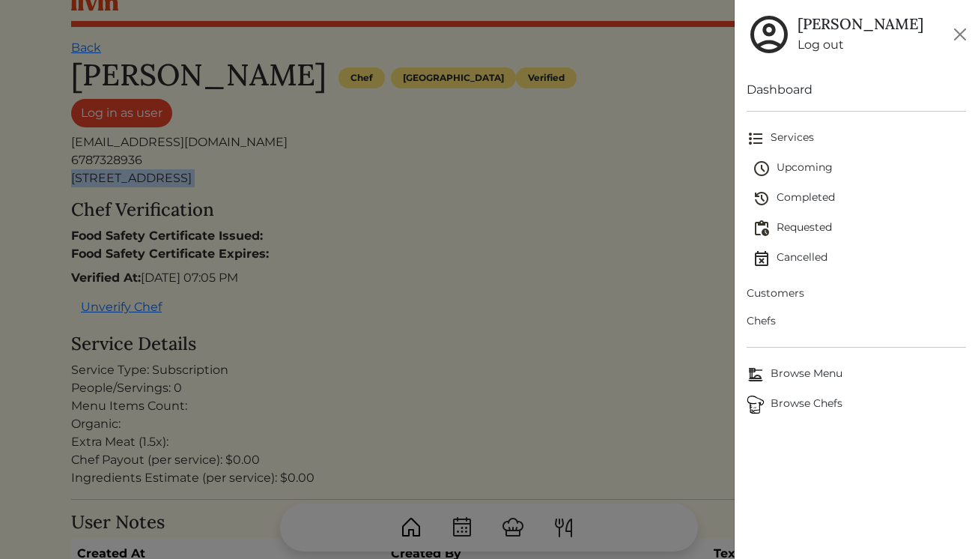
click at [794, 228] on span "Requested" at bounding box center [859, 228] width 214 height 18
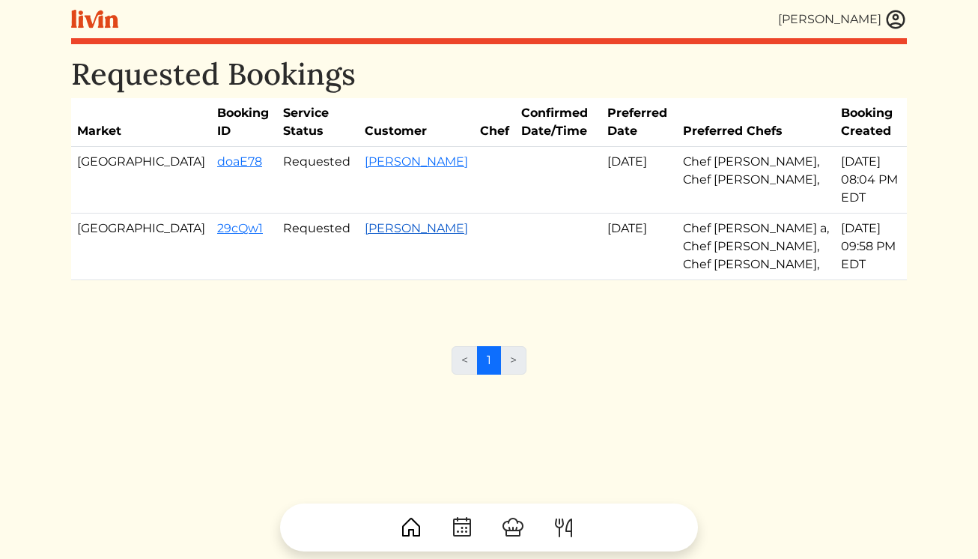
click at [365, 221] on link "Ashley Ayodele" at bounding box center [416, 228] width 103 height 14
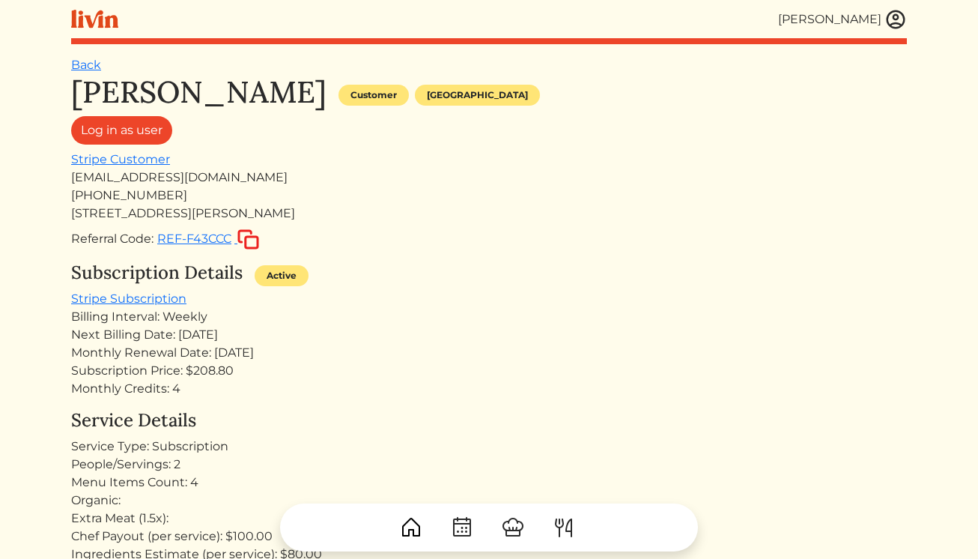
click at [198, 216] on div "760 Sara Meadow Rd Loganville, GA 30052 United States" at bounding box center [489, 213] width 836 height 18
copy div "760 Sara Meadow Rd Loganville, GA 30052 United States"
click at [90, 60] on link "Back" at bounding box center [86, 65] width 30 height 14
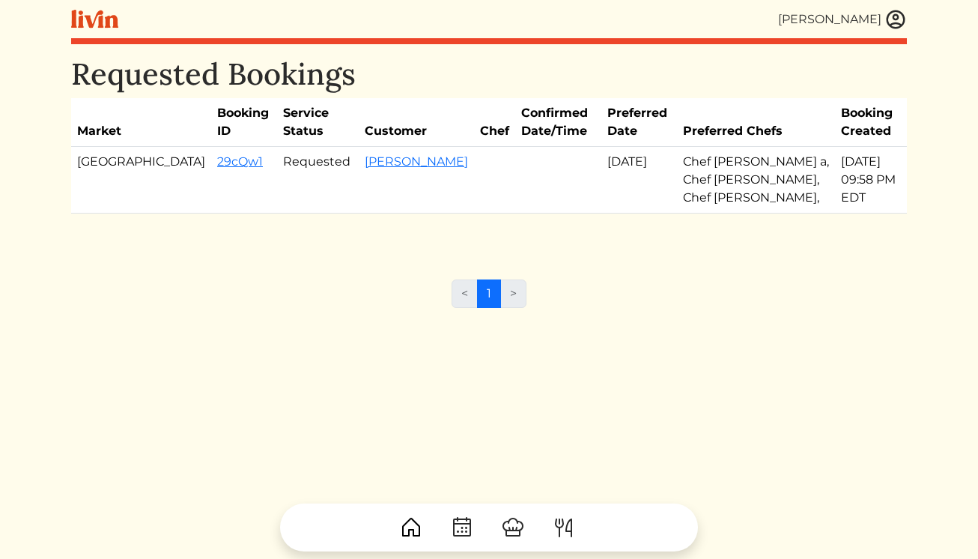
click at [884, 15] on img at bounding box center [895, 19] width 22 height 22
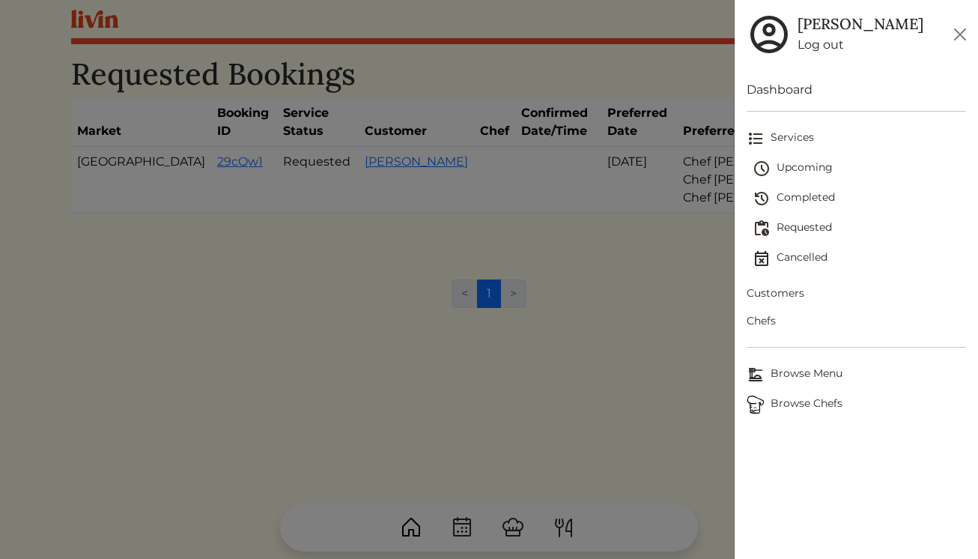
click at [794, 177] on span "Upcoming" at bounding box center [859, 168] width 214 height 18
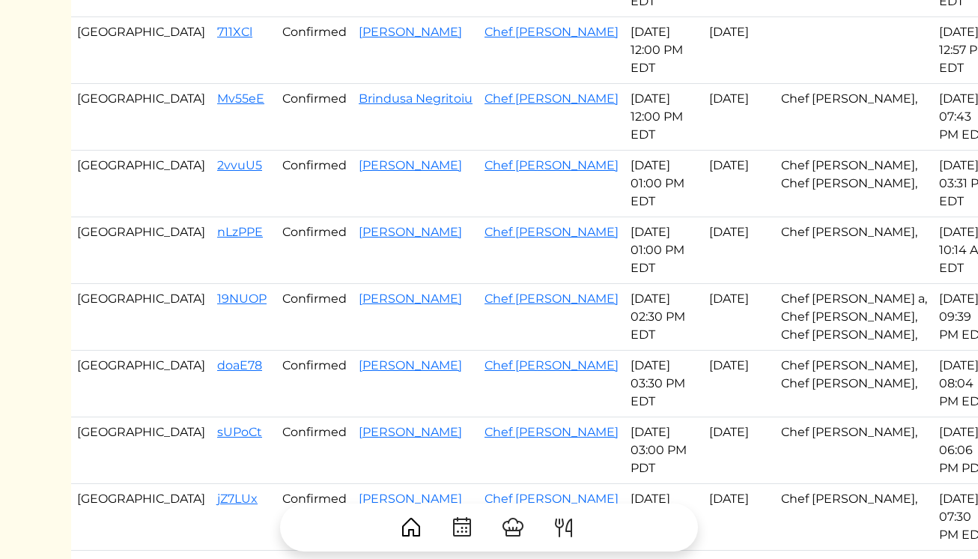
scroll to position [687, 0]
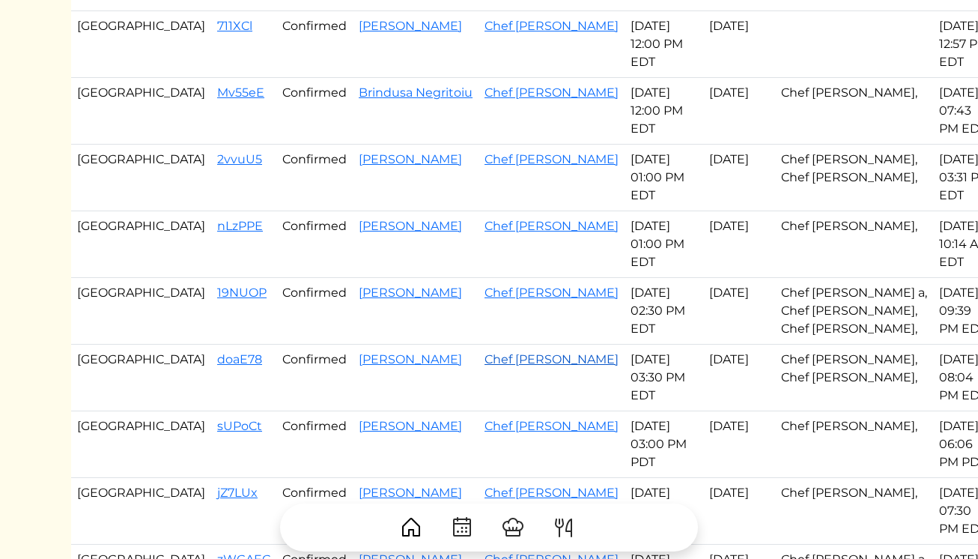
click at [484, 359] on link "Chef [PERSON_NAME]" at bounding box center [551, 359] width 134 height 14
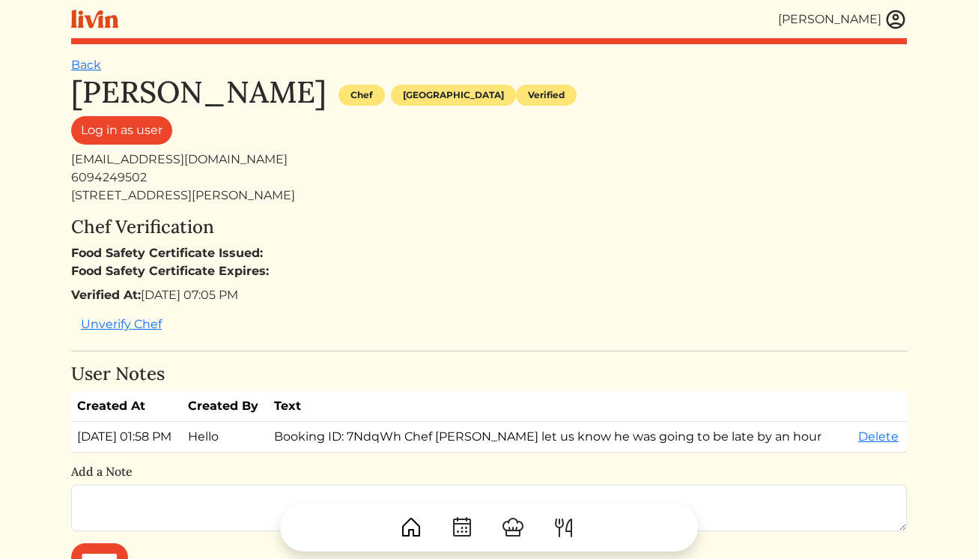
click at [900, 18] on img at bounding box center [895, 19] width 22 height 22
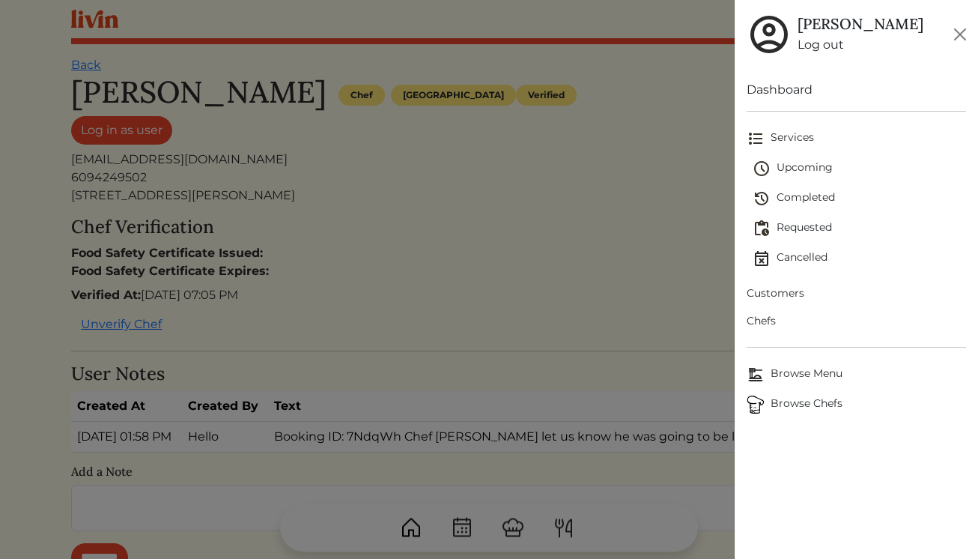
click at [778, 393] on link "Browse Chefs" at bounding box center [856, 404] width 220 height 30
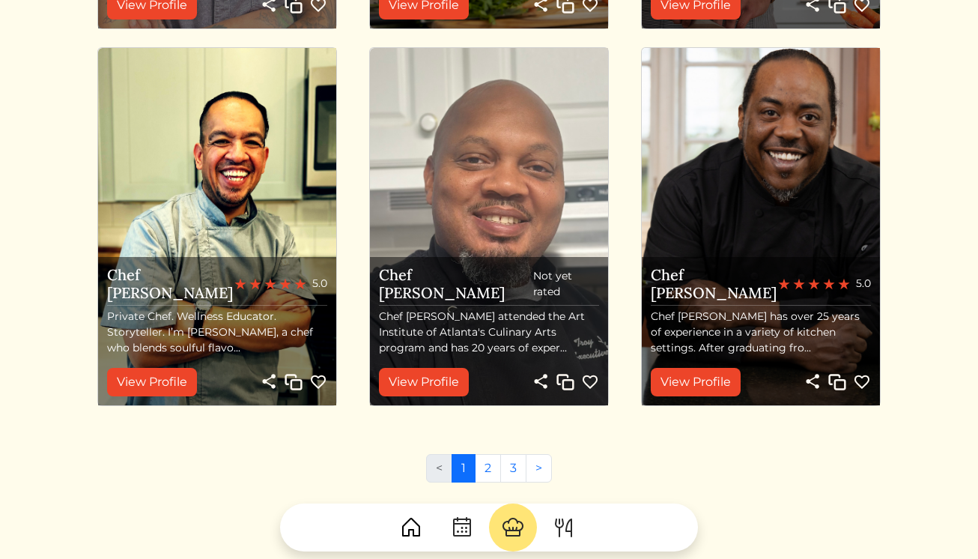
scroll to position [1632, 0]
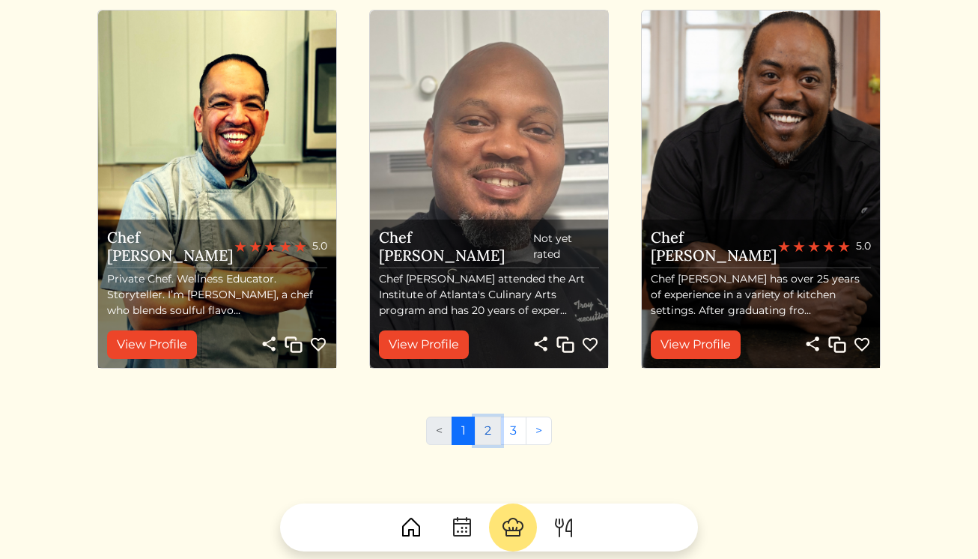
click at [482, 432] on link "2" at bounding box center [488, 430] width 26 height 28
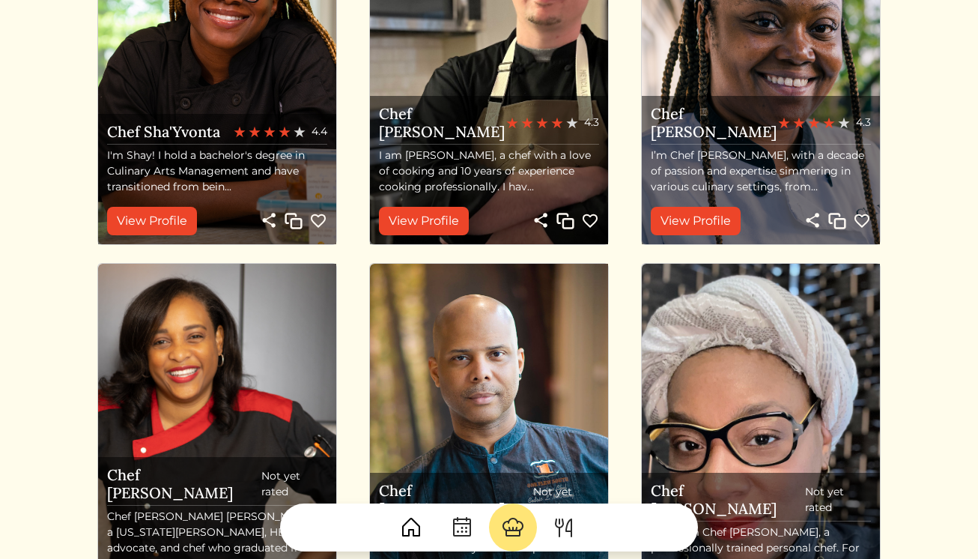
scroll to position [966, 0]
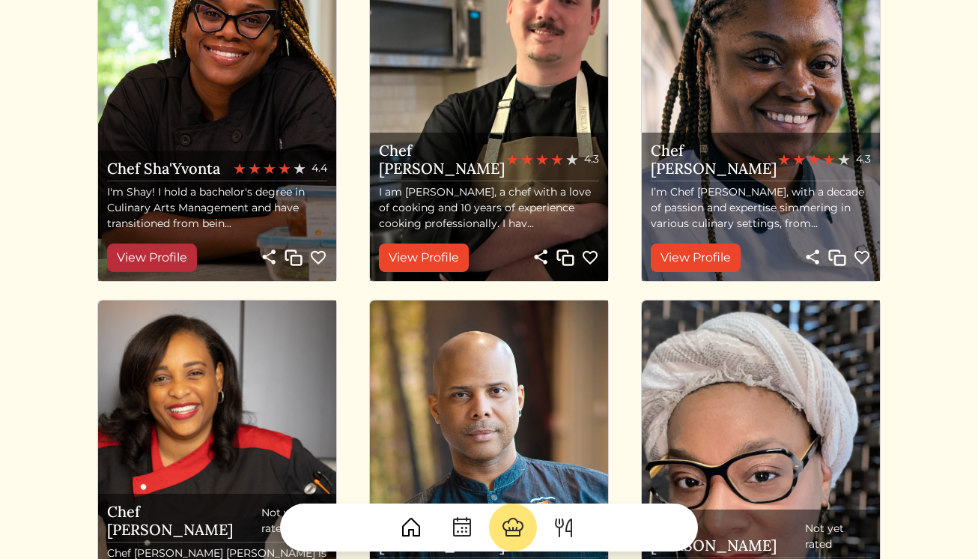
click at [178, 257] on link "View Profile" at bounding box center [152, 257] width 90 height 28
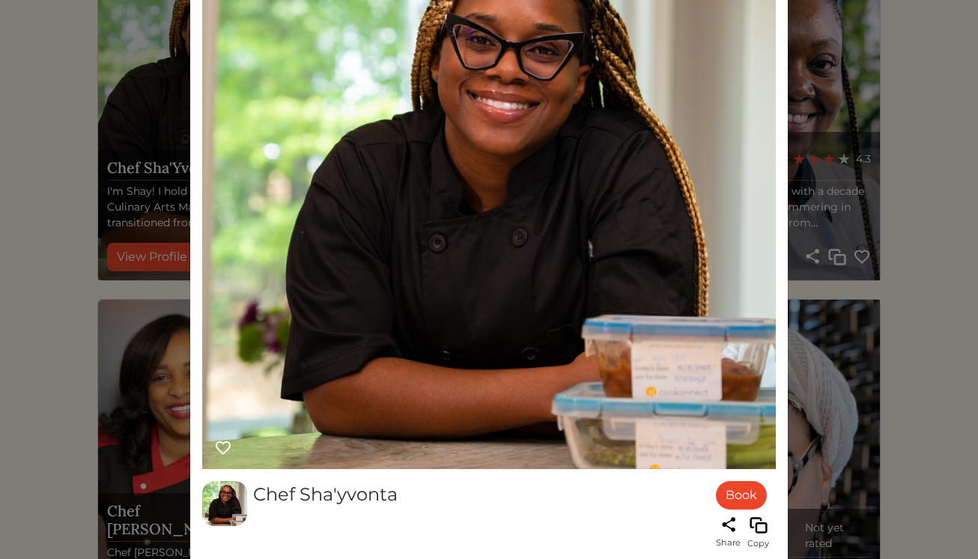
scroll to position [0, 0]
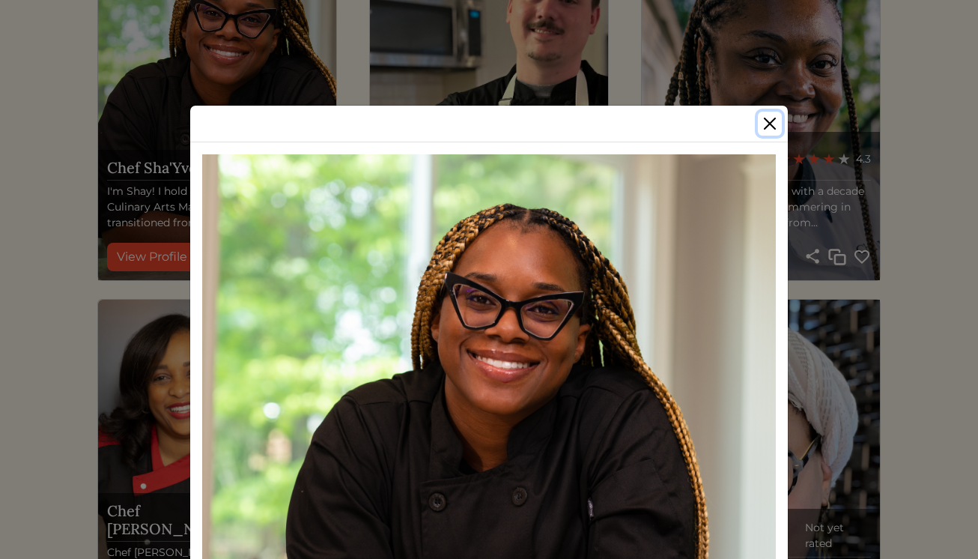
click at [770, 123] on button "Close" at bounding box center [770, 124] width 24 height 24
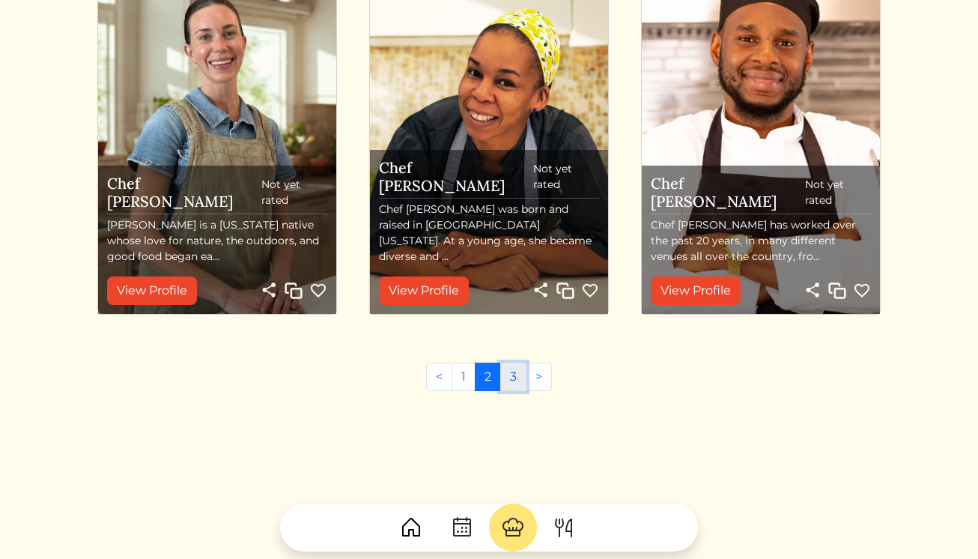
click at [520, 362] on link "3" at bounding box center [513, 376] width 26 height 28
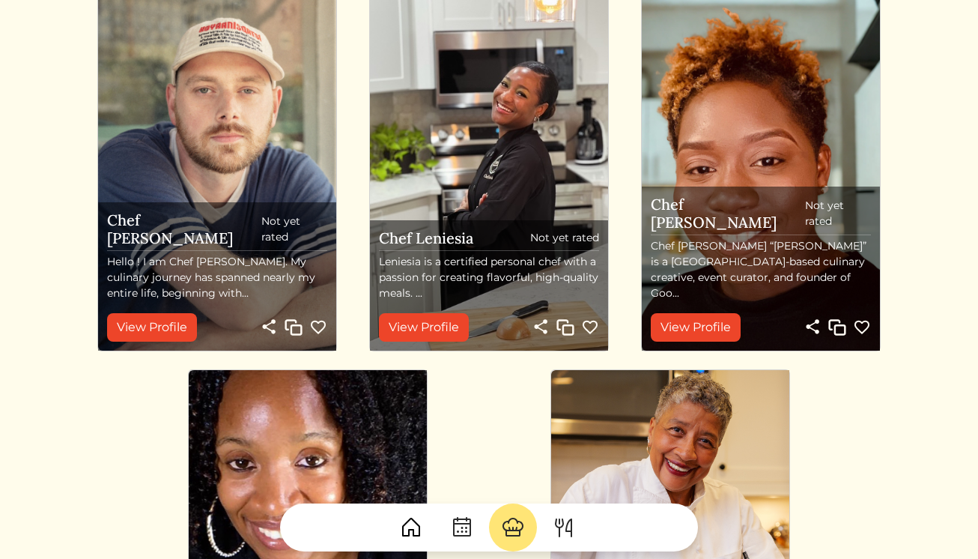
scroll to position [810, 0]
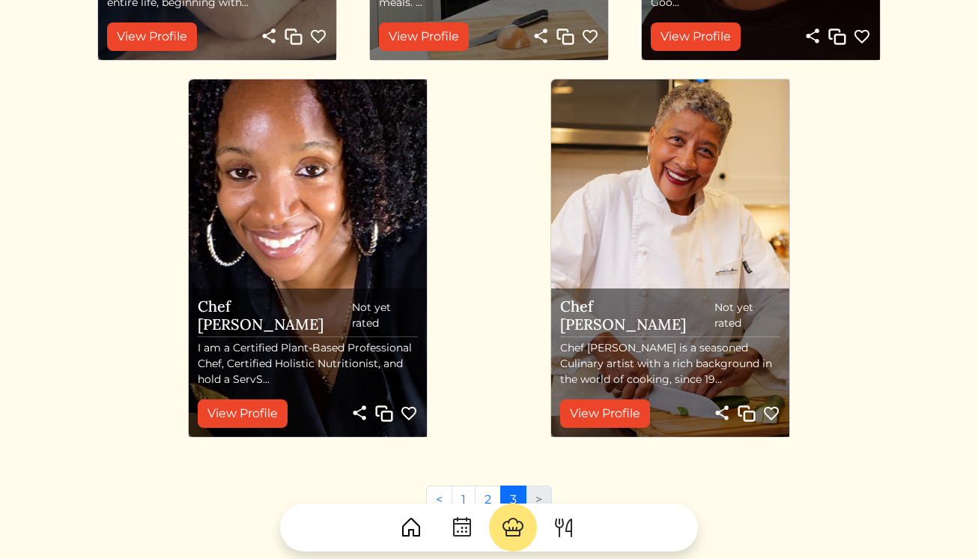
click at [483, 495] on div at bounding box center [489, 521] width 836 height 60
click at [490, 493] on div at bounding box center [489, 521] width 836 height 60
click at [487, 496] on div at bounding box center [489, 521] width 836 height 60
click at [487, 493] on div at bounding box center [489, 521] width 836 height 60
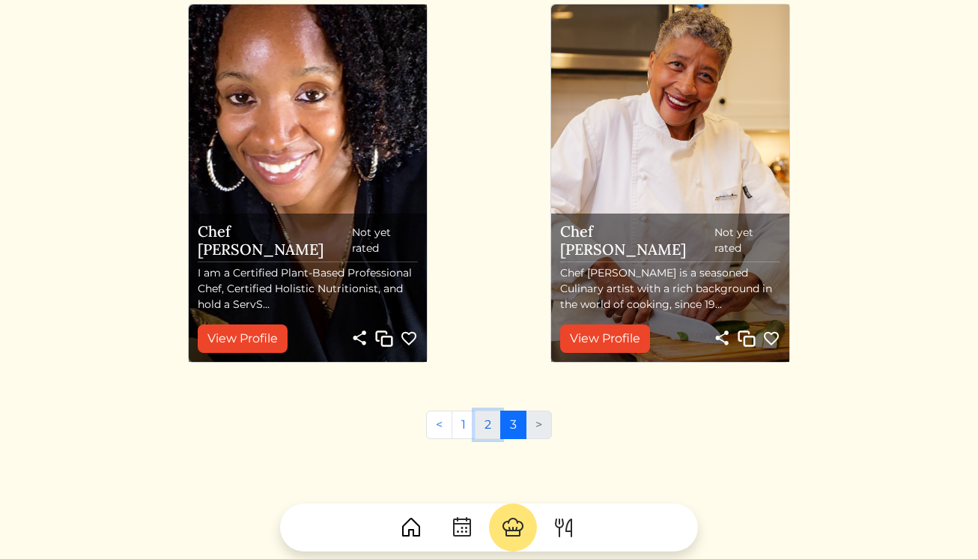
click at [490, 428] on link "2" at bounding box center [488, 424] width 26 height 28
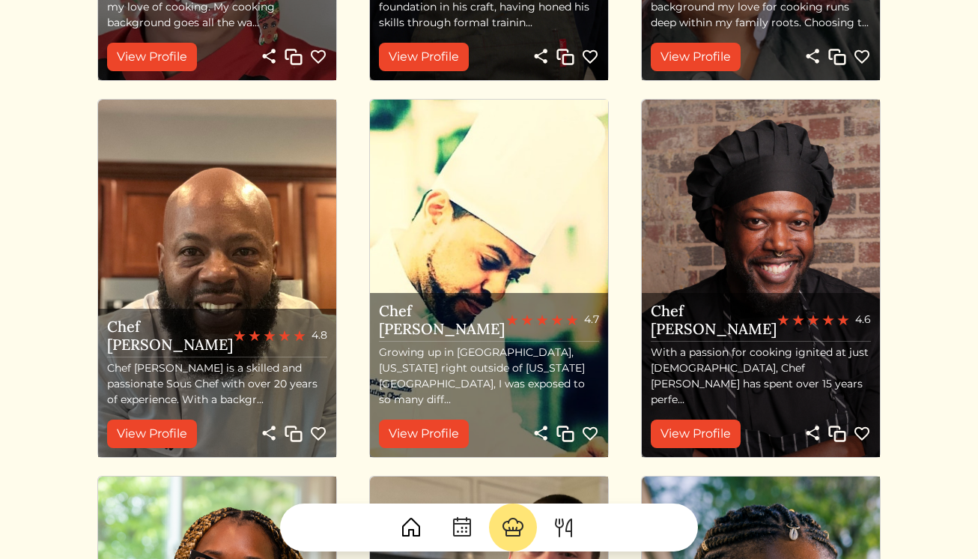
scroll to position [442, 0]
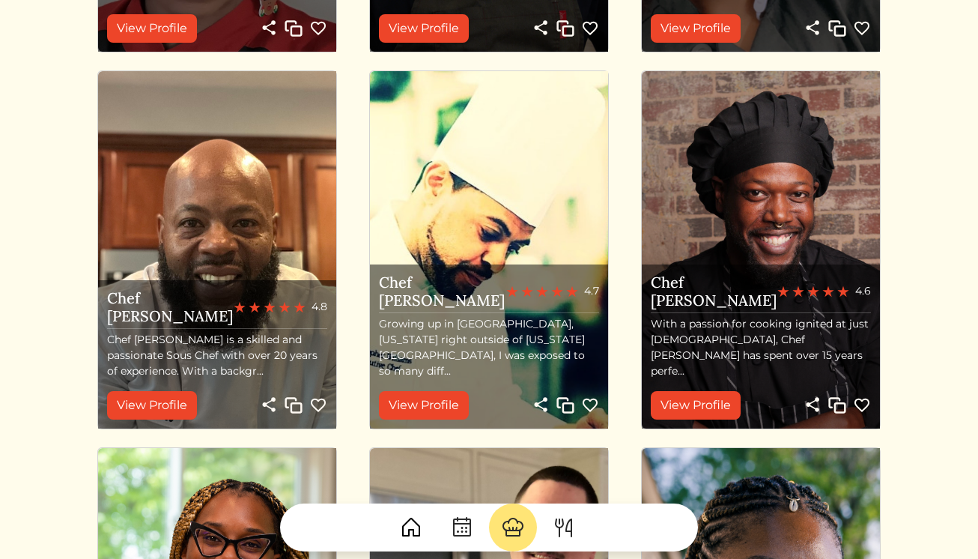
click at [764, 267] on img at bounding box center [761, 249] width 238 height 357
click at [712, 395] on link "View Profile" at bounding box center [696, 405] width 90 height 28
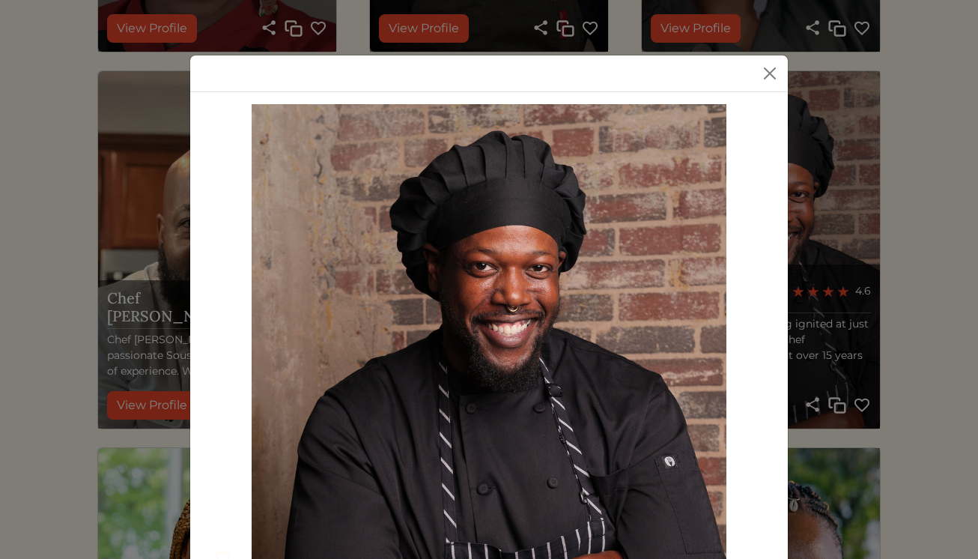
scroll to position [42, 0]
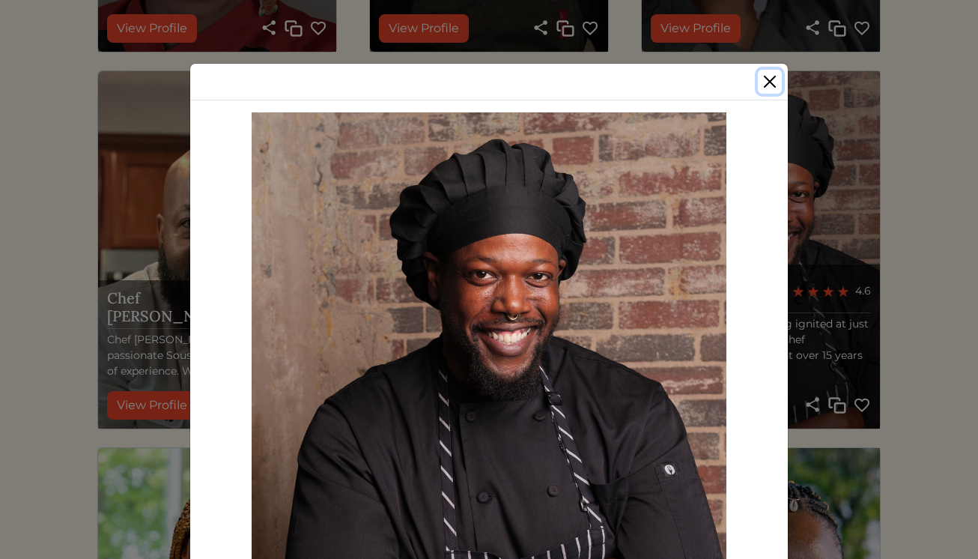
click at [775, 76] on button "Close" at bounding box center [770, 82] width 24 height 24
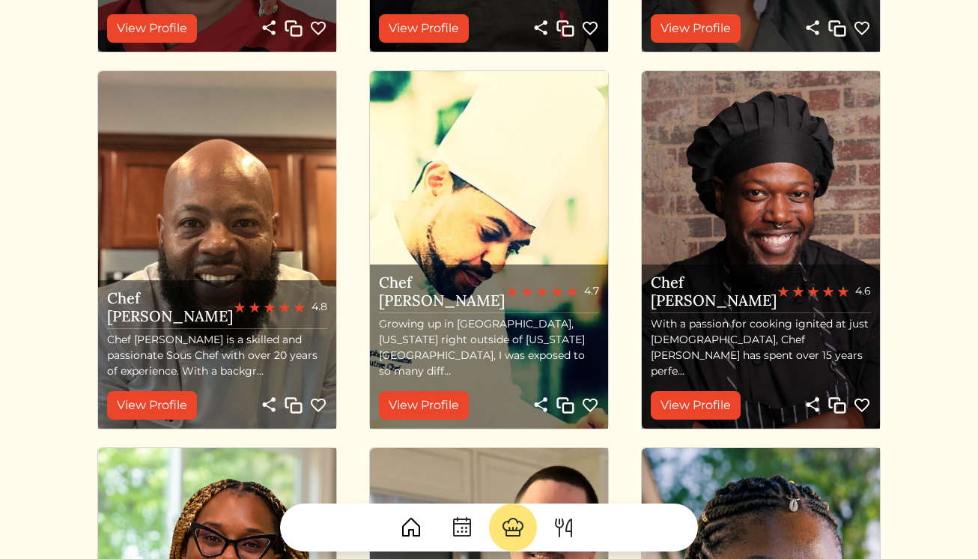
scroll to position [0, 0]
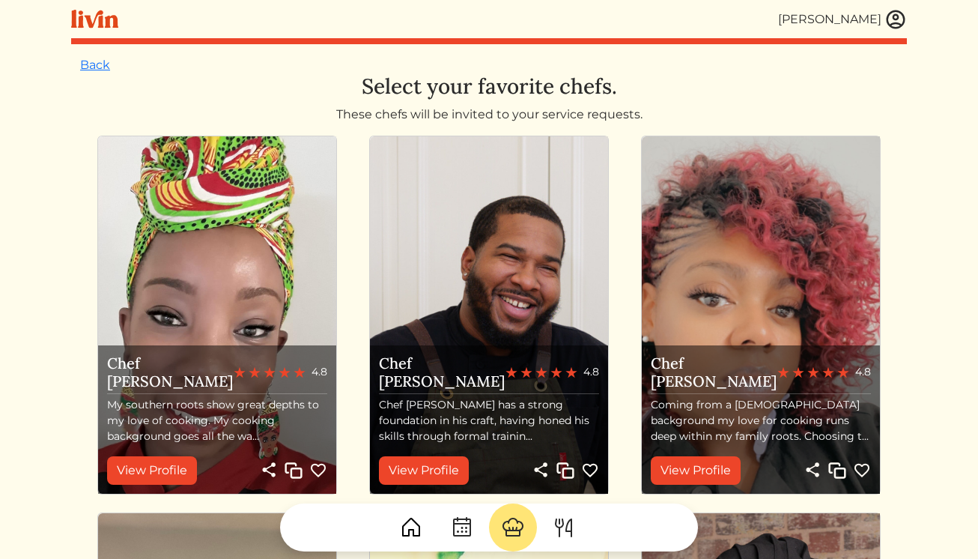
click at [892, 19] on img at bounding box center [895, 19] width 22 height 22
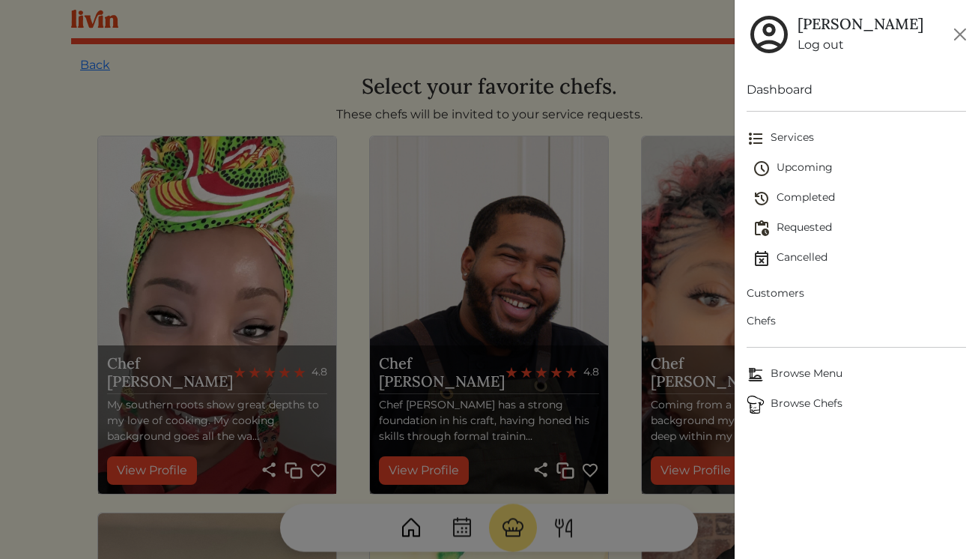
click at [798, 170] on span "Upcoming" at bounding box center [859, 168] width 214 height 18
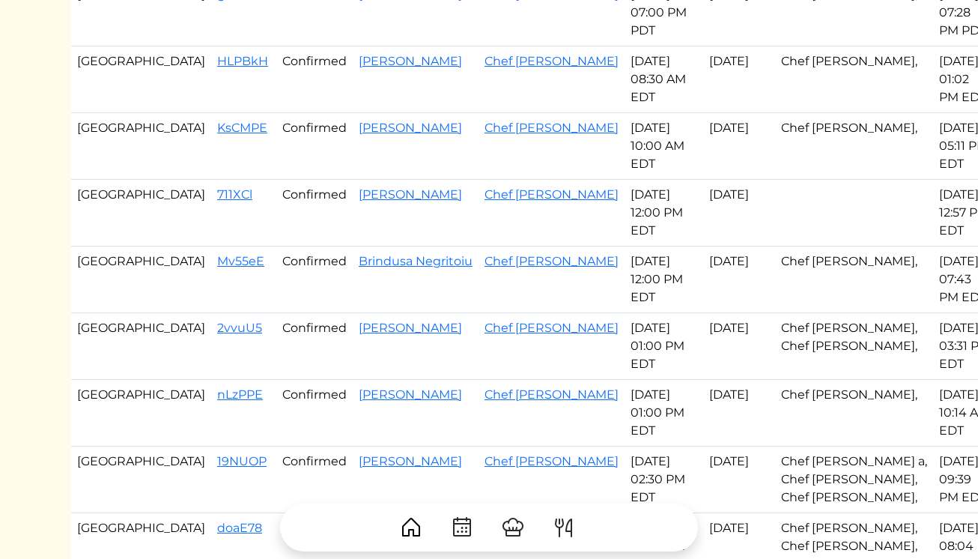
scroll to position [562, 0]
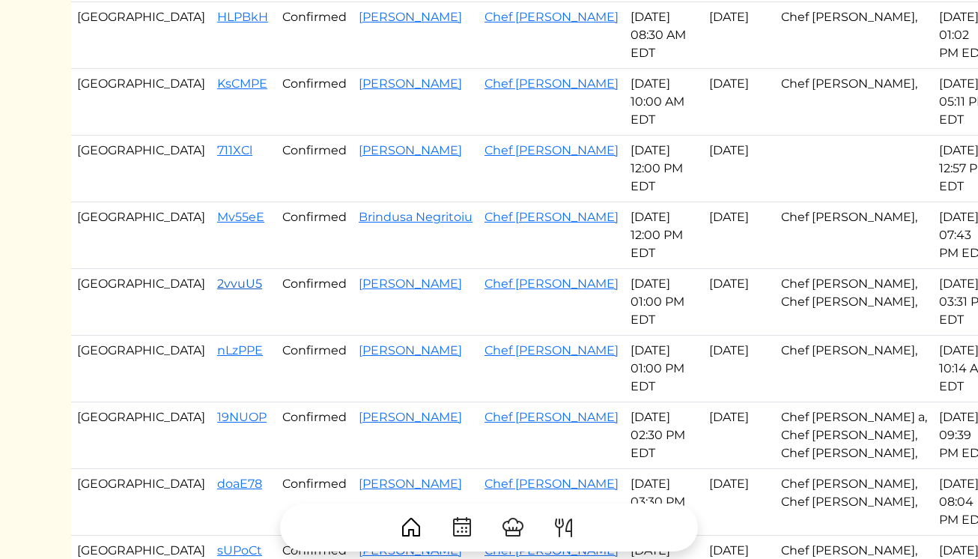
click at [217, 283] on link "2vvuU5" at bounding box center [239, 283] width 45 height 14
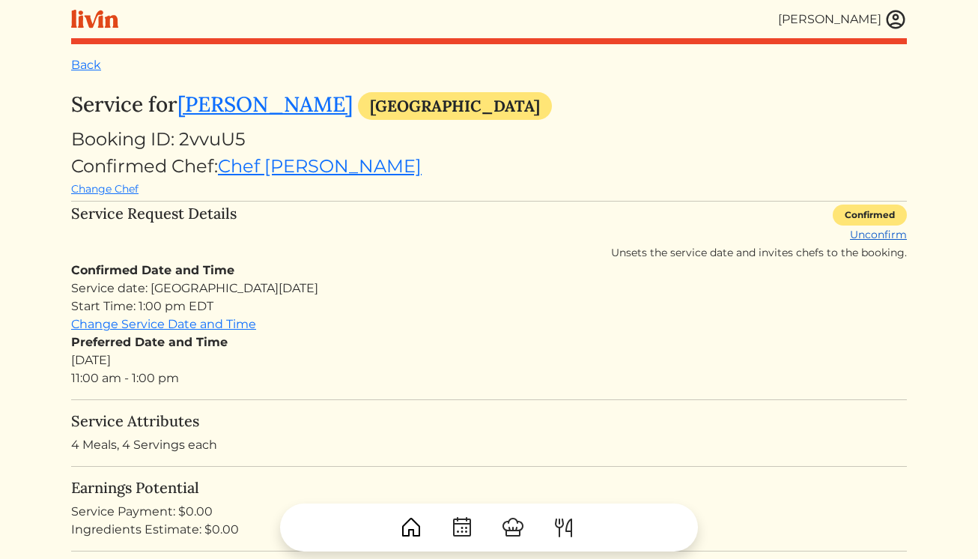
click at [873, 238] on link "Unconfirm" at bounding box center [878, 234] width 57 height 13
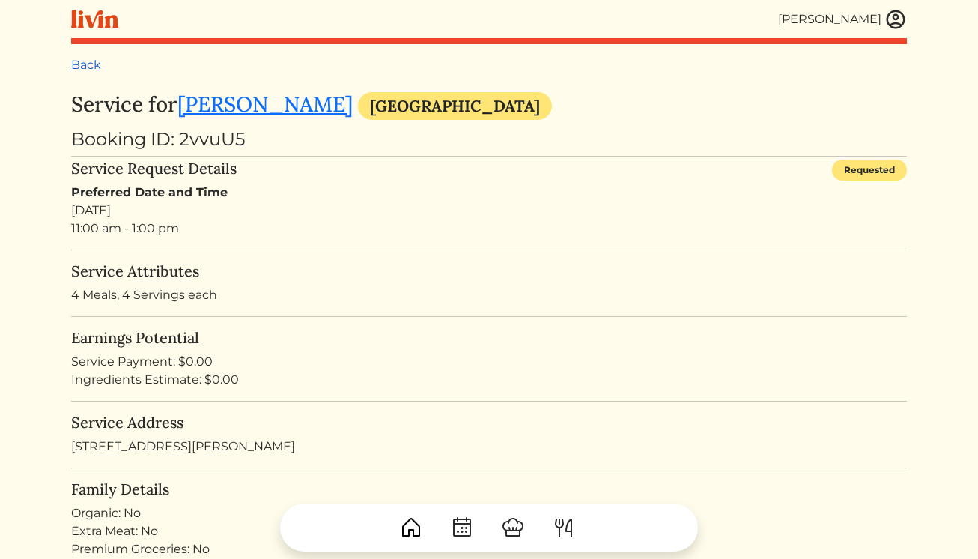
click at [86, 62] on link "Back" at bounding box center [86, 65] width 30 height 14
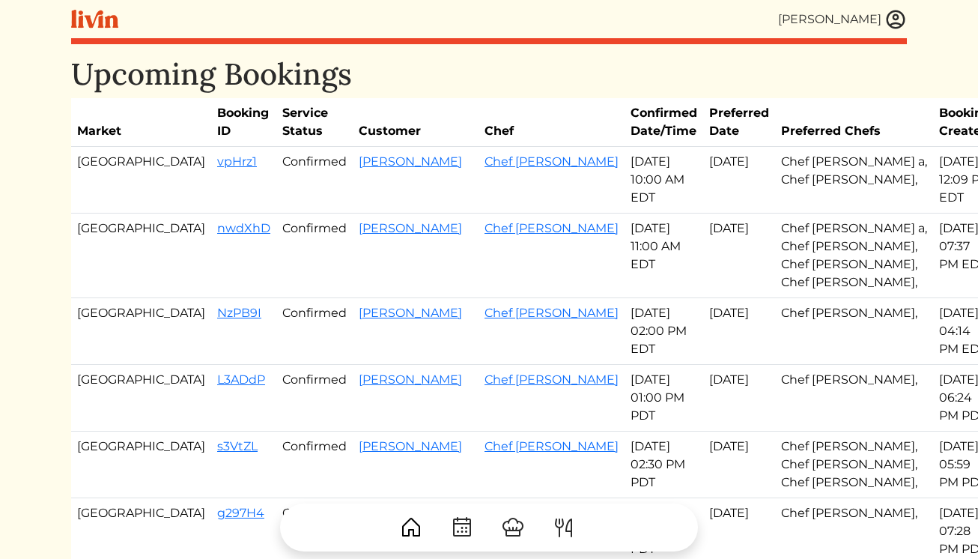
click at [896, 22] on img at bounding box center [895, 19] width 22 height 22
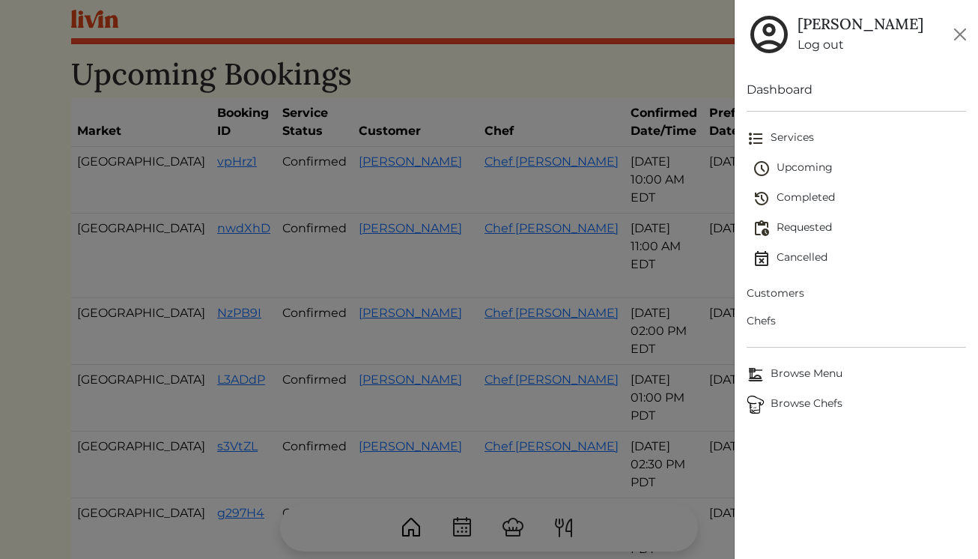
click at [788, 231] on span "Requested" at bounding box center [859, 228] width 214 height 18
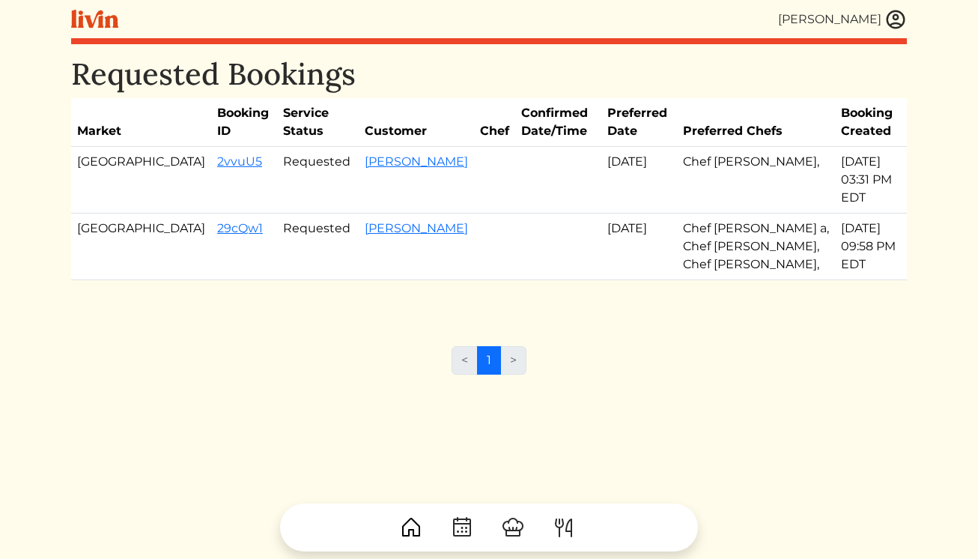
click at [887, 22] on img at bounding box center [895, 19] width 22 height 22
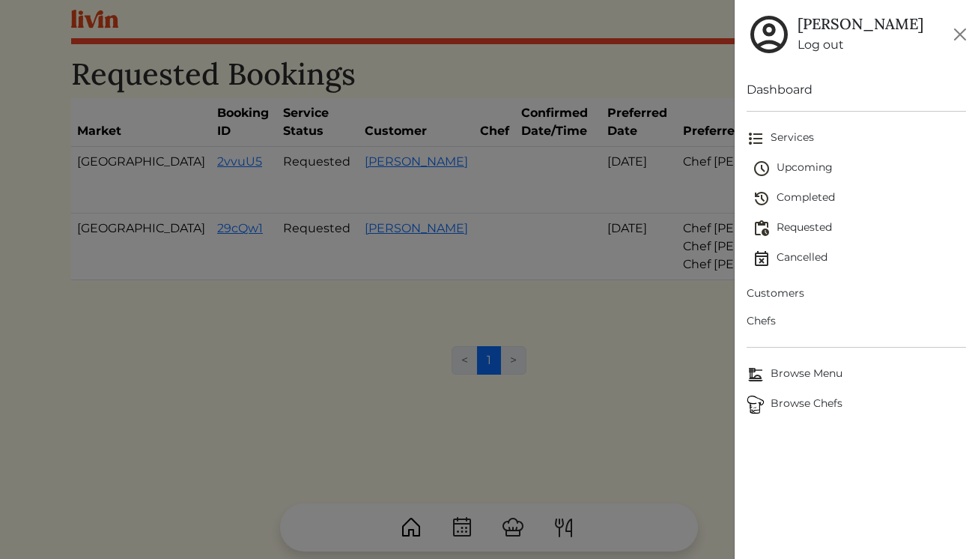
click at [811, 168] on span "Upcoming" at bounding box center [859, 168] width 214 height 18
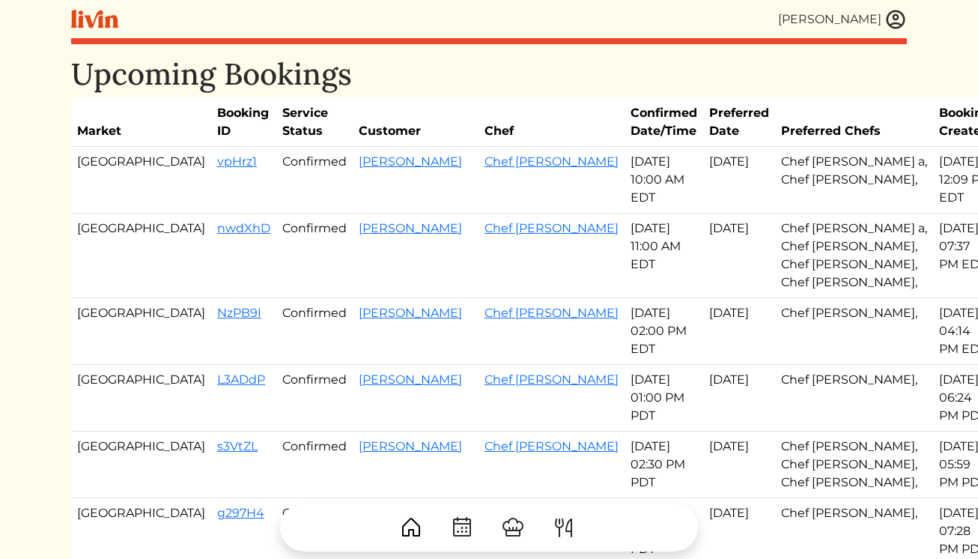
click at [896, 28] on img at bounding box center [895, 19] width 22 height 22
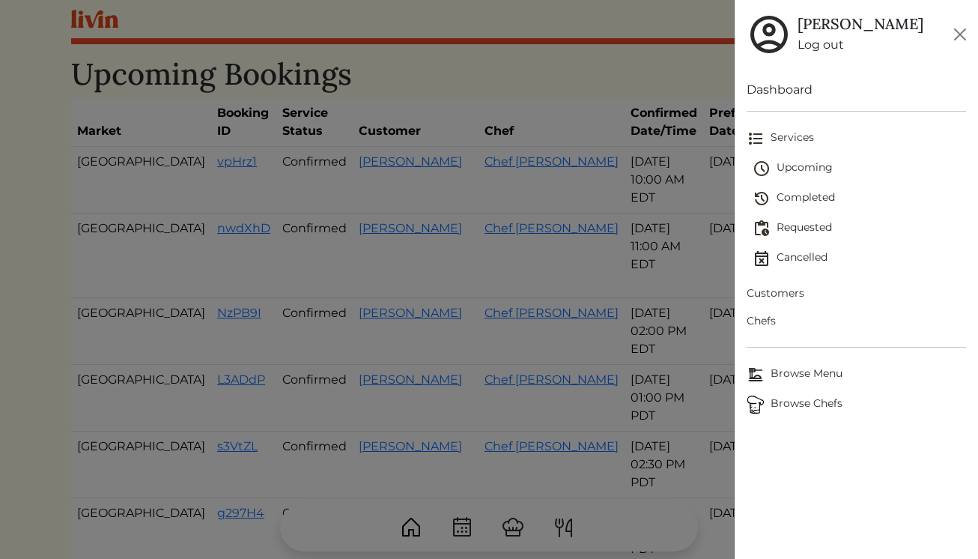
click at [798, 407] on span "Browse Chefs" at bounding box center [856, 404] width 220 height 18
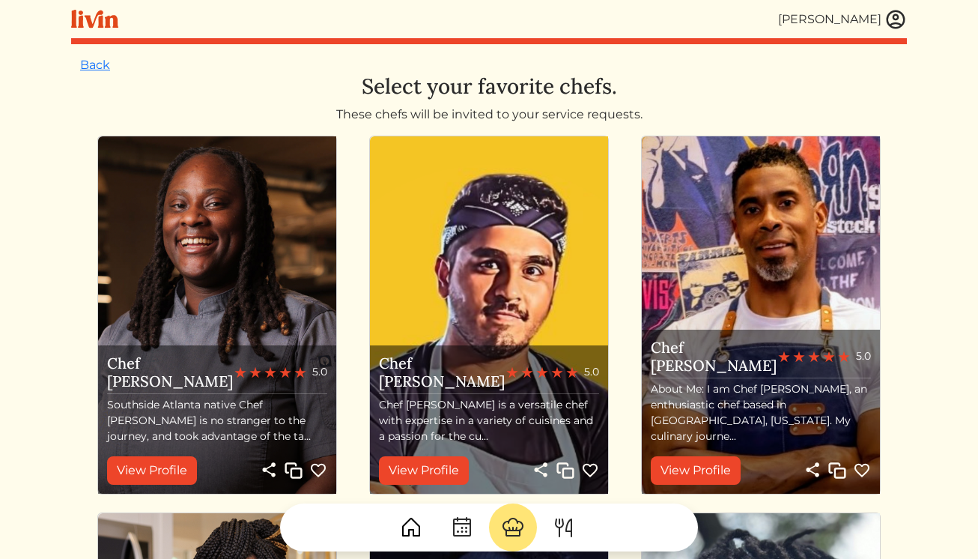
click at [892, 27] on img at bounding box center [895, 19] width 22 height 22
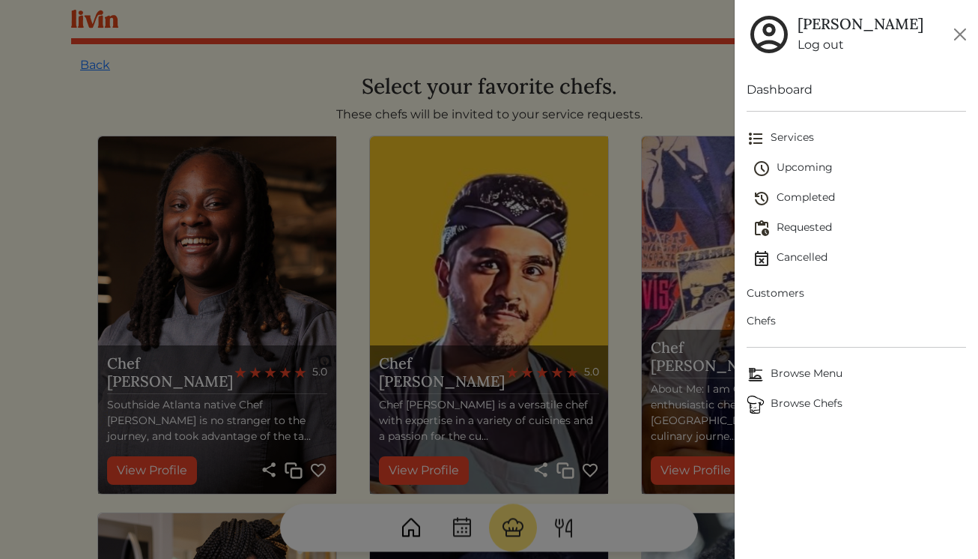
click at [774, 323] on span "Chefs" at bounding box center [856, 321] width 220 height 16
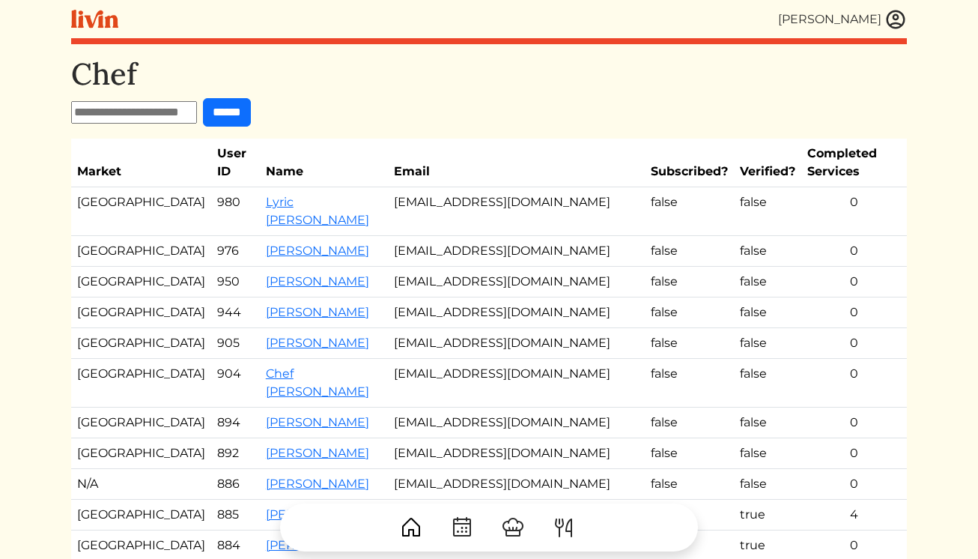
click at [132, 106] on input "text" at bounding box center [134, 112] width 126 height 22
type input "**"
click at [203, 98] on input "******" at bounding box center [227, 112] width 48 height 28
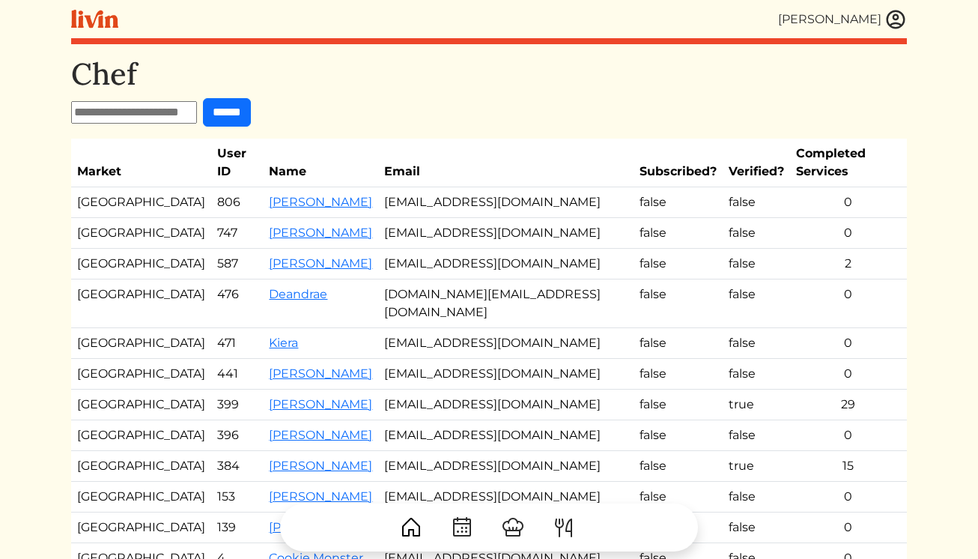
click at [121, 110] on input "text" at bounding box center [134, 112] width 126 height 22
type input "***"
click at [203, 98] on input "******" at bounding box center [227, 112] width 48 height 28
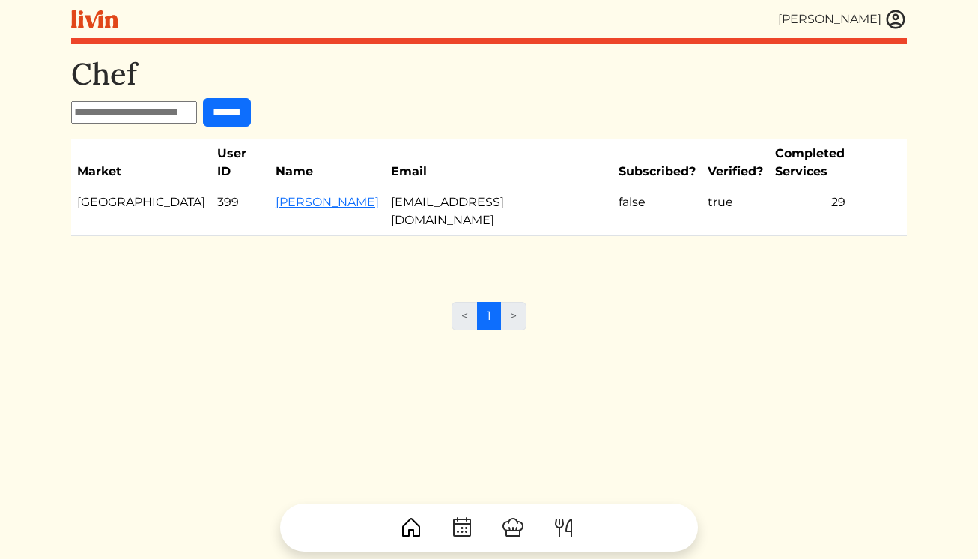
click at [280, 187] on td "Kia Hunt" at bounding box center [327, 211] width 115 height 49
click at [276, 195] on link "Kia Hunt" at bounding box center [327, 202] width 103 height 14
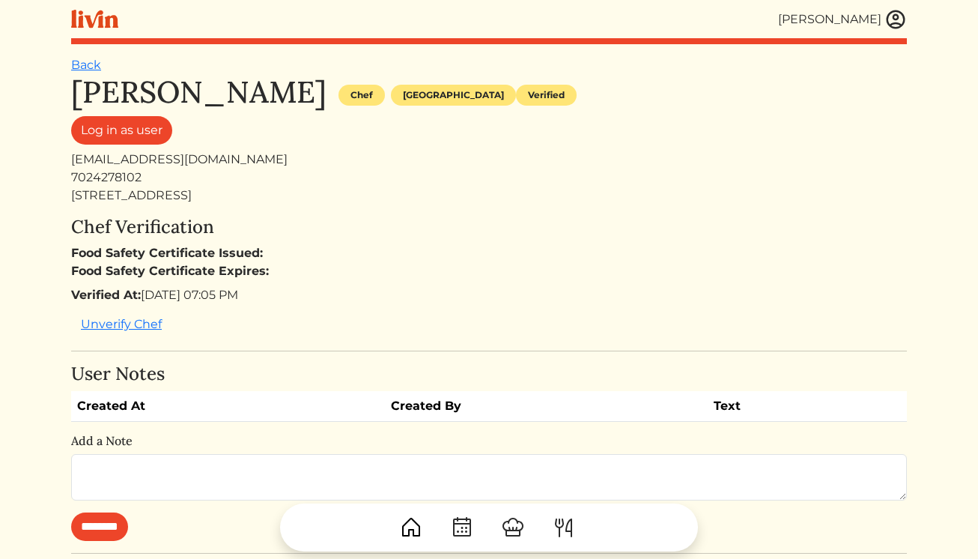
drag, startPoint x: 331, startPoint y: 198, endPoint x: 67, endPoint y: 200, distance: 264.3
copy div "5019 Estonian Dr, Fairburn, GA 30213, USA"
click at [892, 16] on img at bounding box center [895, 19] width 22 height 22
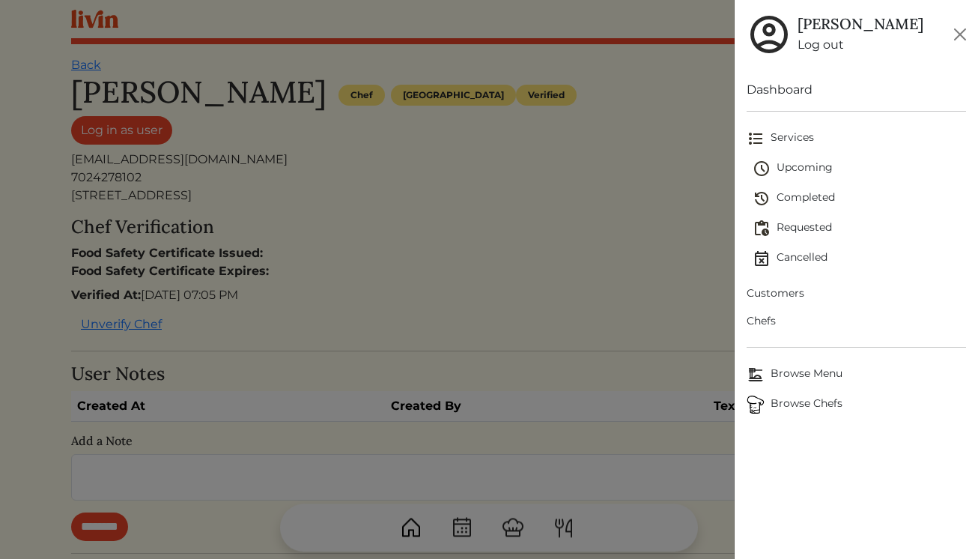
click at [791, 159] on span "Upcoming" at bounding box center [859, 168] width 214 height 18
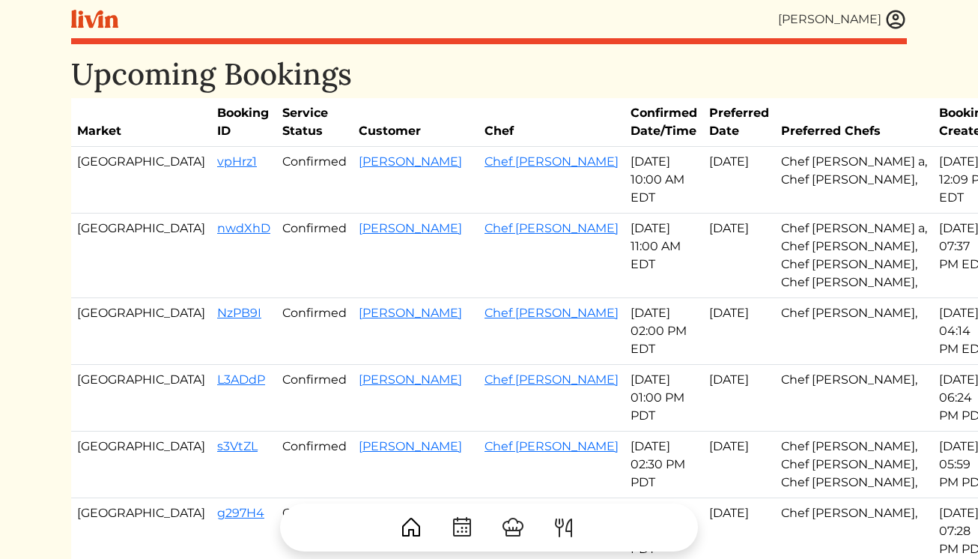
click at [900, 15] on img at bounding box center [895, 19] width 22 height 22
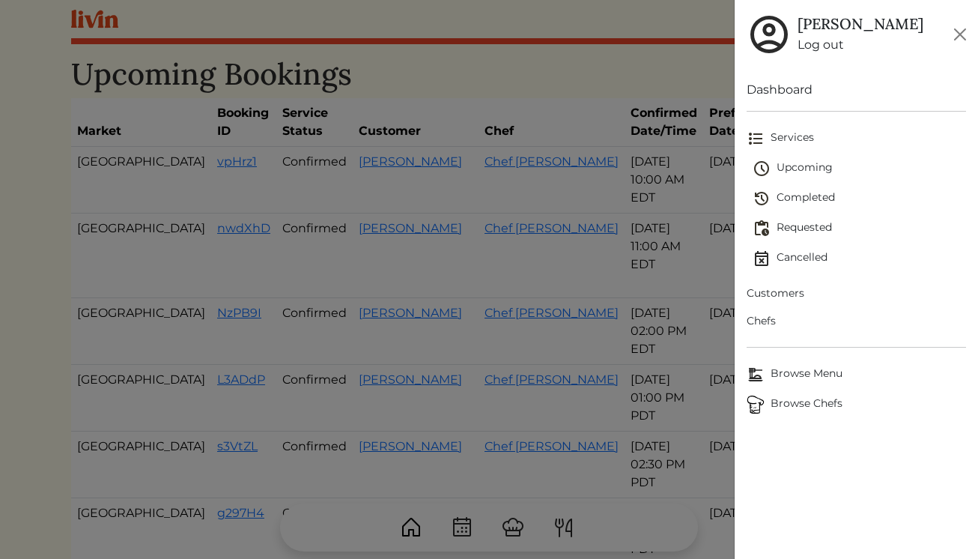
click at [783, 231] on span "Requested" at bounding box center [859, 228] width 214 height 18
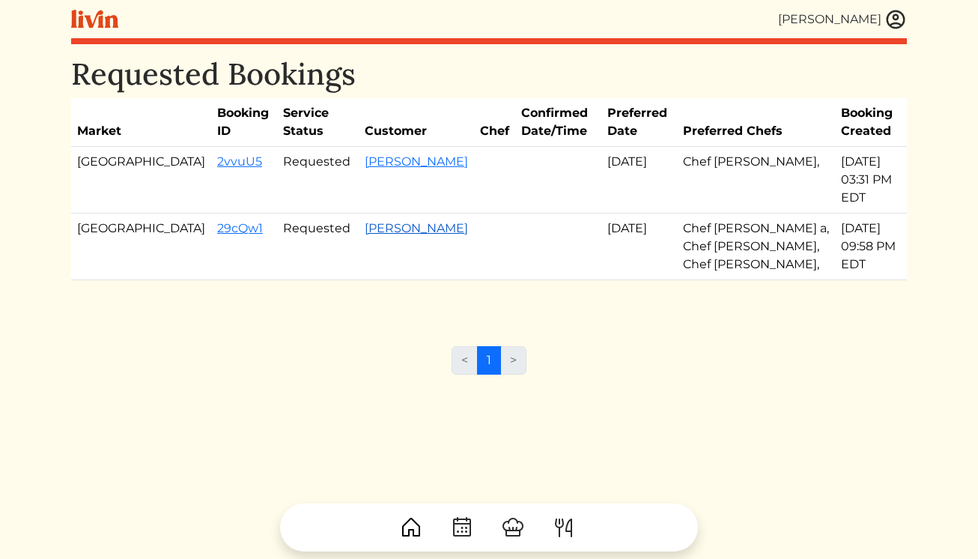
click at [365, 221] on link "Ashley Ayodele" at bounding box center [416, 228] width 103 height 14
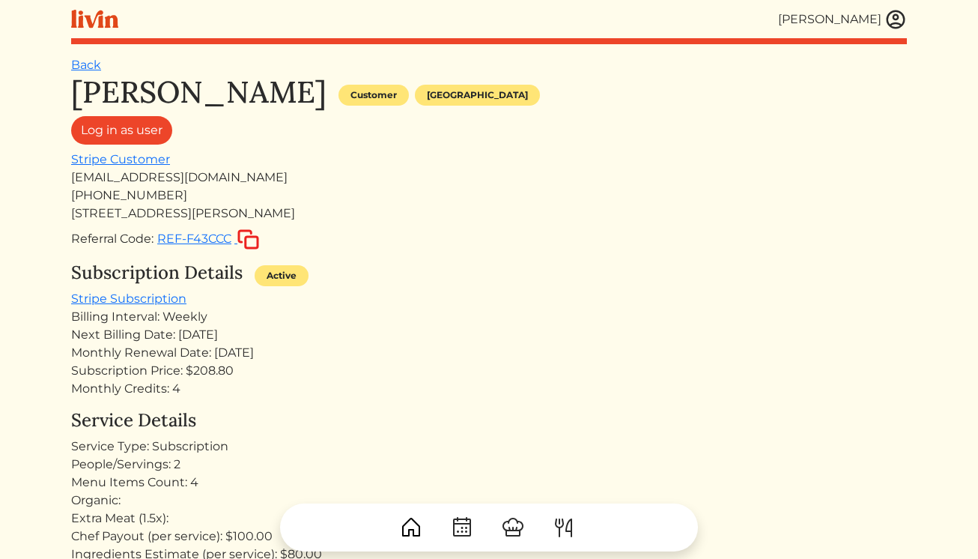
click at [160, 219] on div "760 Sara Meadow Rd Loganville, GA 30052 United States" at bounding box center [489, 213] width 836 height 18
copy div "760 Sara Meadow Rd Loganville, GA 30052 United States"
click at [890, 17] on img at bounding box center [895, 19] width 22 height 22
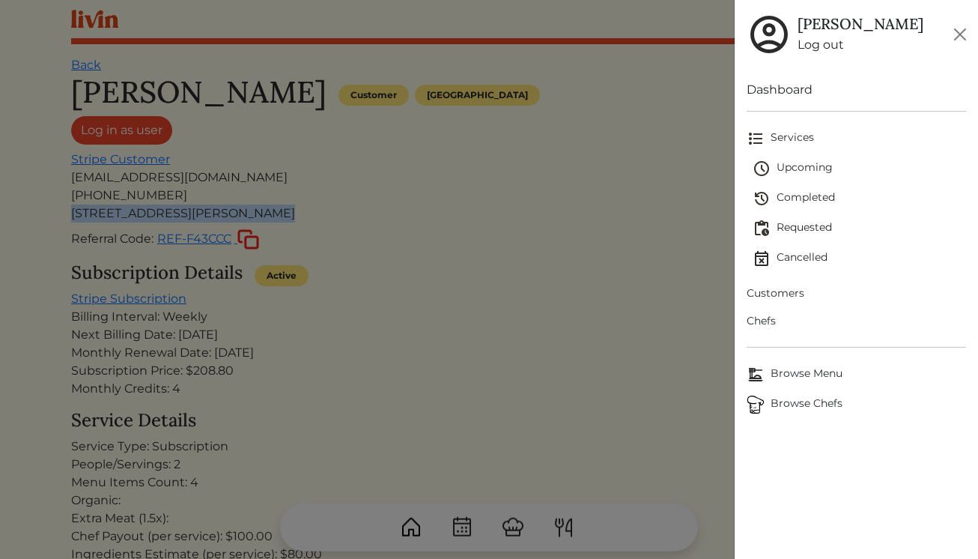
click at [778, 318] on span "Chefs" at bounding box center [856, 321] width 220 height 16
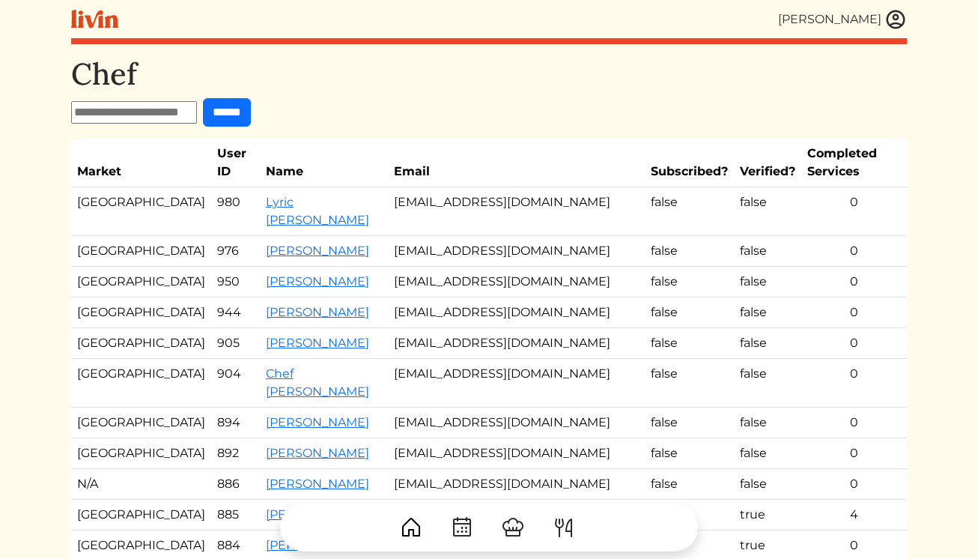
click at [888, 28] on img at bounding box center [895, 19] width 22 height 22
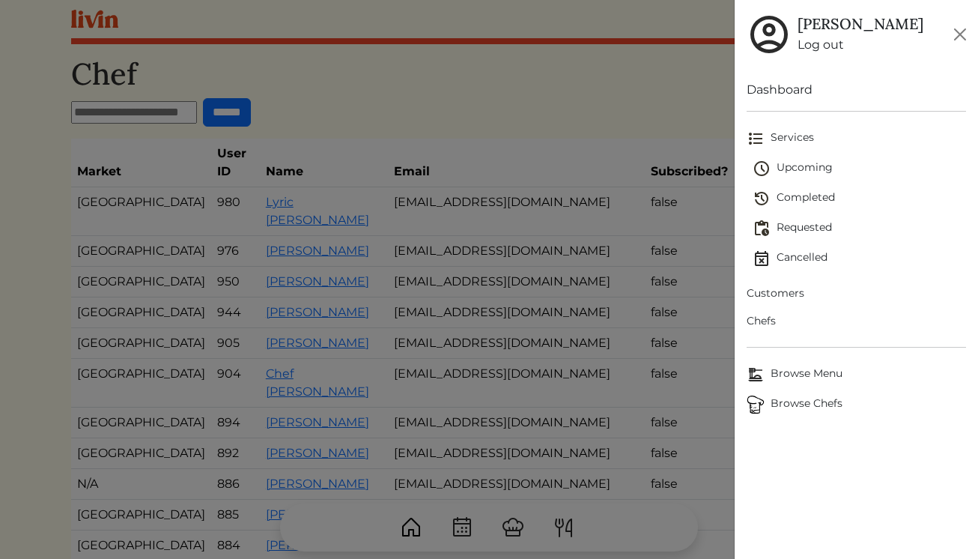
click at [788, 397] on span "Browse Chefs" at bounding box center [856, 404] width 220 height 18
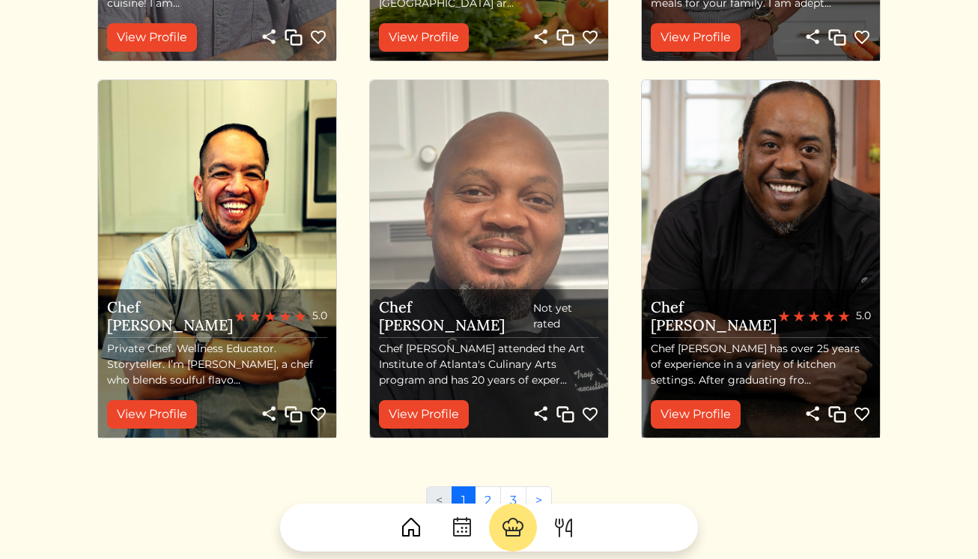
scroll to position [1706, 0]
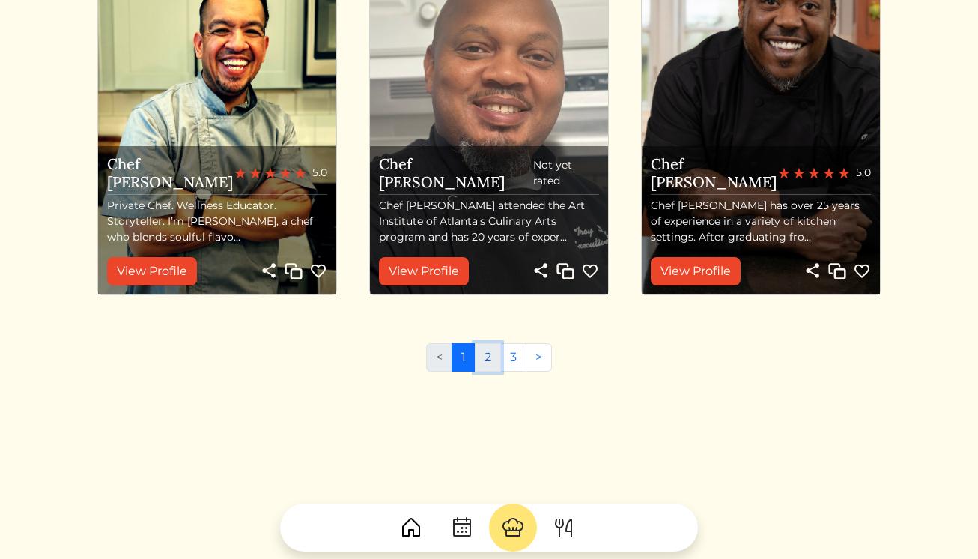
click at [484, 353] on link "2" at bounding box center [488, 357] width 26 height 28
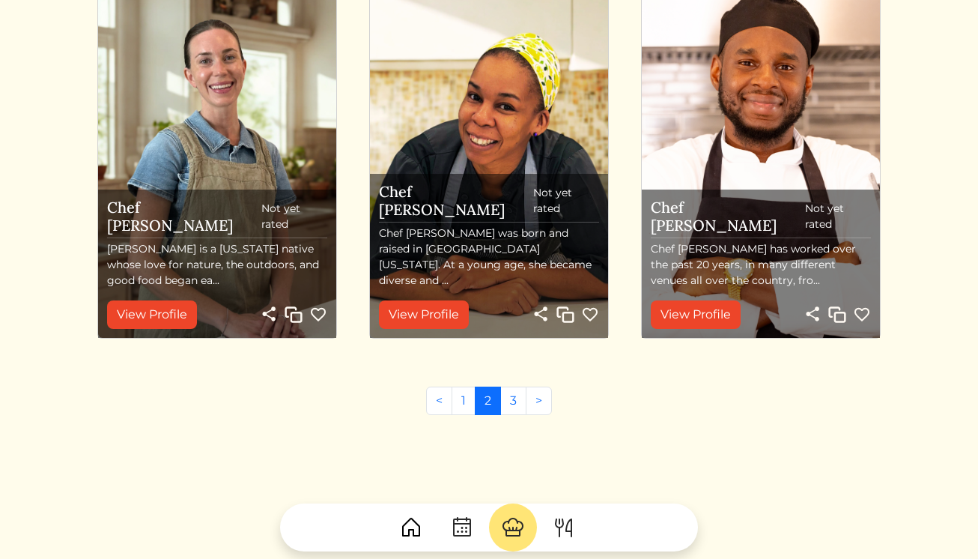
scroll to position [1667, 0]
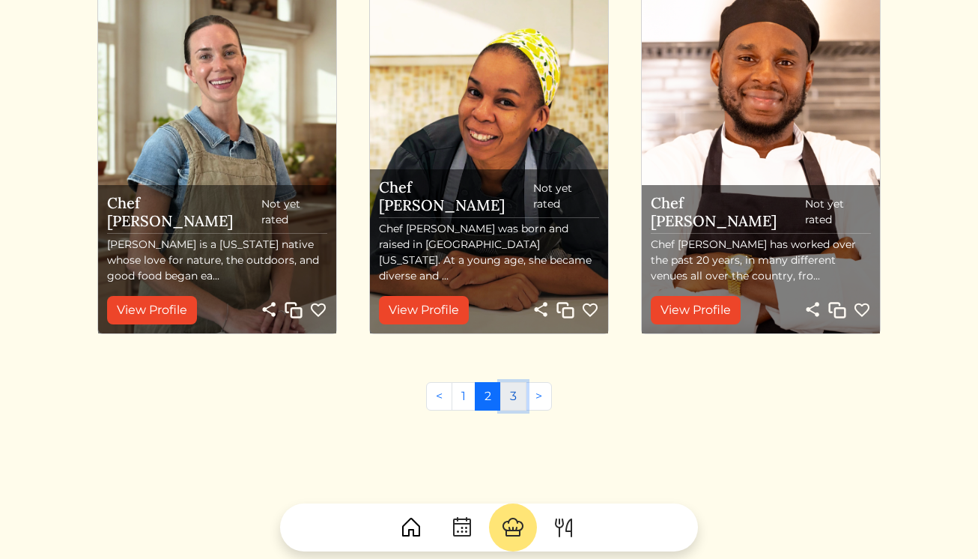
click at [517, 395] on link "3" at bounding box center [513, 396] width 26 height 28
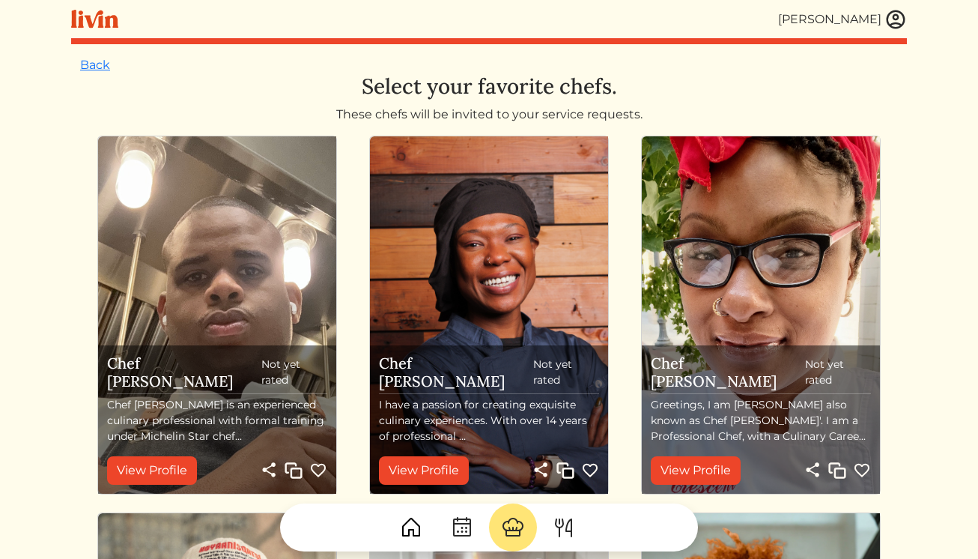
click at [887, 20] on img at bounding box center [895, 19] width 22 height 22
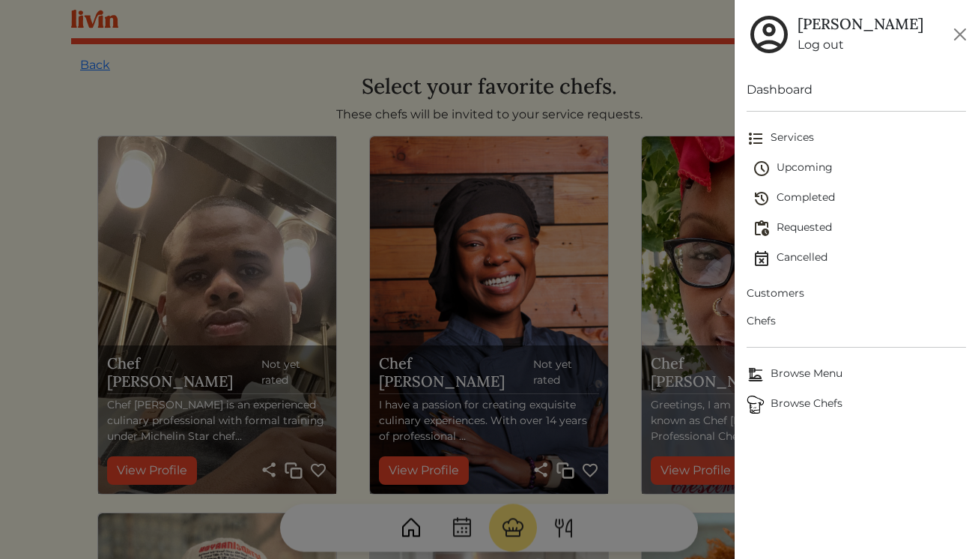
click at [769, 323] on span "Chefs" at bounding box center [856, 321] width 220 height 16
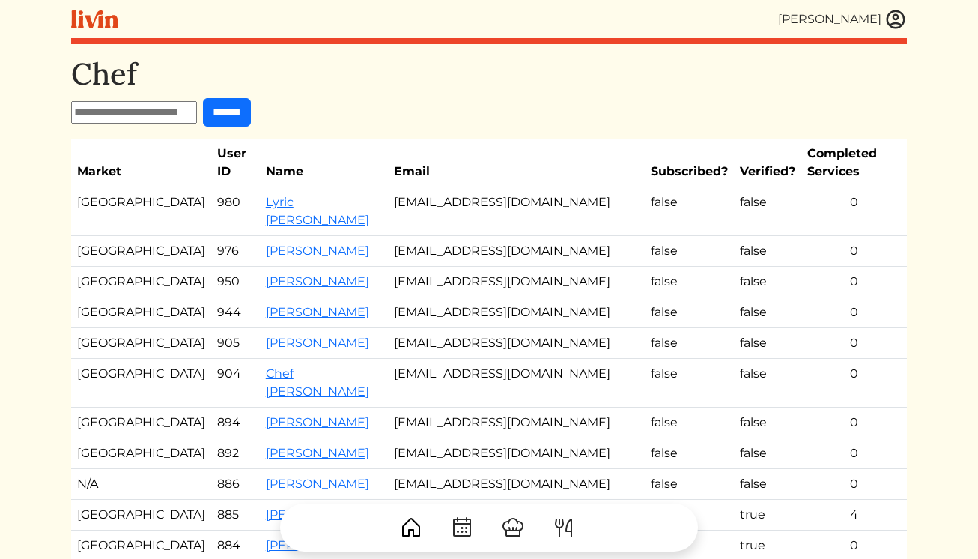
click at [138, 114] on input "text" at bounding box center [134, 112] width 126 height 22
type input "********"
click at [203, 98] on input "******" at bounding box center [227, 112] width 48 height 28
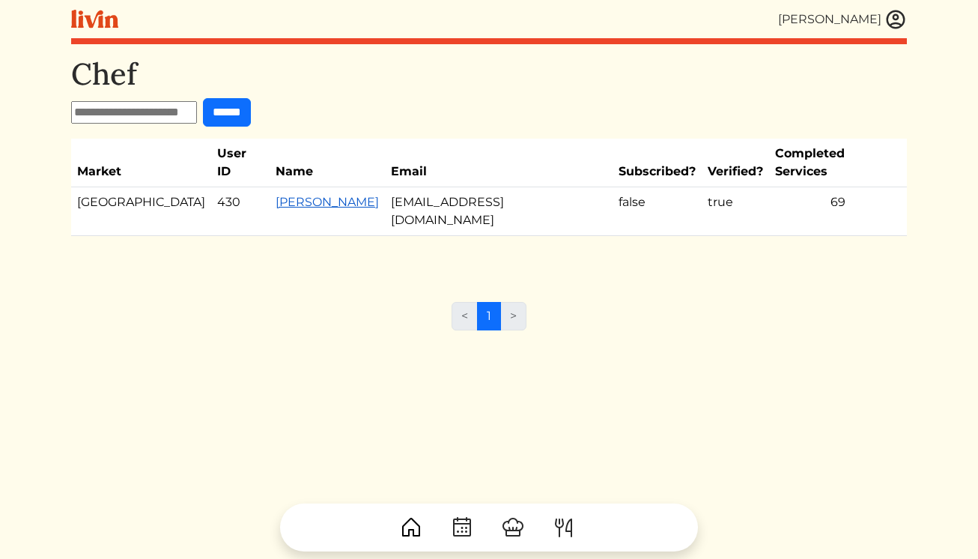
click at [276, 195] on link "Nathalie Brandon" at bounding box center [327, 202] width 103 height 14
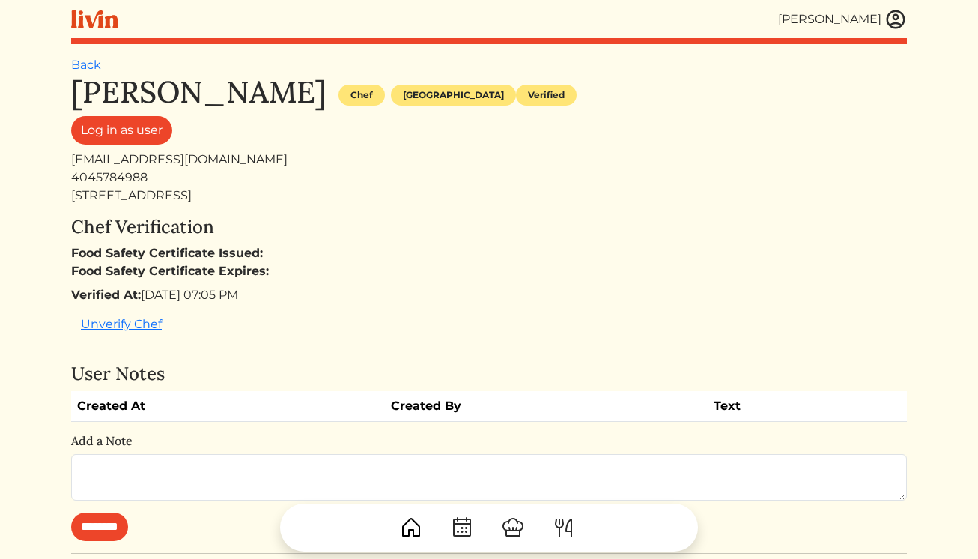
click at [203, 195] on div "1330 Fairmont Ave NW #1017, Atlanta, GA 30318, USA" at bounding box center [489, 195] width 836 height 18
copy div "1330 Fairmont Ave NW #1017, Atlanta, GA 30318, USA"
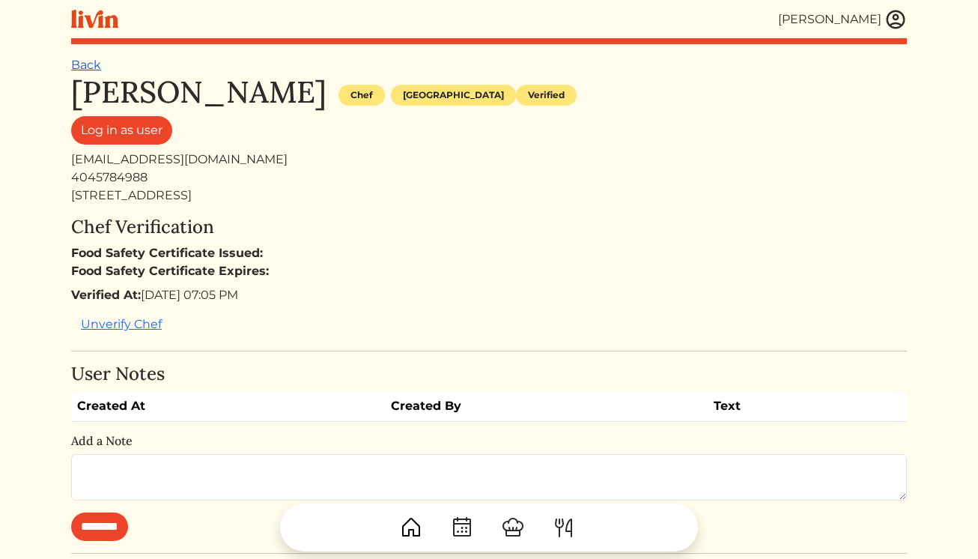
click at [84, 67] on link "Back" at bounding box center [86, 65] width 30 height 14
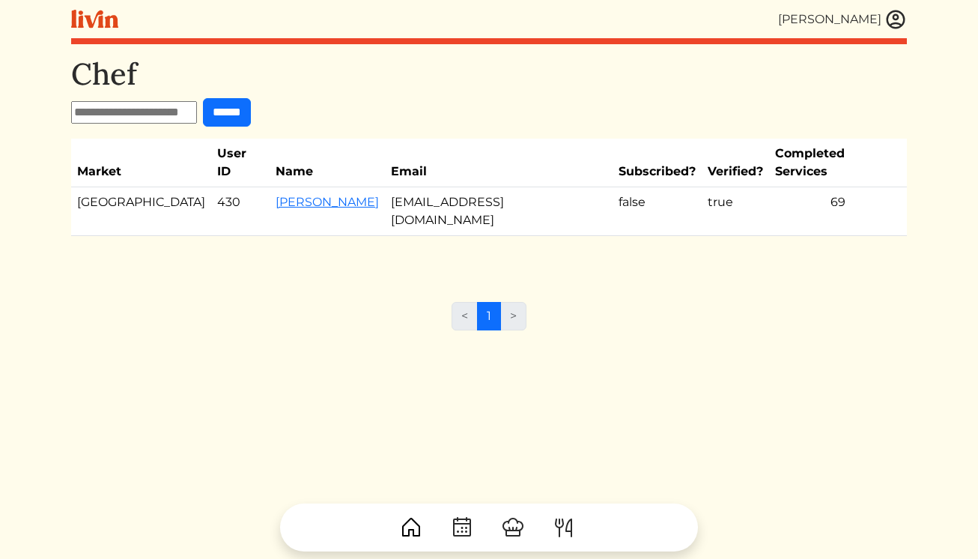
click at [139, 109] on input "text" at bounding box center [134, 112] width 126 height 22
type input "******"
click at [203, 98] on input "******" at bounding box center [227, 112] width 48 height 28
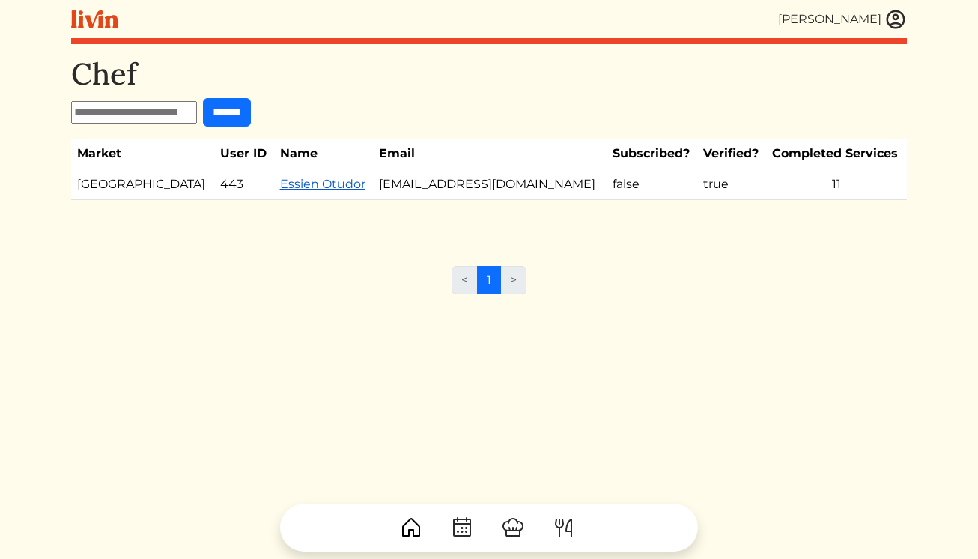
click at [282, 185] on link "Essien Otudor" at bounding box center [322, 184] width 85 height 14
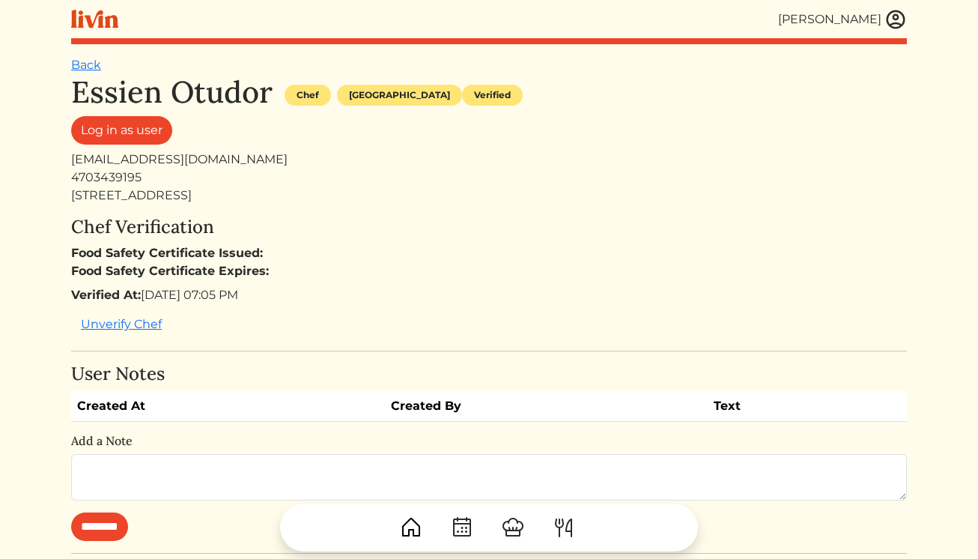
click at [199, 199] on div "245 North Highland Avenue Northeast, Atlanta, GA 30307, USA" at bounding box center [489, 195] width 836 height 18
copy div "245 North Highland Avenue Northeast, Atlanta, GA 30307, USA"
click at [78, 70] on link "Back" at bounding box center [86, 65] width 30 height 14
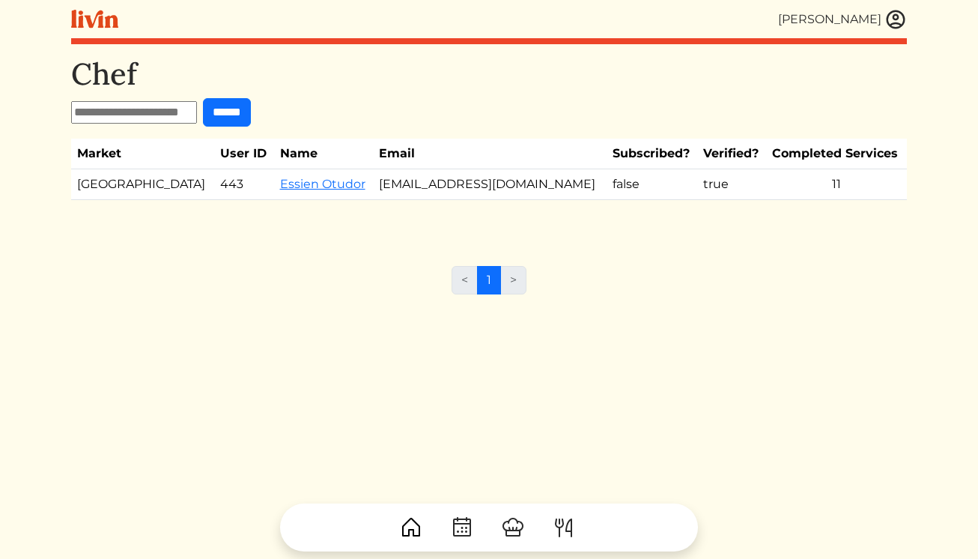
click at [138, 115] on input "text" at bounding box center [134, 112] width 126 height 22
type input "******"
click at [203, 98] on input "******" at bounding box center [227, 112] width 48 height 28
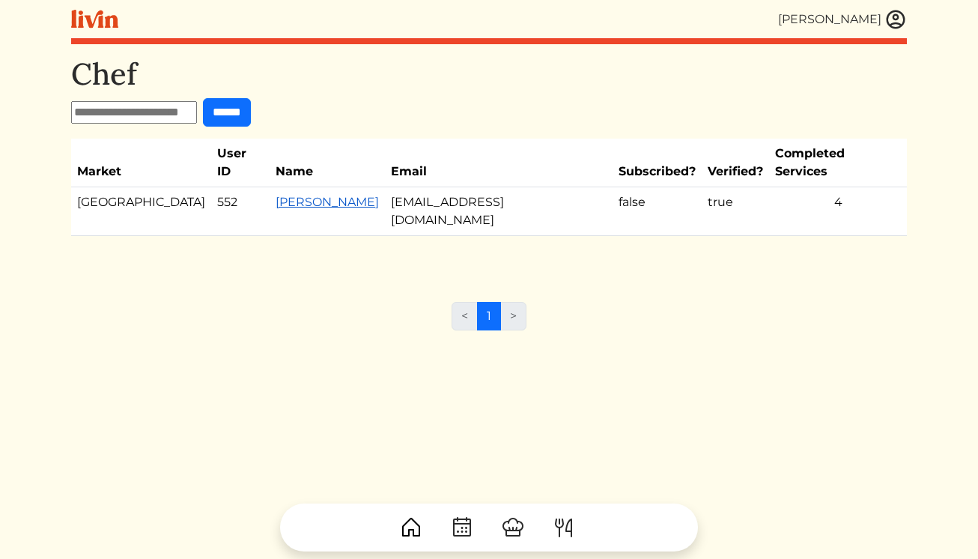
click at [276, 195] on link "Hakeem Brown" at bounding box center [327, 202] width 103 height 14
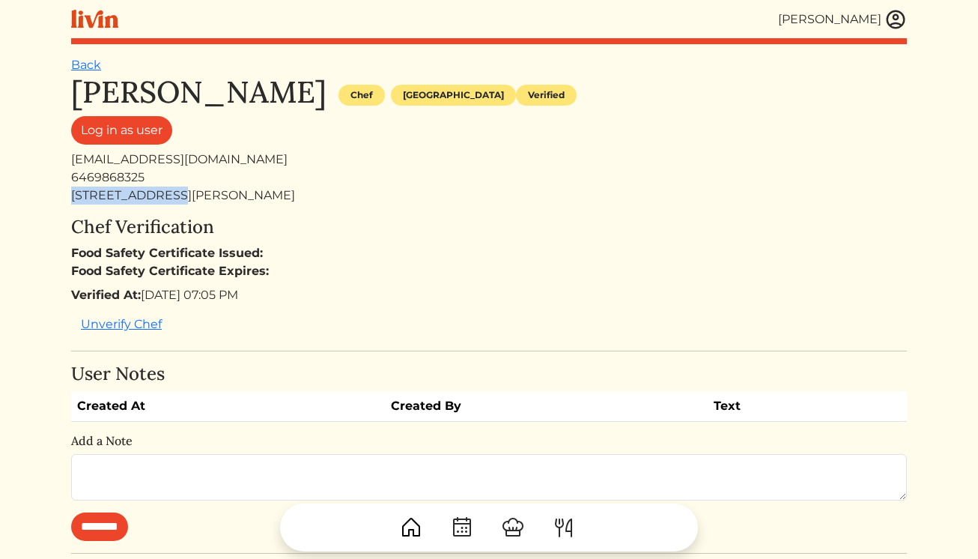
drag, startPoint x: 165, startPoint y: 192, endPoint x: 10, endPoint y: 192, distance: 155.7
click at [10, 192] on html "Erica Tuggle Erica Tuggle Log out Dashboard Services Upcoming Completed Request…" at bounding box center [489, 279] width 978 height 559
copy div "1675 Roswell Rd"
click at [89, 68] on link "Back" at bounding box center [86, 65] width 30 height 14
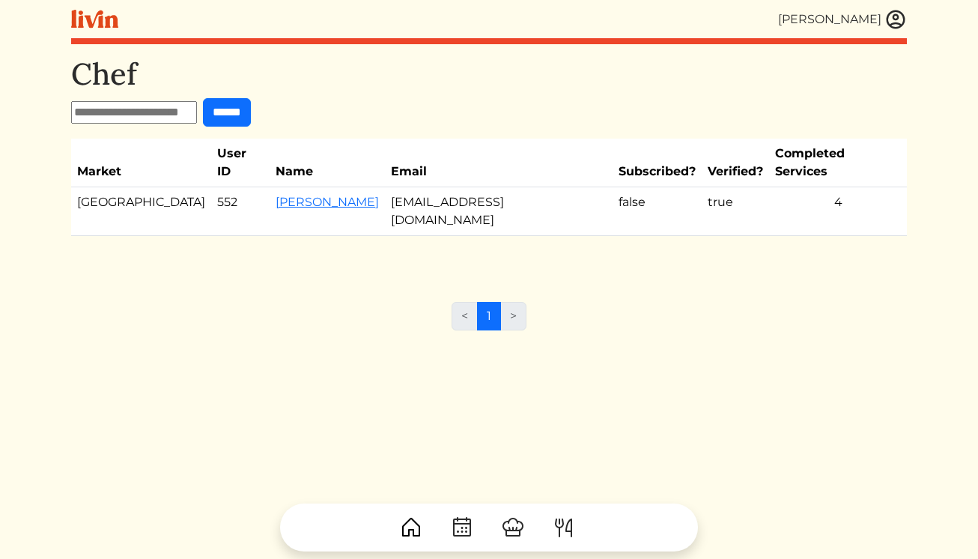
click at [900, 25] on img at bounding box center [895, 19] width 22 height 22
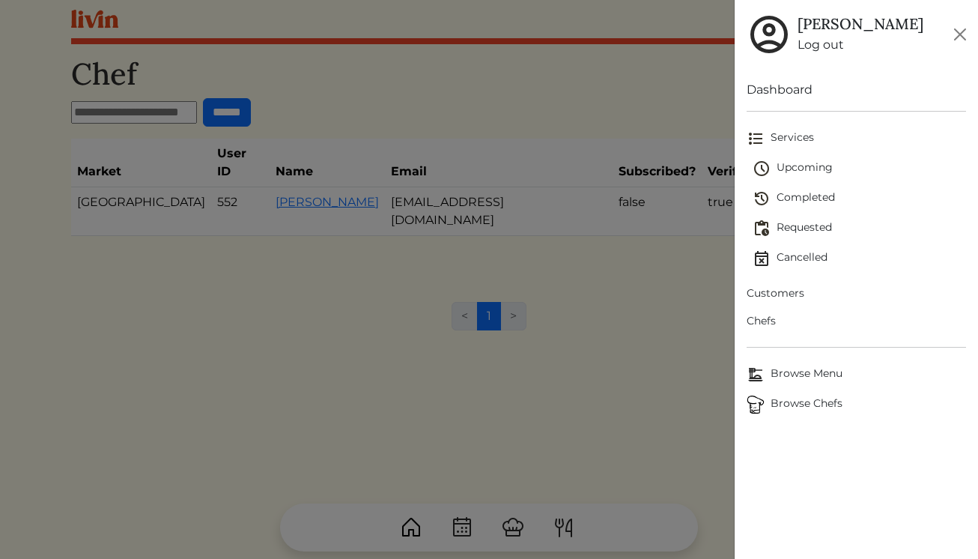
click at [818, 174] on span "Upcoming" at bounding box center [859, 168] width 214 height 18
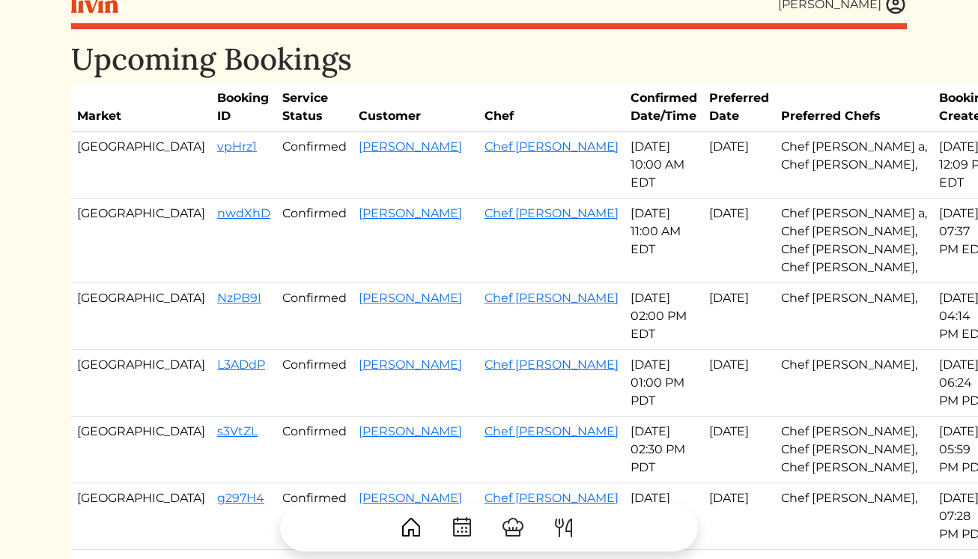
scroll to position [5, 0]
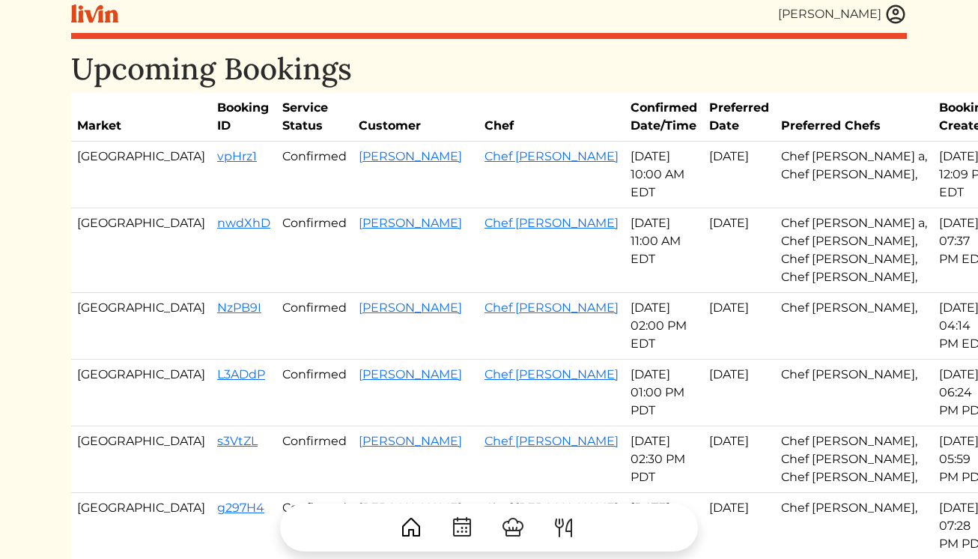
click at [901, 8] on img at bounding box center [895, 14] width 22 height 22
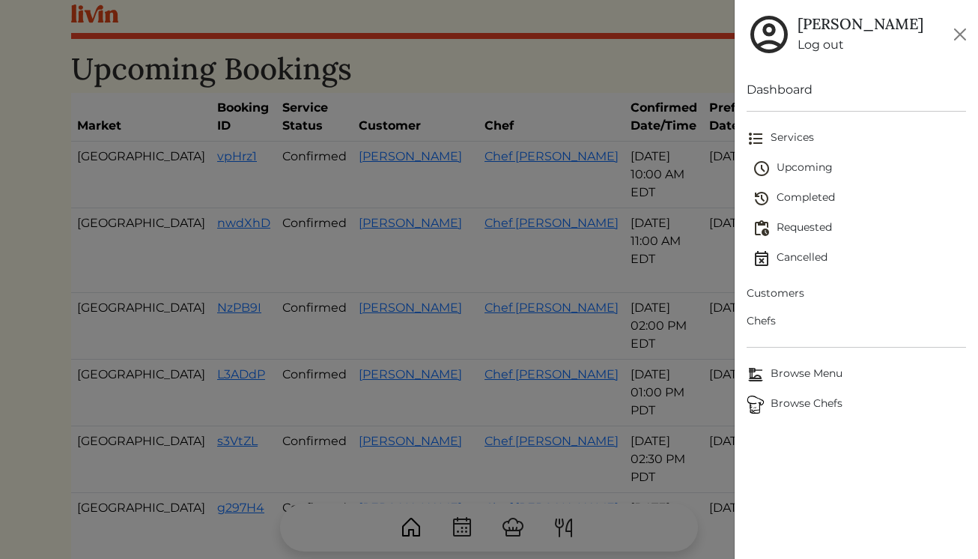
click at [771, 324] on span "Chefs" at bounding box center [856, 321] width 220 height 16
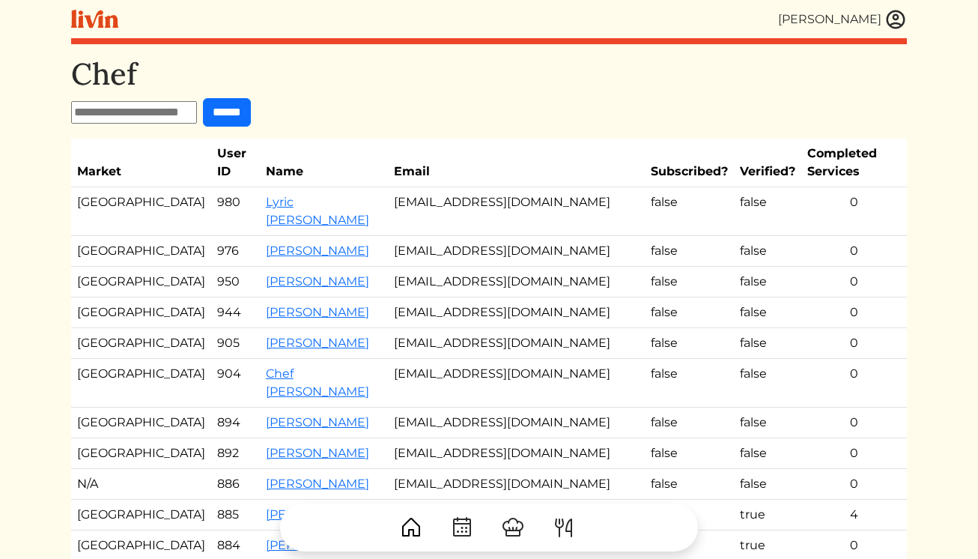
click at [150, 115] on input "text" at bounding box center [134, 112] width 126 height 22
type input "*****"
click at [203, 98] on input "******" at bounding box center [227, 112] width 48 height 28
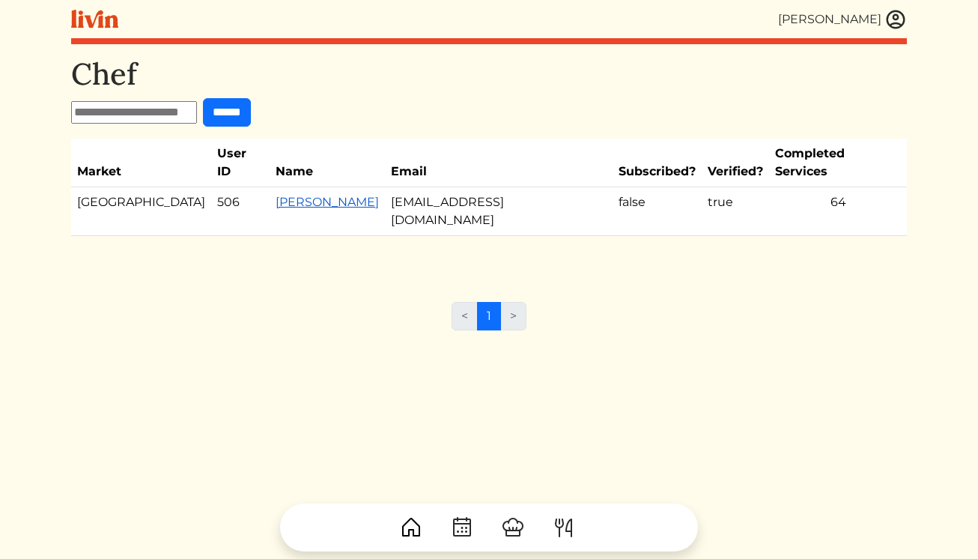
click at [276, 195] on link "Jaren Funderburk" at bounding box center [327, 202] width 103 height 14
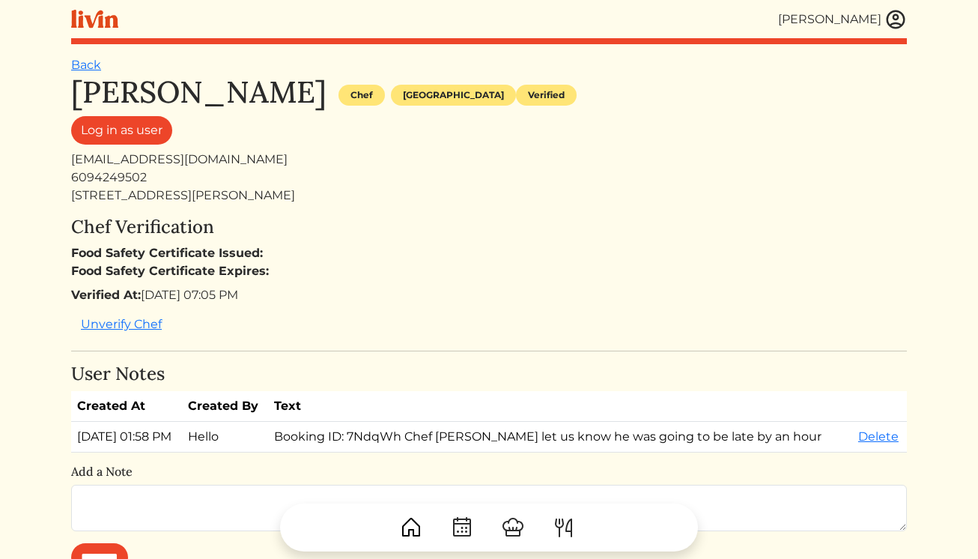
click at [899, 17] on img at bounding box center [895, 19] width 22 height 22
click at [415, 222] on div at bounding box center [489, 279] width 978 height 559
click at [226, 200] on div "6611 Selman Dr, Douglasville, GA 30134, USA" at bounding box center [489, 195] width 836 height 18
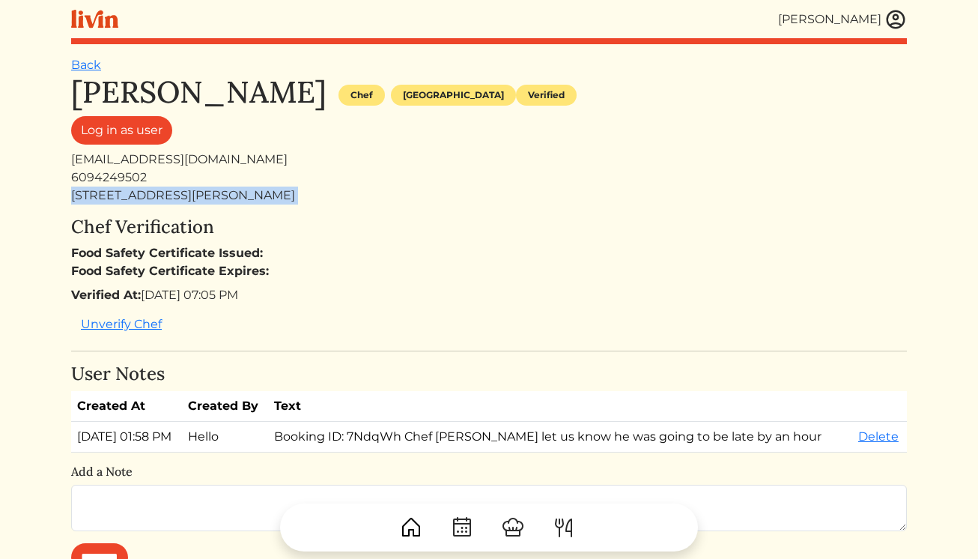
copy div "6611 Selman Dr, Douglasville, GA 30134, USA"
click at [901, 19] on img at bounding box center [895, 19] width 22 height 22
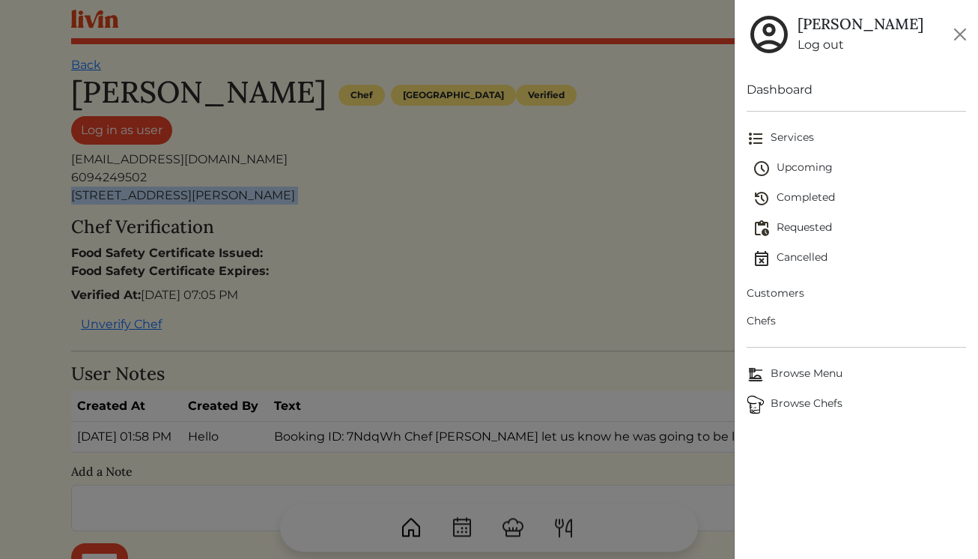
click at [791, 231] on span "Requested" at bounding box center [859, 228] width 214 height 18
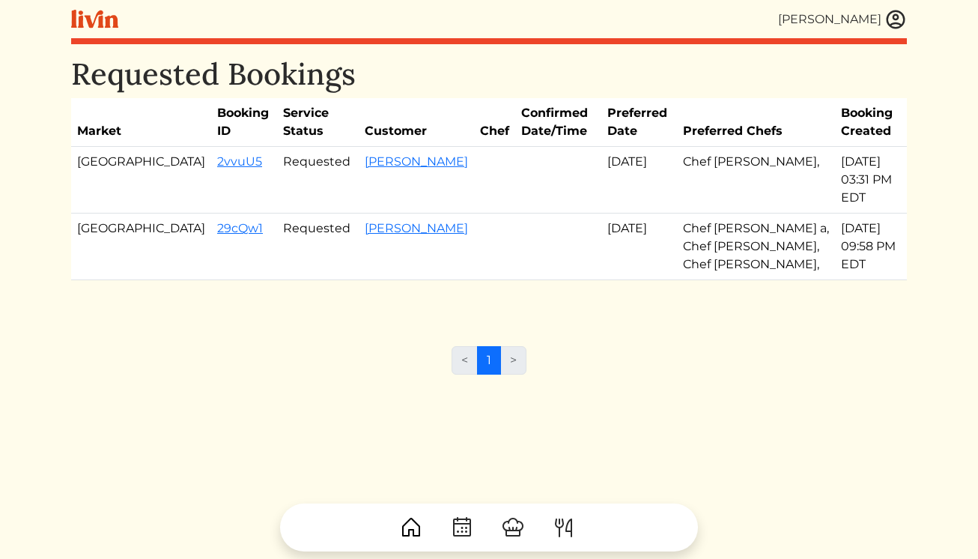
click at [899, 19] on img at bounding box center [895, 19] width 22 height 22
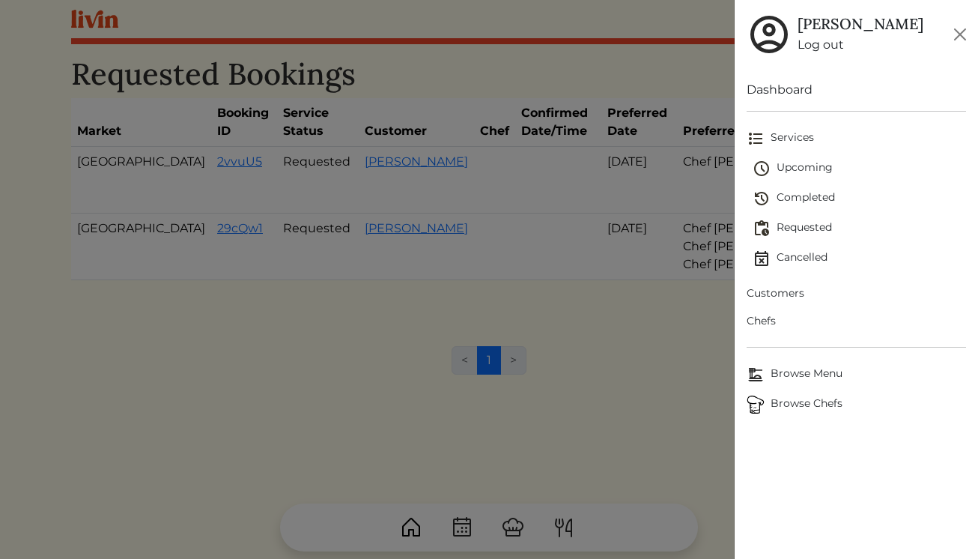
click at [767, 323] on span "Chefs" at bounding box center [856, 321] width 220 height 16
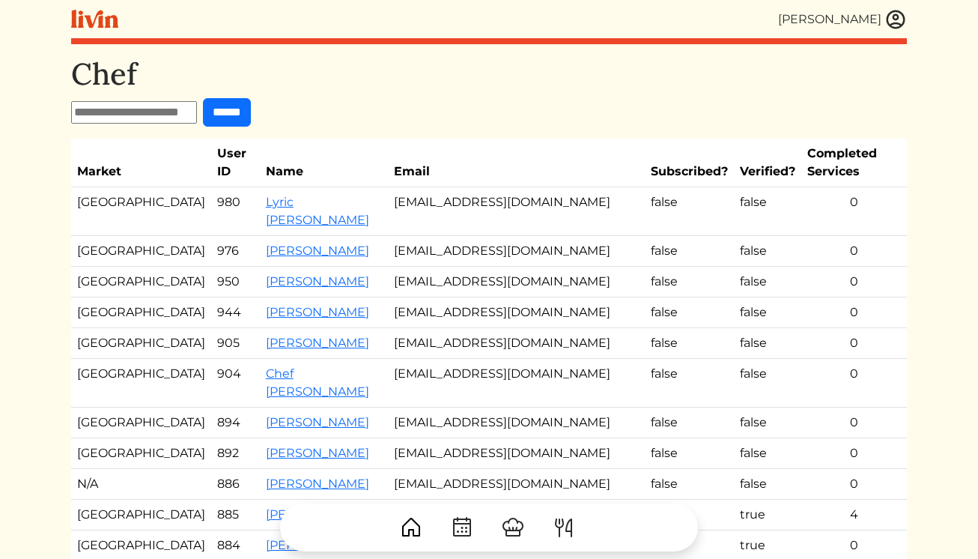
click at [884, 25] on link at bounding box center [895, 19] width 22 height 22
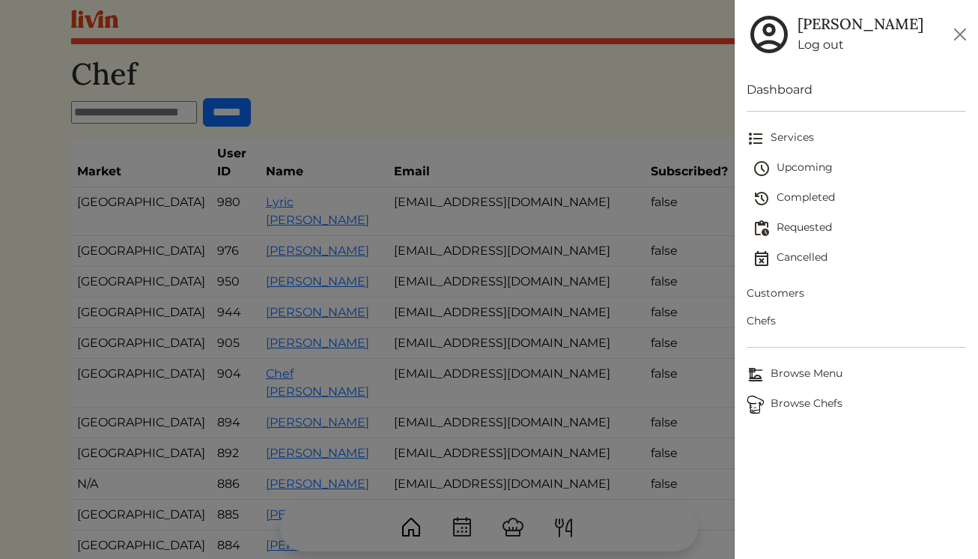
click at [792, 408] on span "Browse Chefs" at bounding box center [856, 404] width 220 height 18
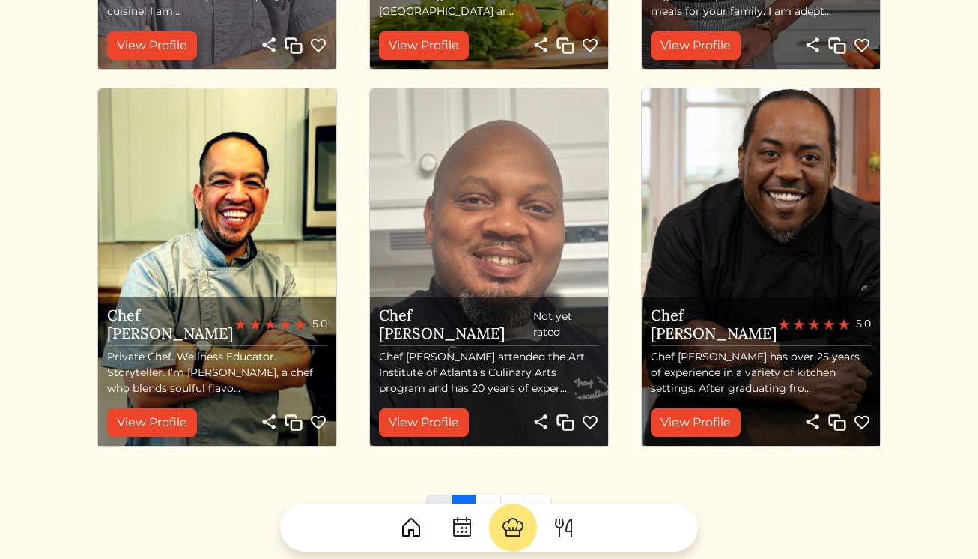
scroll to position [1706, 0]
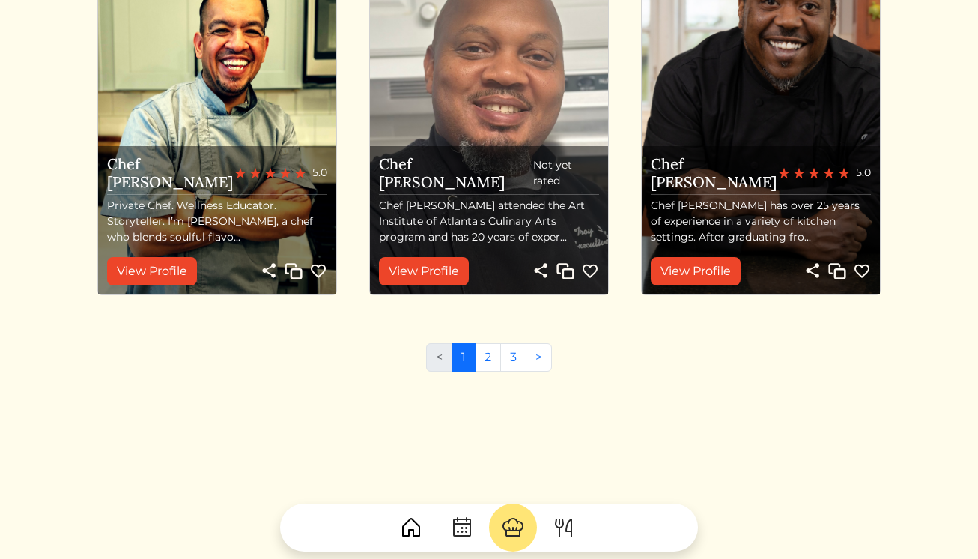
click at [566, 268] on img "button" at bounding box center [565, 271] width 18 height 18
click at [560, 269] on img "button" at bounding box center [565, 271] width 18 height 18
click at [445, 262] on link "View Profile" at bounding box center [424, 271] width 90 height 28
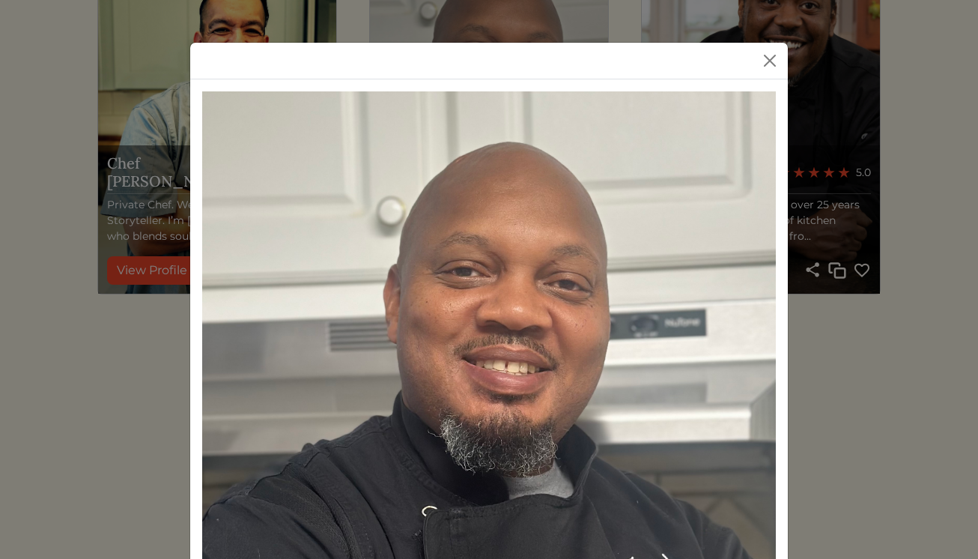
scroll to position [0, 0]
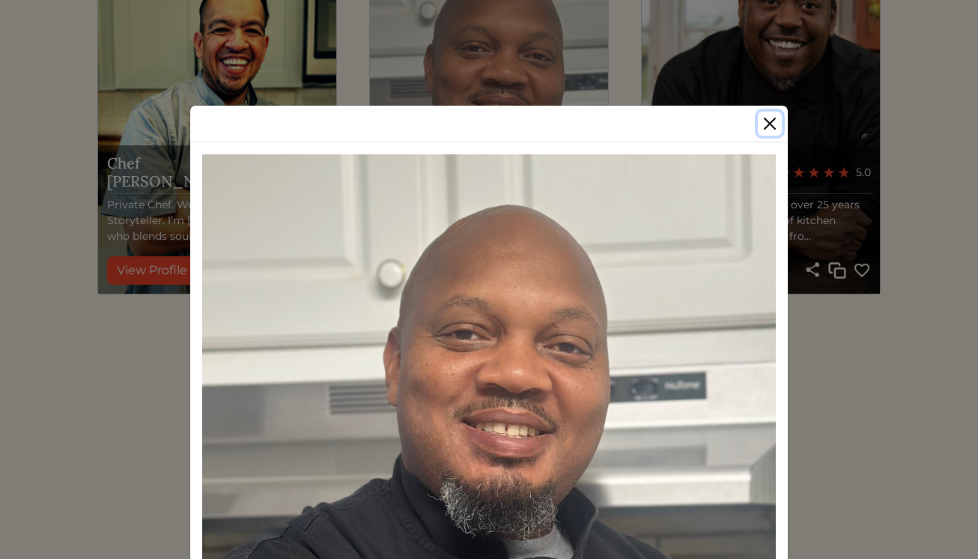
click at [767, 119] on button "Close" at bounding box center [770, 124] width 24 height 24
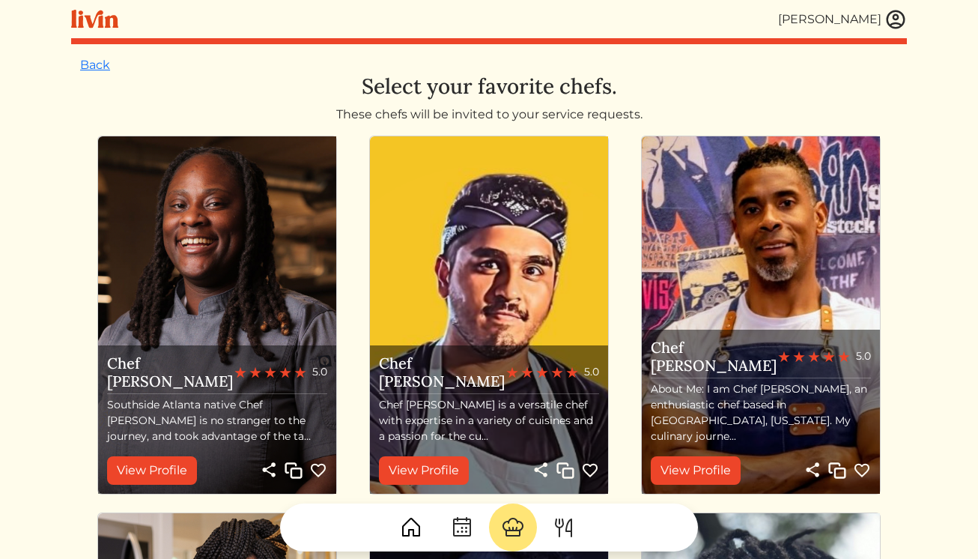
click at [898, 19] on img at bounding box center [895, 19] width 22 height 22
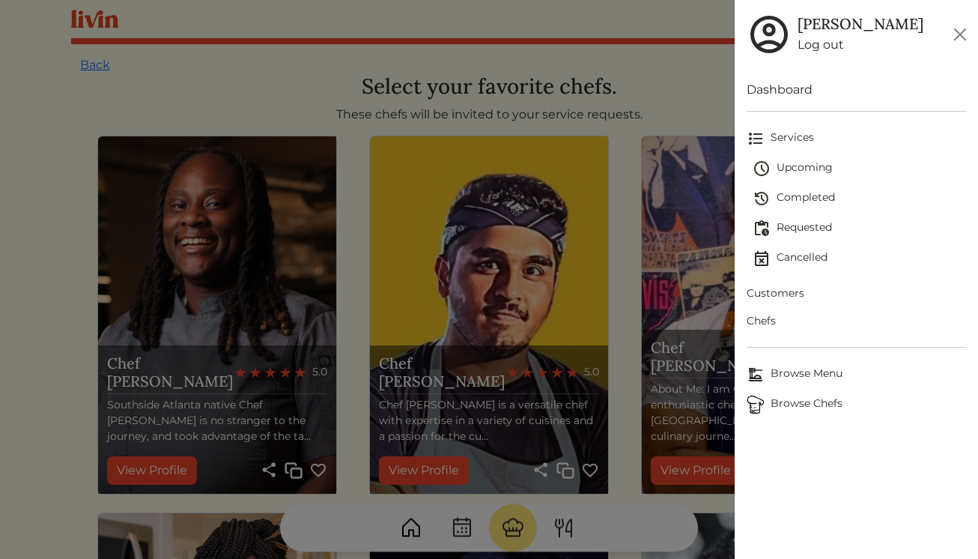
click at [815, 219] on span "Requested" at bounding box center [859, 228] width 214 height 18
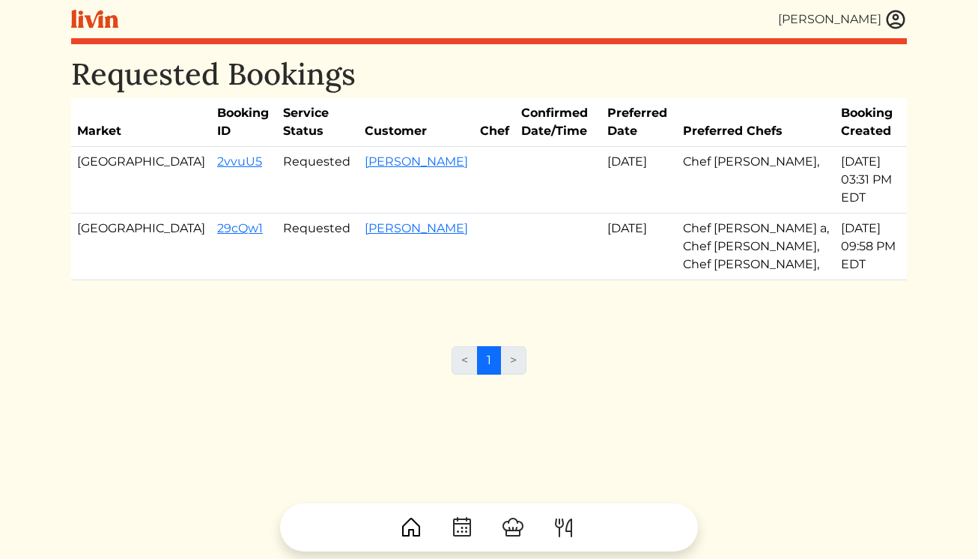
click at [889, 18] on img at bounding box center [895, 19] width 22 height 22
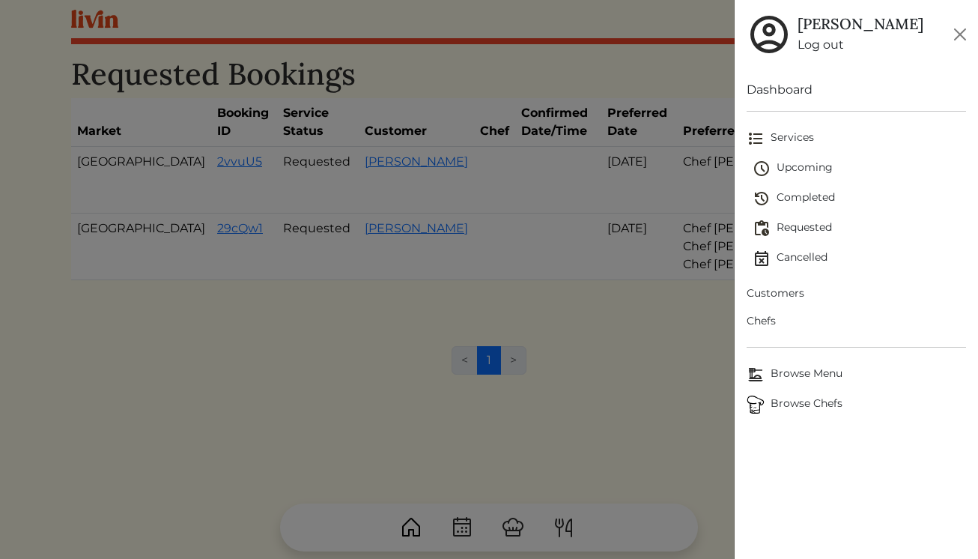
click at [773, 314] on span "Chefs" at bounding box center [856, 321] width 220 height 16
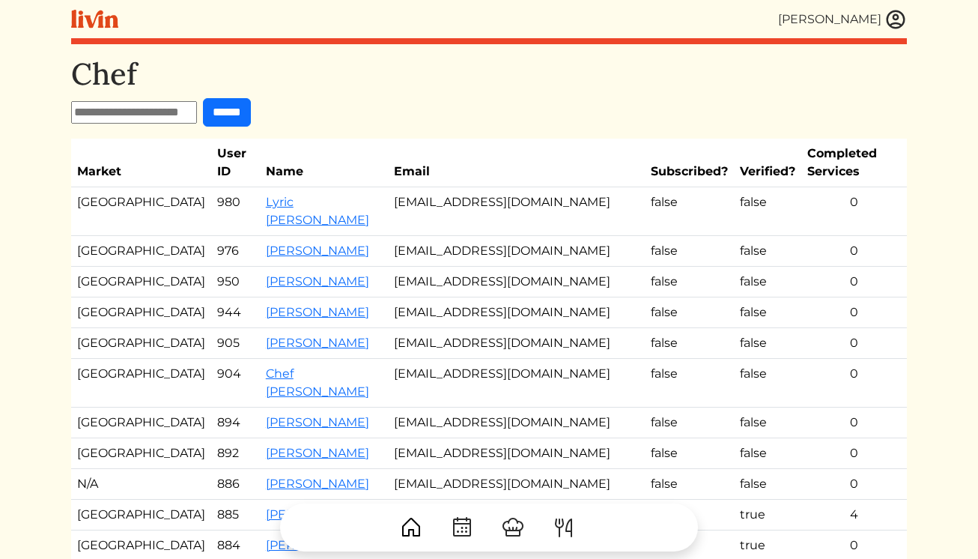
click at [190, 103] on input "text" at bounding box center [134, 112] width 126 height 22
type input "****"
click at [203, 98] on input "******" at bounding box center [227, 112] width 48 height 28
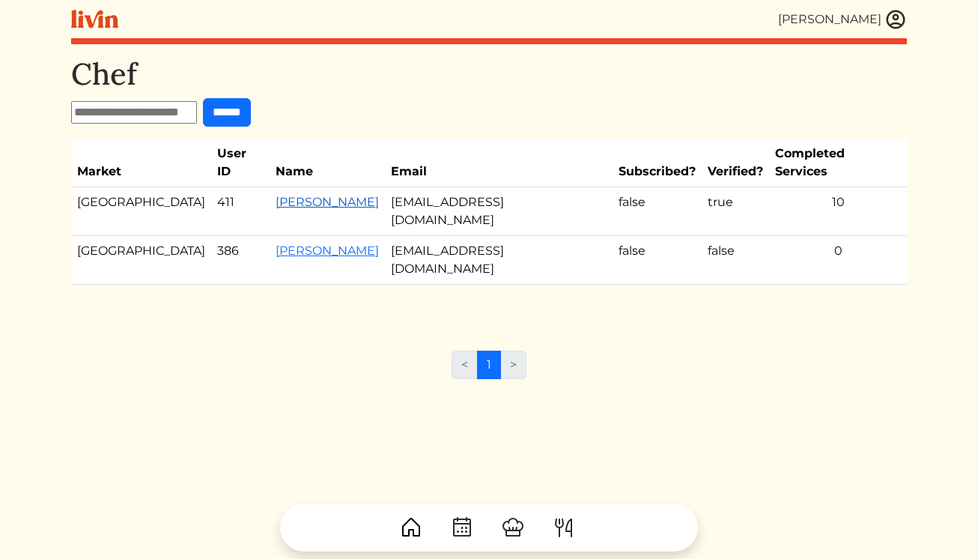
click at [276, 195] on link "Troy Delk" at bounding box center [327, 202] width 103 height 14
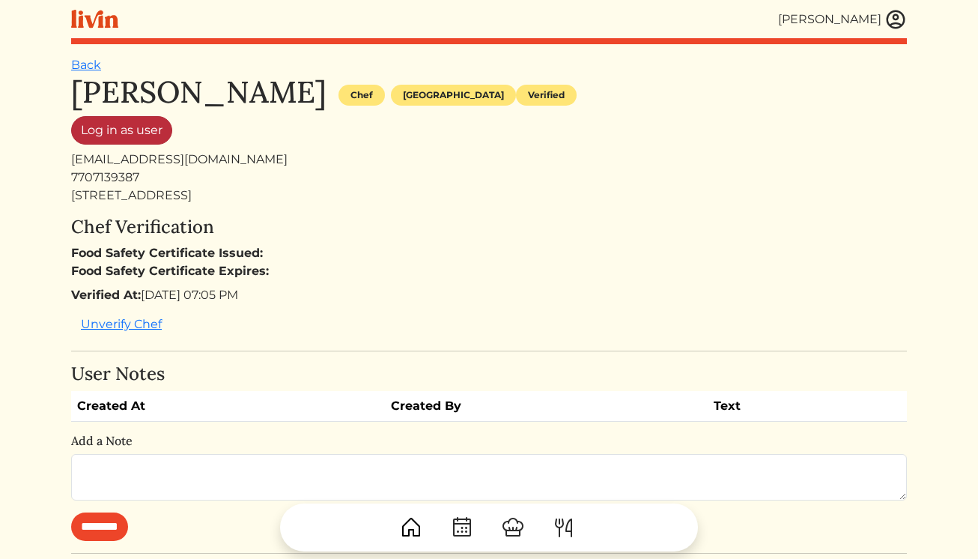
click at [153, 131] on link "Log in as user" at bounding box center [121, 130] width 101 height 28
